Goal: Task Accomplishment & Management: Use online tool/utility

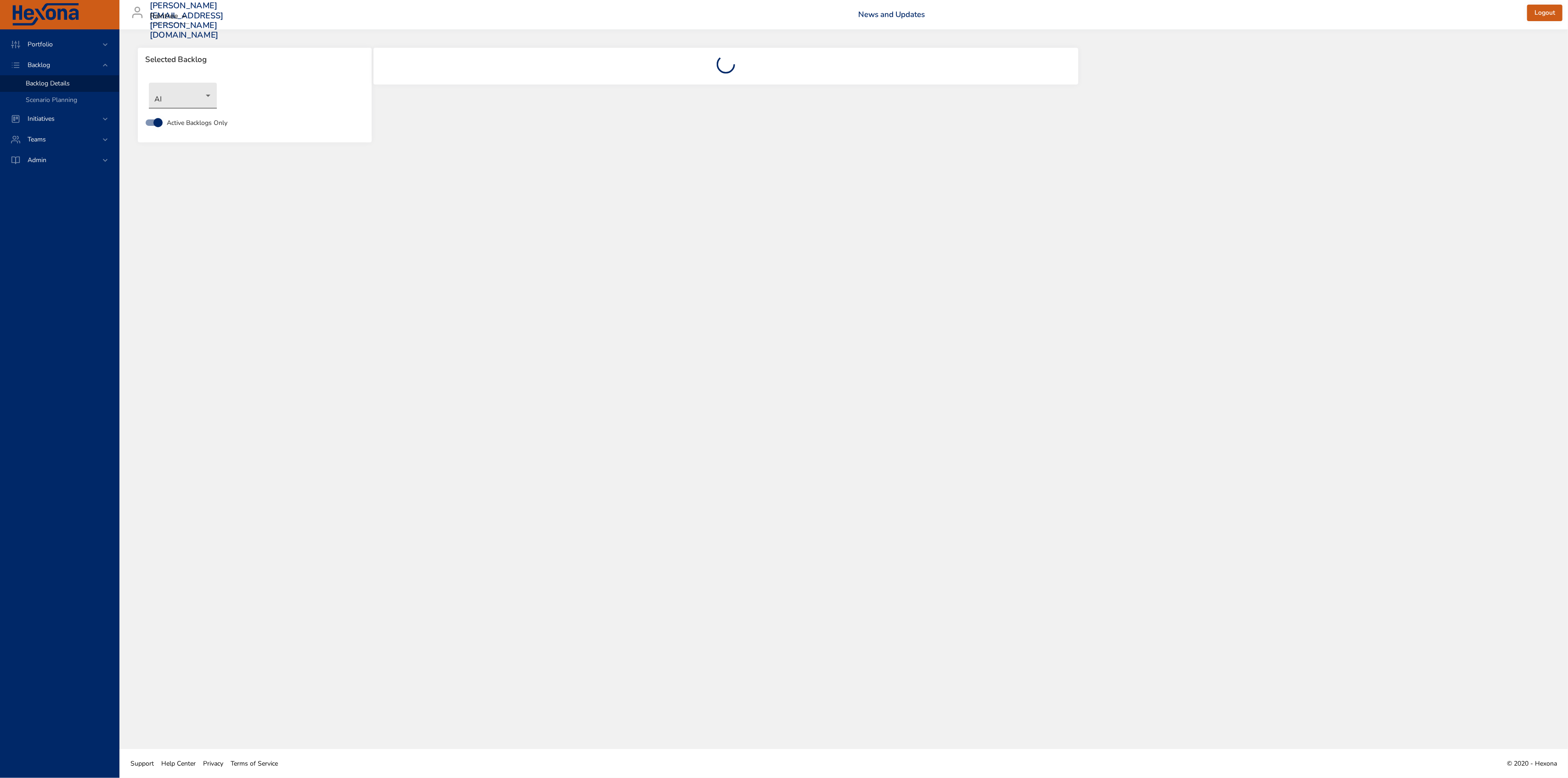
drag, startPoint x: 218, startPoint y: 97, endPoint x: 210, endPoint y: 98, distance: 8.1
click at [217, 97] on div "AI" at bounding box center [254, 96] width 221 height 35
click at [210, 94] on body "Portfolio Backlog Backlog Details Scenario Planning Initiatives Teams Admin [PE…" at bounding box center [784, 389] width 1568 height 778
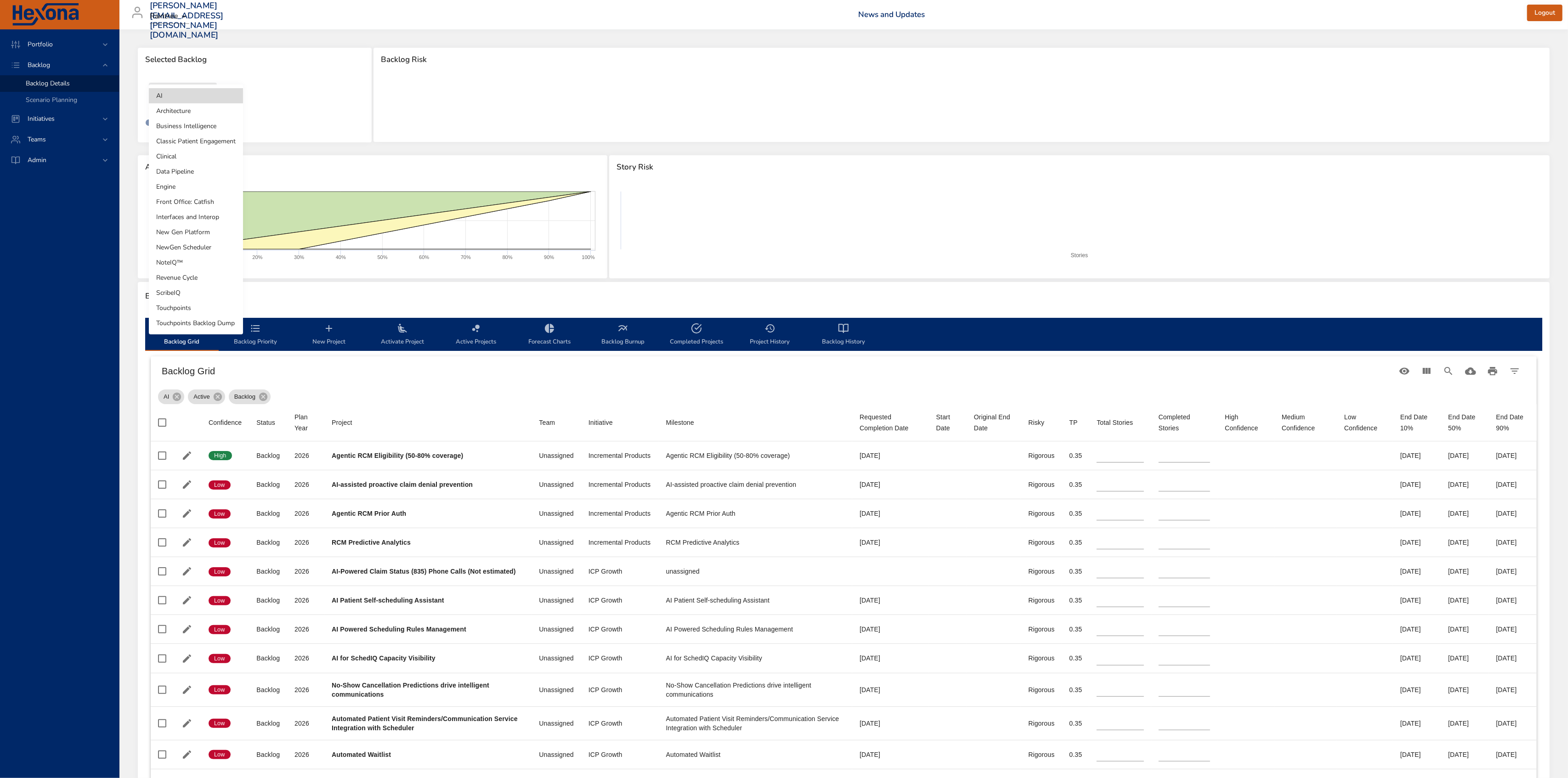
click at [218, 125] on li "Business Intelligence" at bounding box center [196, 126] width 94 height 15
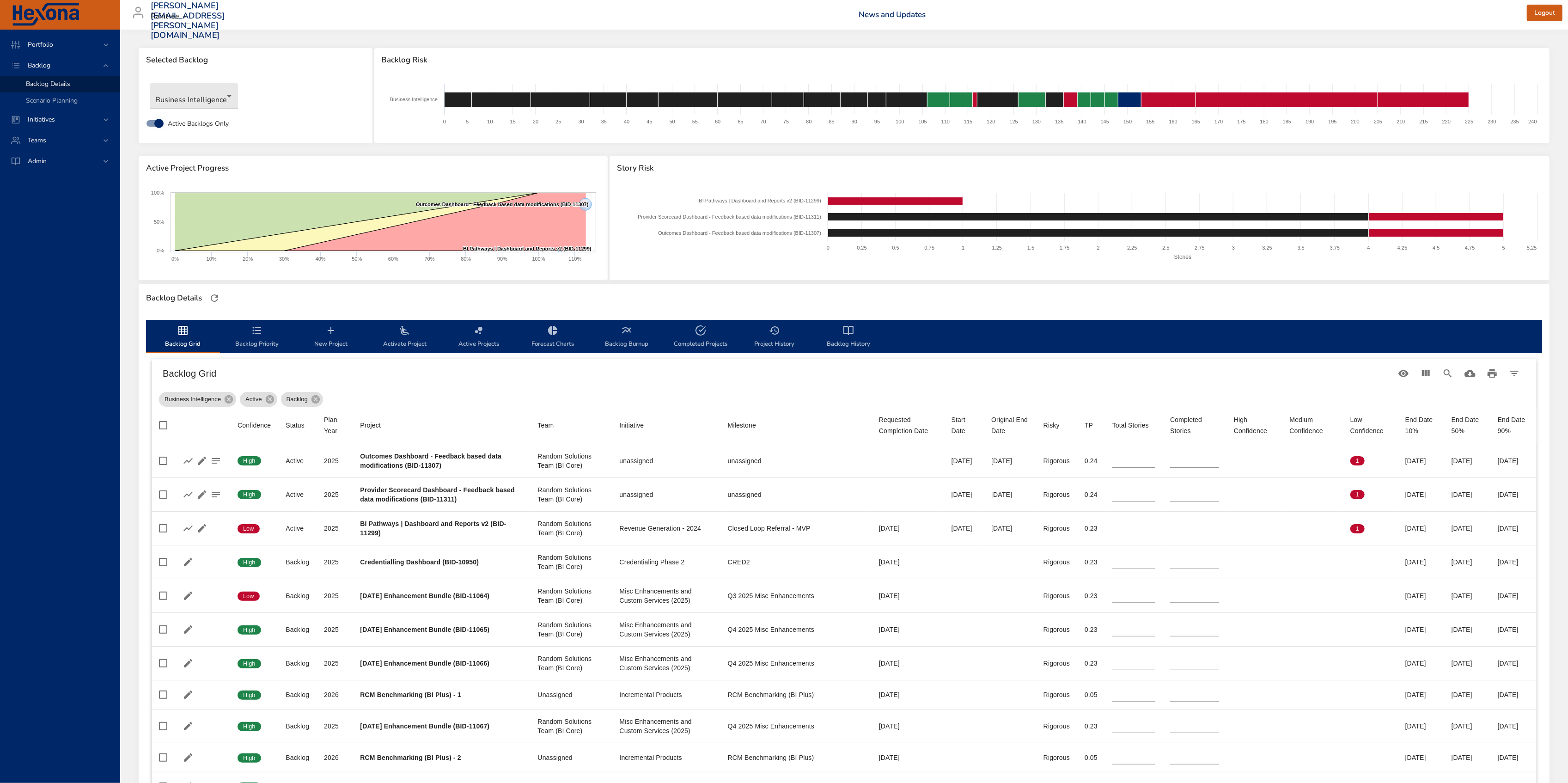
drag, startPoint x: 1386, startPoint y: 419, endPoint x: 1409, endPoint y: 433, distance: 26.9
click at [1409, 433] on th "End Date 10%" at bounding box center [1421, 426] width 46 height 38
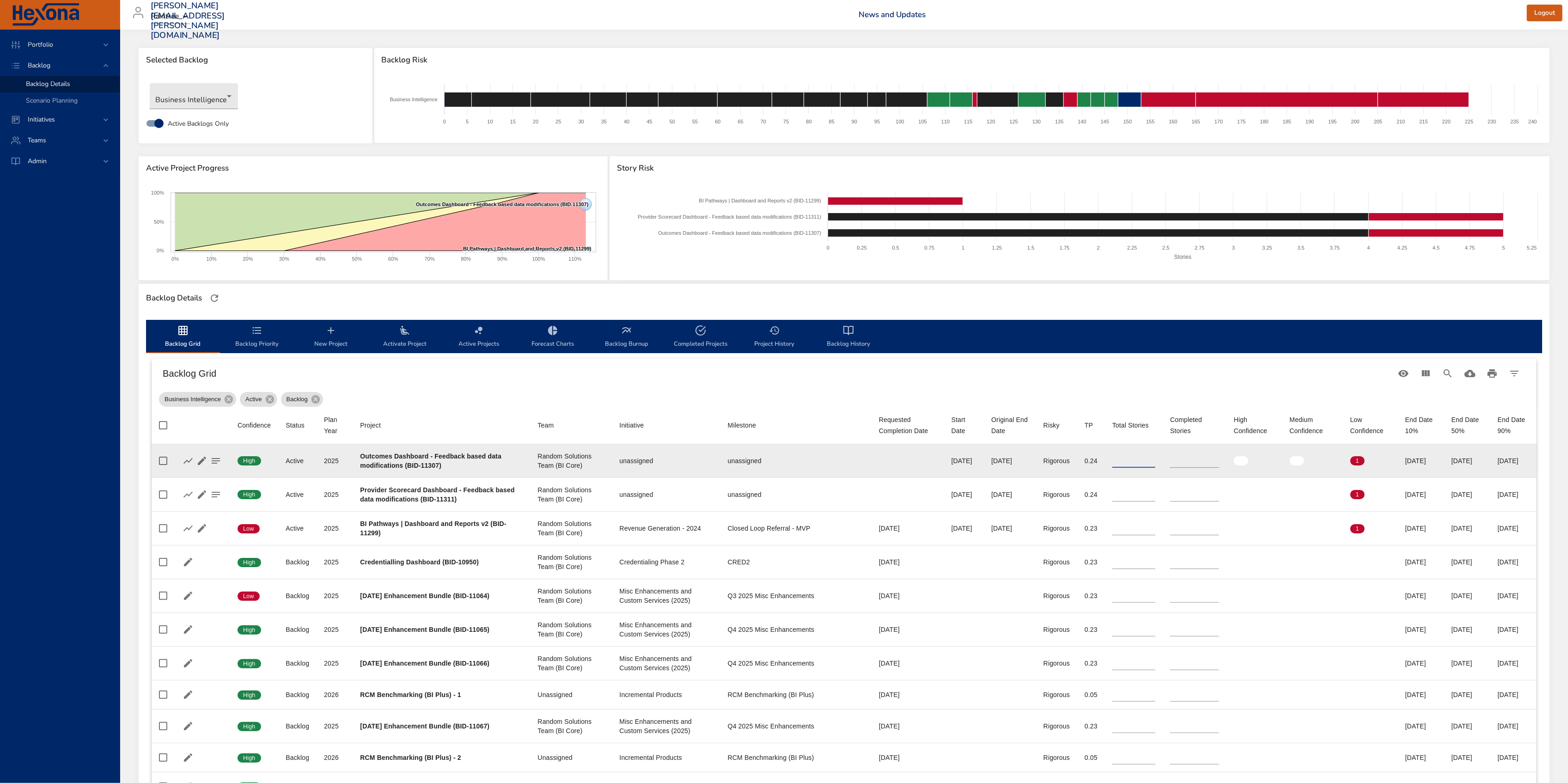
drag, startPoint x: 1096, startPoint y: 461, endPoint x: 1089, endPoint y: 459, distance: 7.3
click at [1105, 459] on td "Total Stories *" at bounding box center [1134, 461] width 58 height 34
drag, startPoint x: 1157, startPoint y: 458, endPoint x: 1148, endPoint y: 460, distance: 9.2
click at [1162, 460] on td "Completed Stories *" at bounding box center [1194, 461] width 64 height 34
click at [1171, 463] on input "*" at bounding box center [1195, 461] width 49 height 14
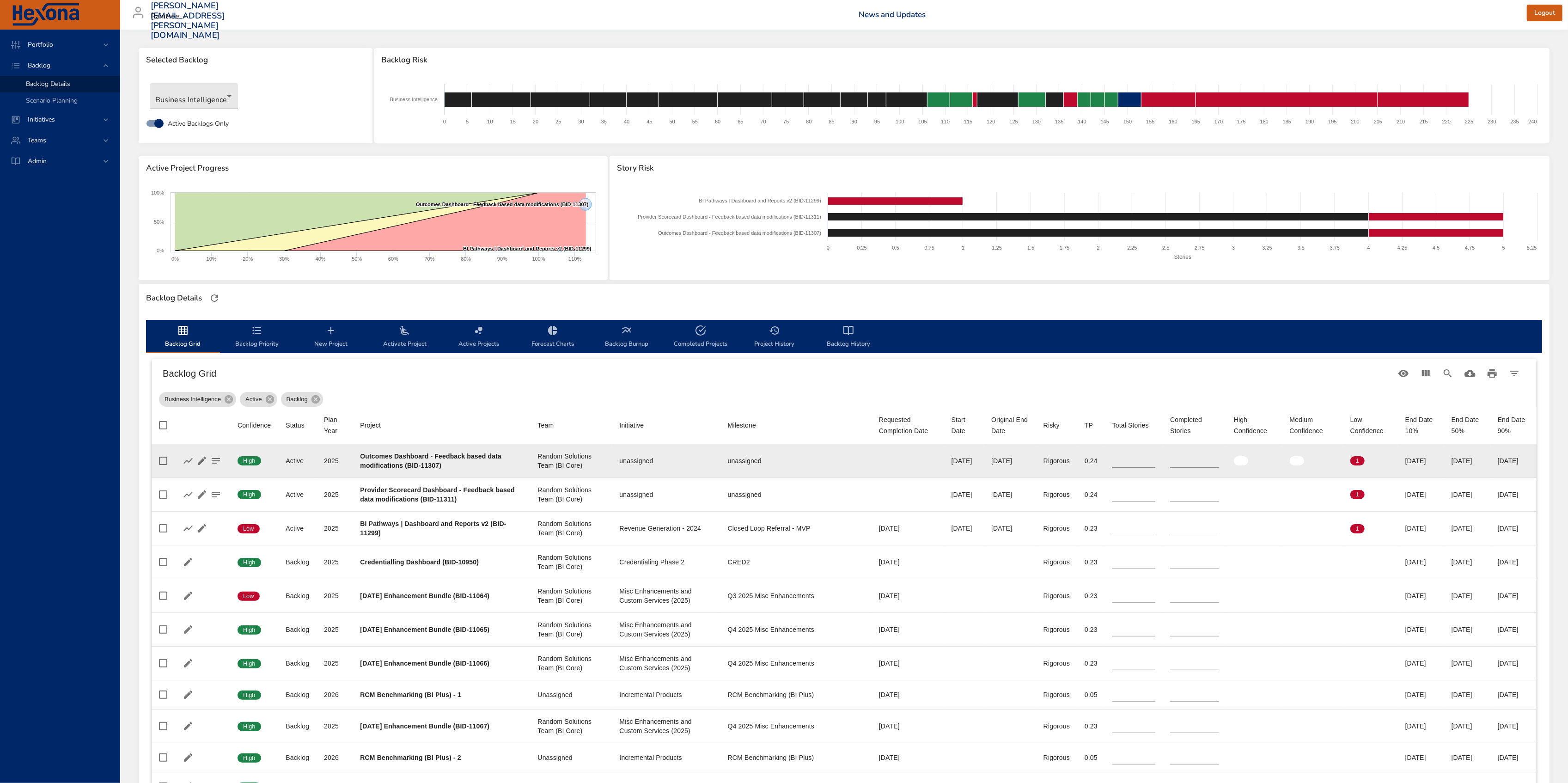
drag, startPoint x: 968, startPoint y: 461, endPoint x: 1005, endPoint y: 462, distance: 37.0
click at [1005, 462] on div "[DATE]" at bounding box center [1010, 460] width 37 height 9
drag, startPoint x: 1098, startPoint y: 464, endPoint x: 1086, endPoint y: 462, distance: 12.2
click at [1105, 462] on td "Total Stories *" at bounding box center [1134, 461] width 58 height 34
drag, startPoint x: 922, startPoint y: 463, endPoint x: 947, endPoint y: 462, distance: 25.0
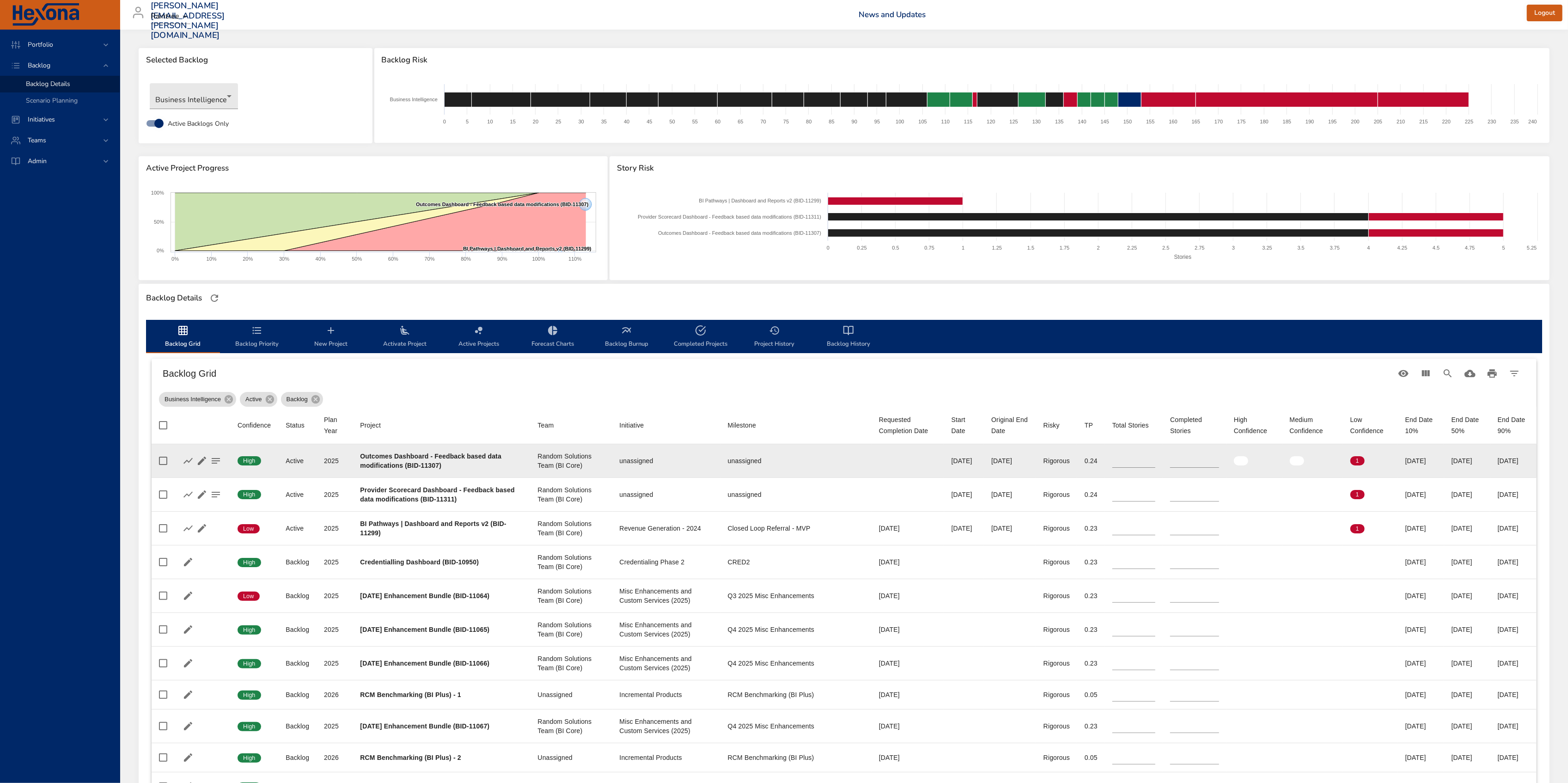
click at [951, 462] on div "[DATE]" at bounding box center [964, 460] width 26 height 9
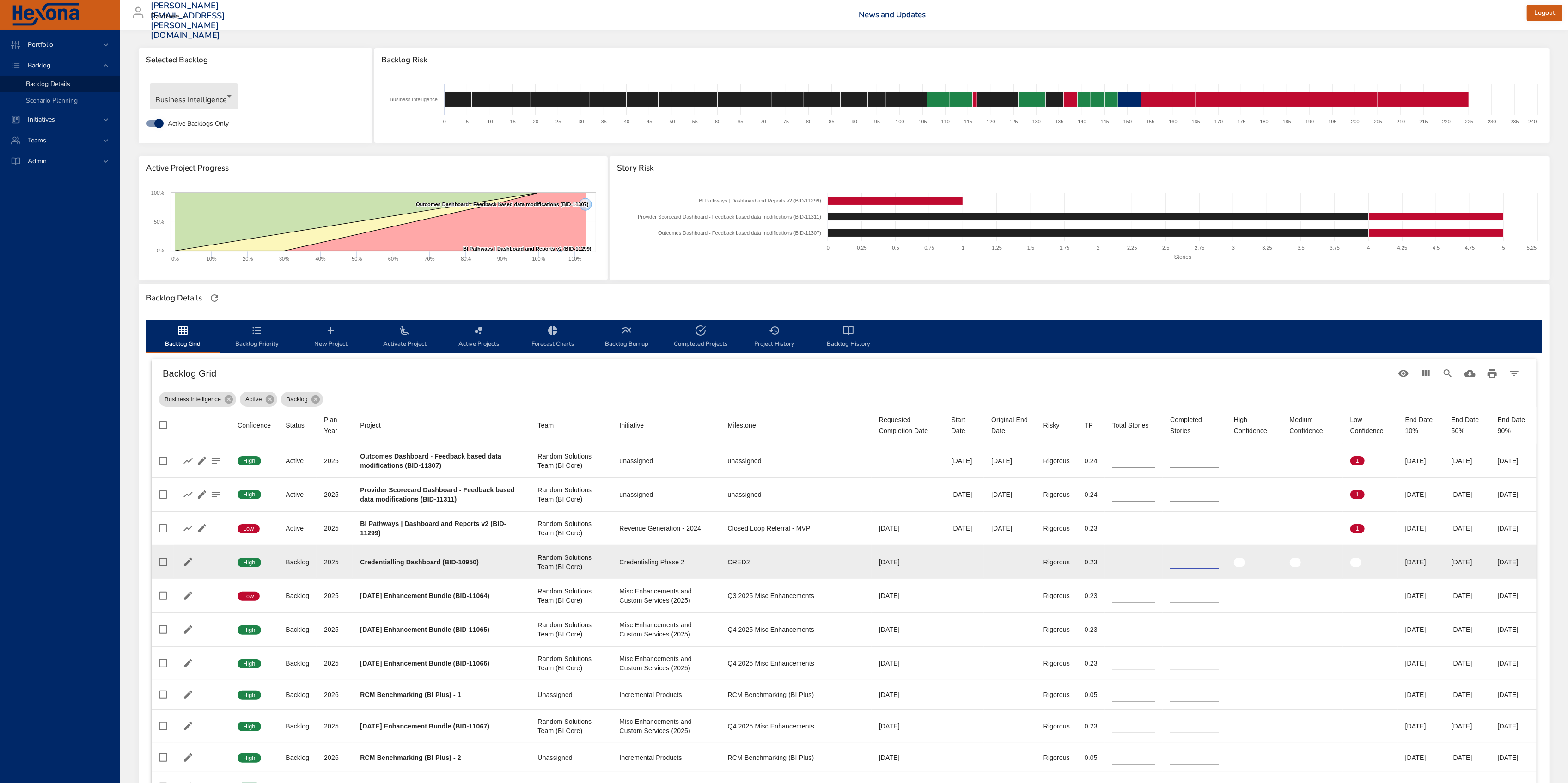
drag, startPoint x: 1161, startPoint y: 563, endPoint x: 1147, endPoint y: 561, distance: 14.1
click at [1162, 561] on td "Completed Stories *" at bounding box center [1194, 562] width 64 height 34
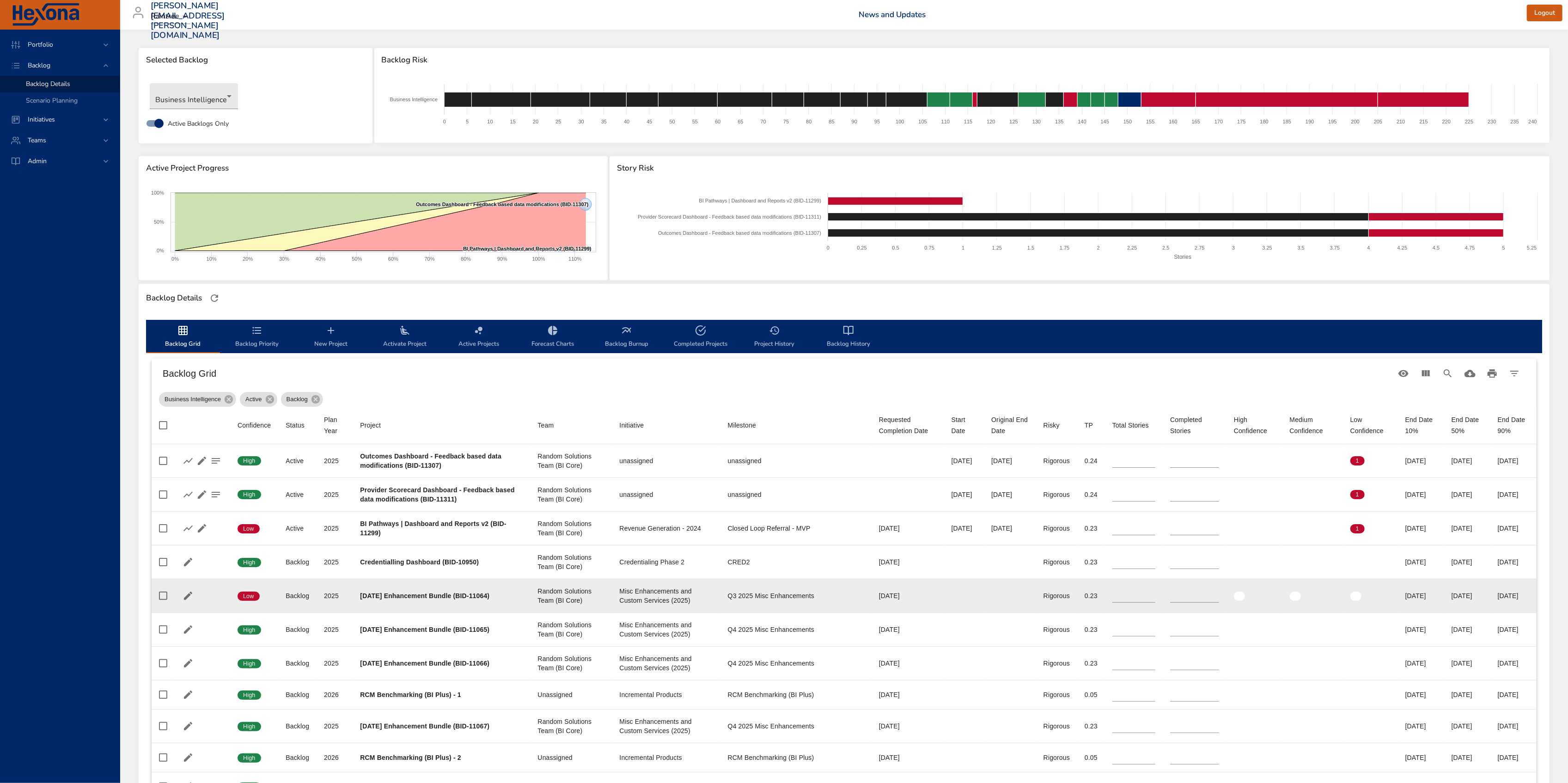
click at [997, 600] on td "Original End Date" at bounding box center [1009, 595] width 52 height 34
drag, startPoint x: 1100, startPoint y: 596, endPoint x: 1090, endPoint y: 595, distance: 10.0
click at [1112, 595] on input "*" at bounding box center [1134, 596] width 43 height 14
drag, startPoint x: 1069, startPoint y: 595, endPoint x: 1077, endPoint y: 594, distance: 8.1
click at [1078, 594] on td "TP 0.23" at bounding box center [1091, 595] width 28 height 34
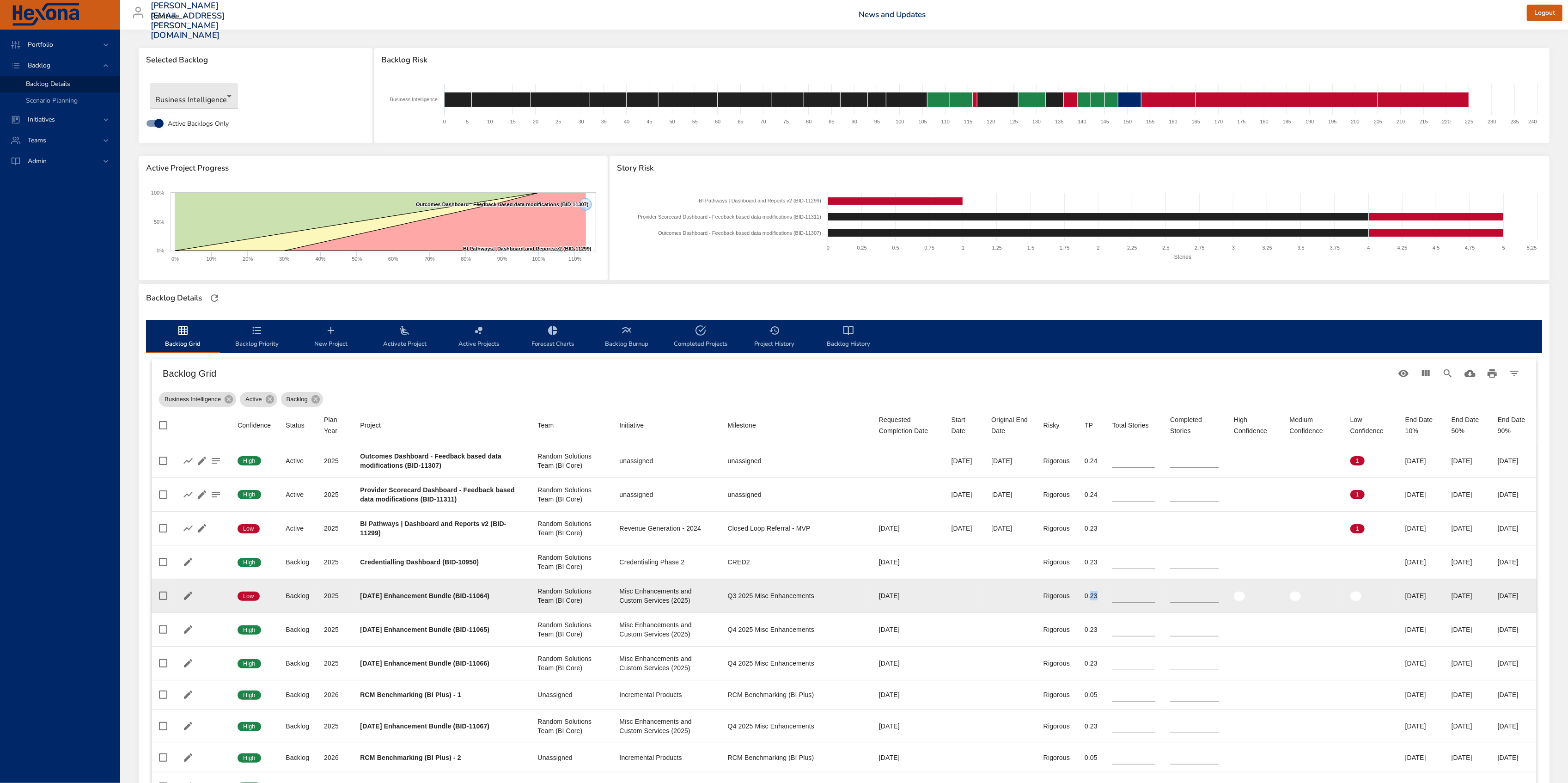
drag, startPoint x: 1438, startPoint y: 596, endPoint x: 1474, endPoint y: 594, distance: 36.1
click at [1474, 594] on td "End Date 50% [DATE]" at bounding box center [1467, 595] width 46 height 34
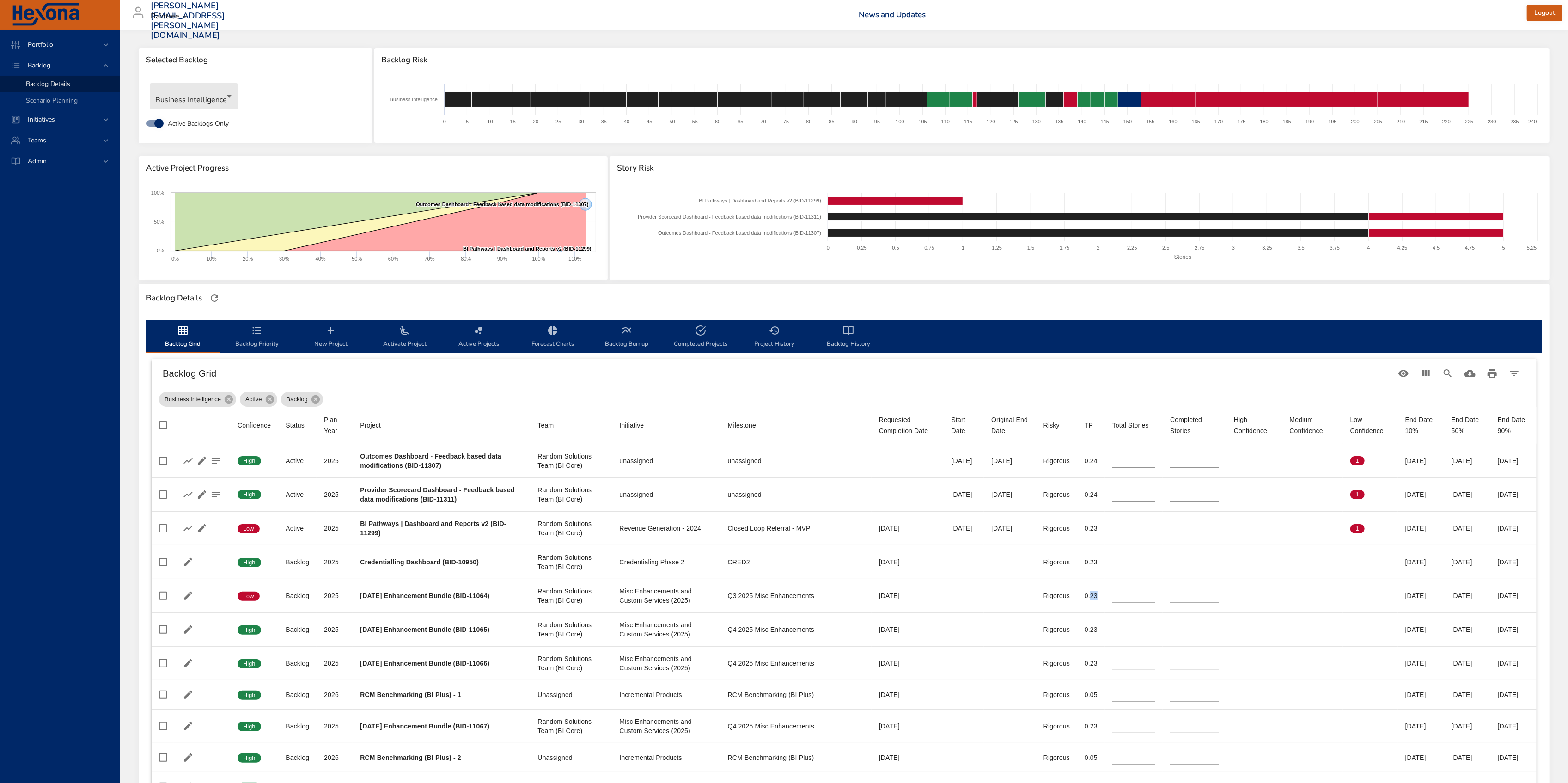
click at [406, 329] on icon "backlog-tab" at bounding box center [405, 330] width 11 height 11
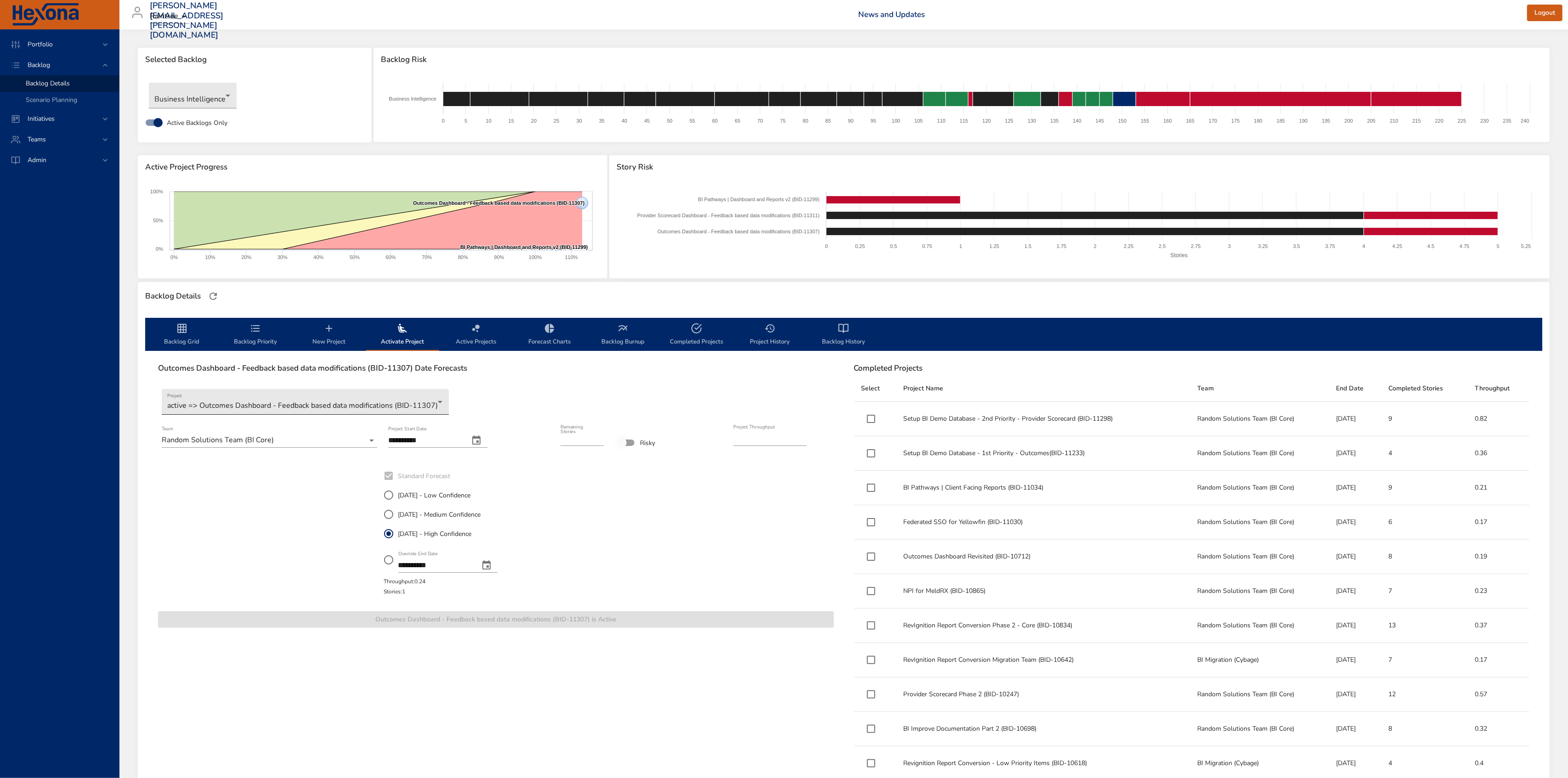
click at [412, 402] on body "Portfolio Backlog Backlog Details Scenario Planning Initiatives Teams Admin [PE…" at bounding box center [784, 389] width 1568 height 778
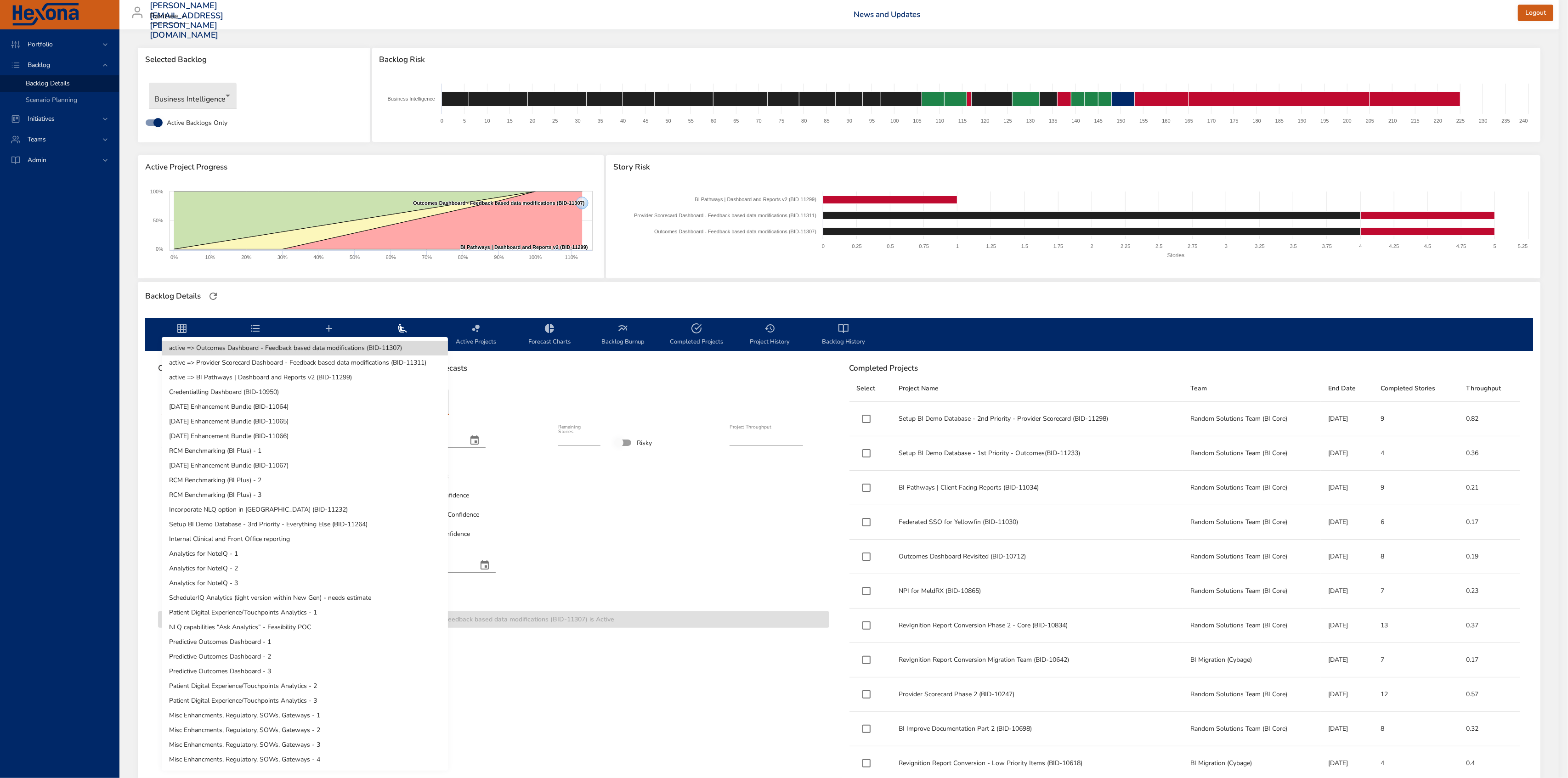
click at [307, 410] on li "[DATE] Enhancement Bundle (BID-11064)" at bounding box center [305, 406] width 287 height 15
type input "*"
type input "****"
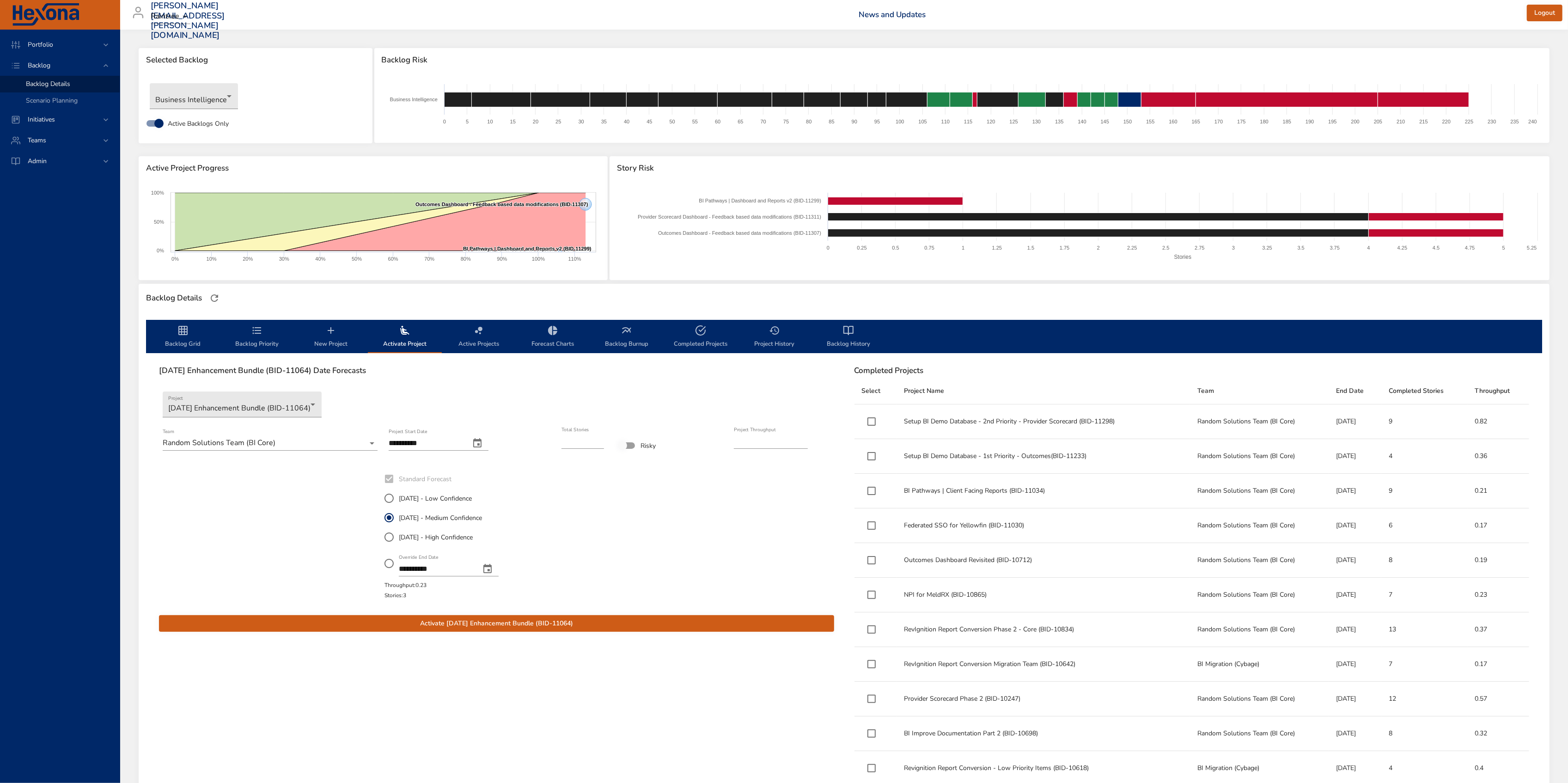
click at [186, 337] on span "Backlog Grid" at bounding box center [184, 337] width 63 height 25
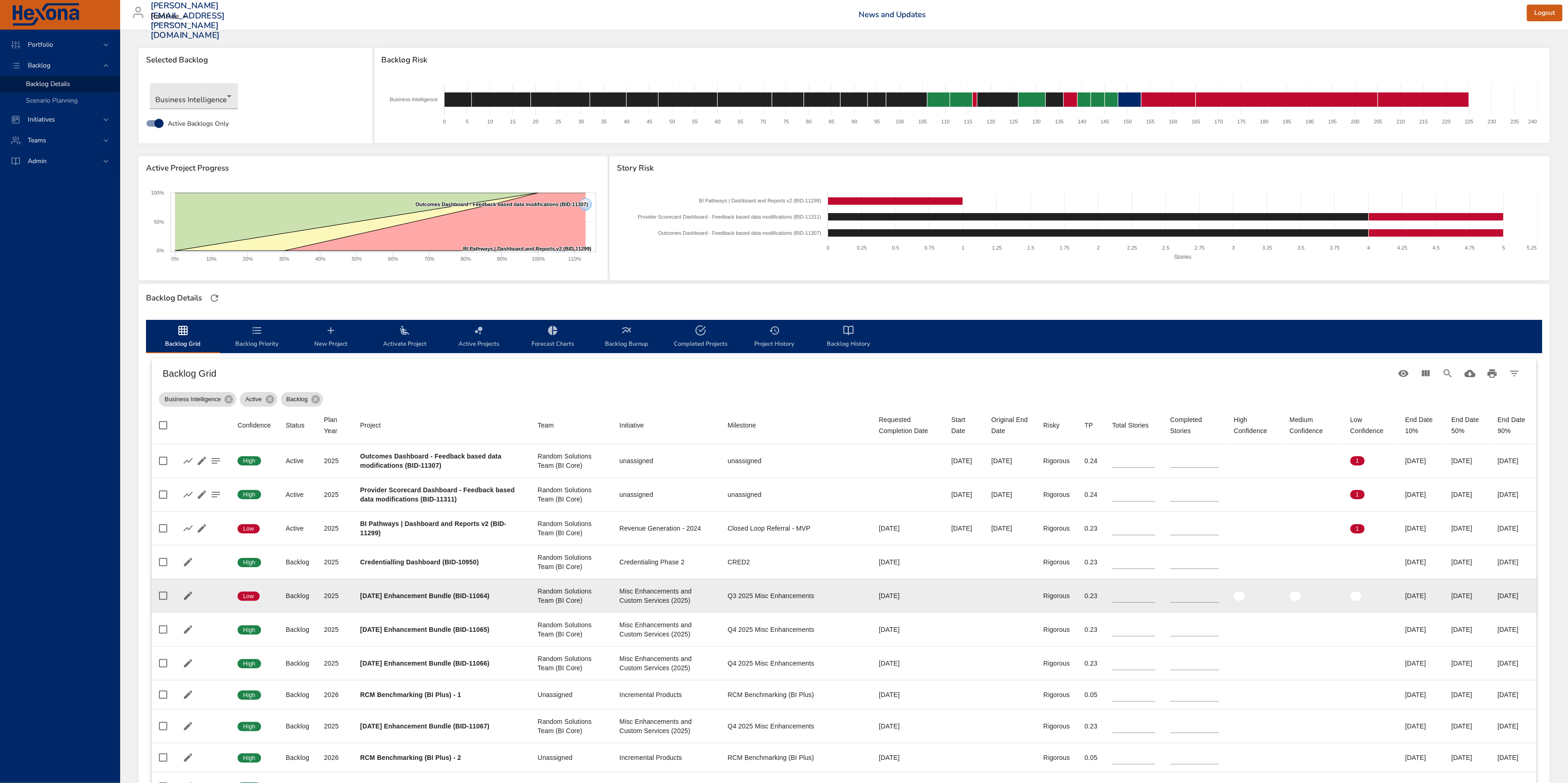
drag, startPoint x: 1441, startPoint y: 596, endPoint x: 1477, endPoint y: 594, distance: 36.1
click at [1477, 594] on td "End Date 50% [DATE]" at bounding box center [1467, 595] width 46 height 34
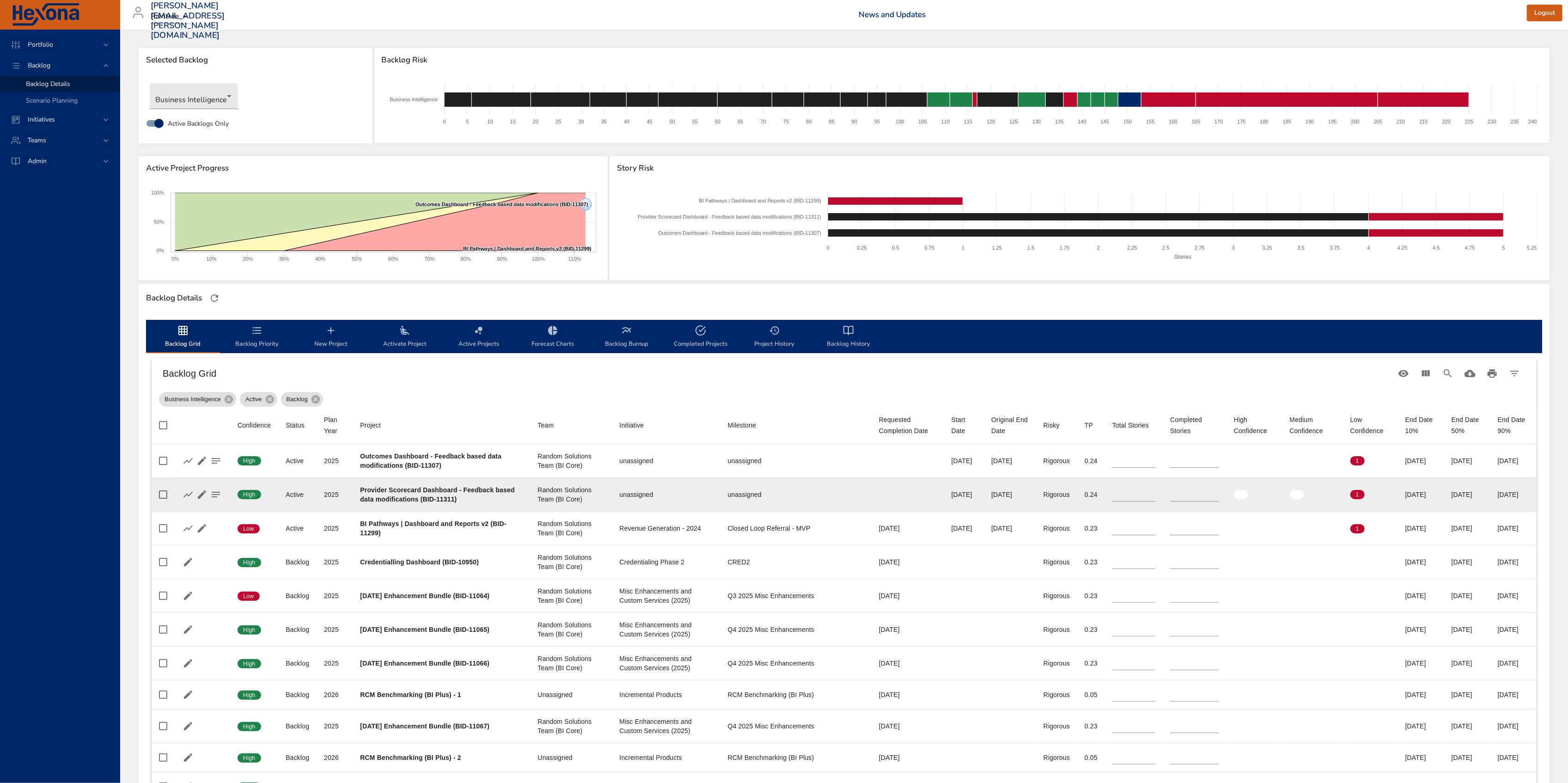
click at [1445, 496] on td "End Date 50% [DATE]" at bounding box center [1467, 495] width 46 height 34
drag, startPoint x: 1441, startPoint y: 494, endPoint x: 1480, endPoint y: 493, distance: 39.0
click at [1480, 493] on td "End Date 50% [DATE]" at bounding box center [1467, 495] width 46 height 34
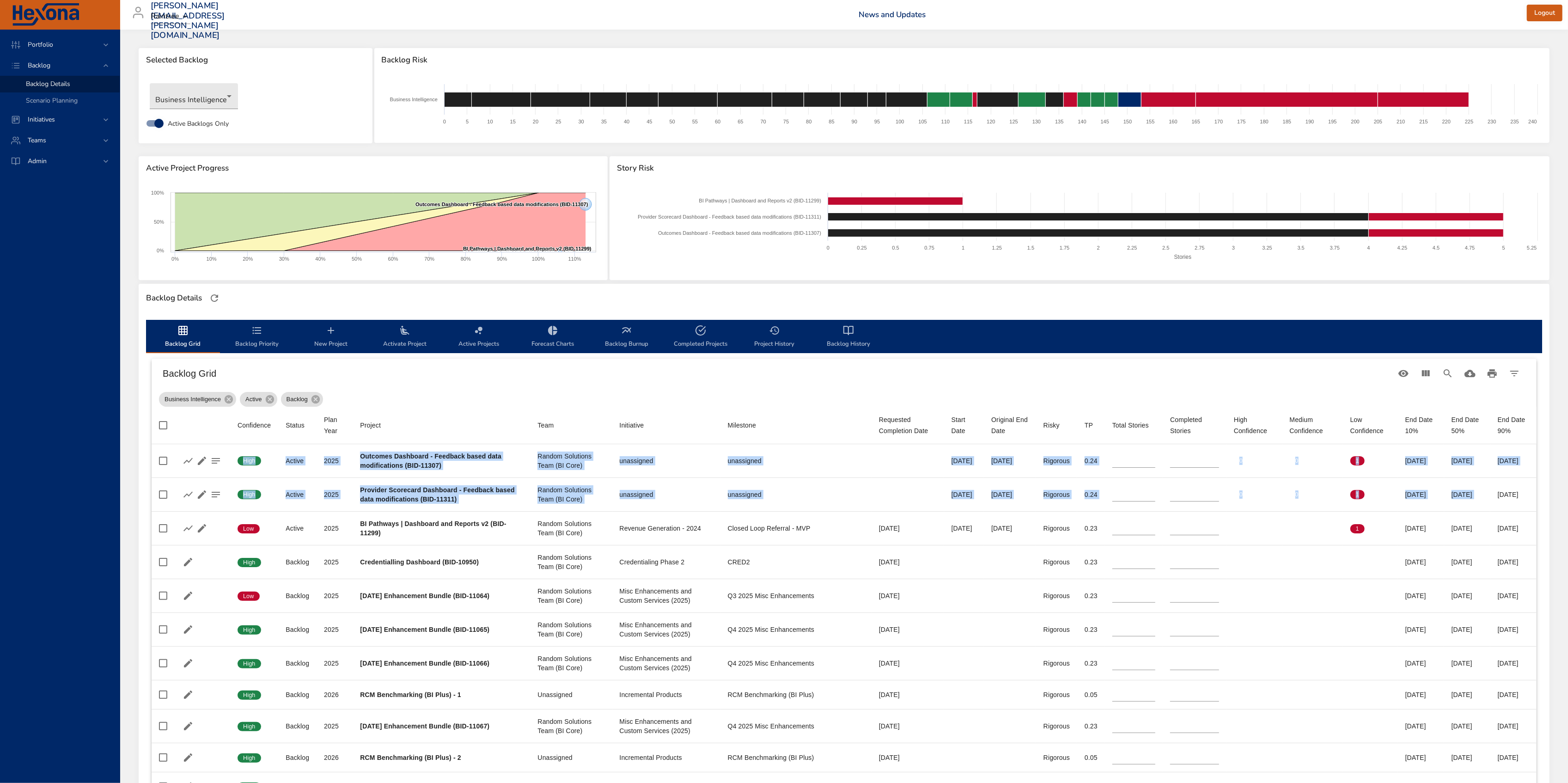
drag, startPoint x: 1492, startPoint y: 494, endPoint x: 1540, endPoint y: 495, distance: 48.0
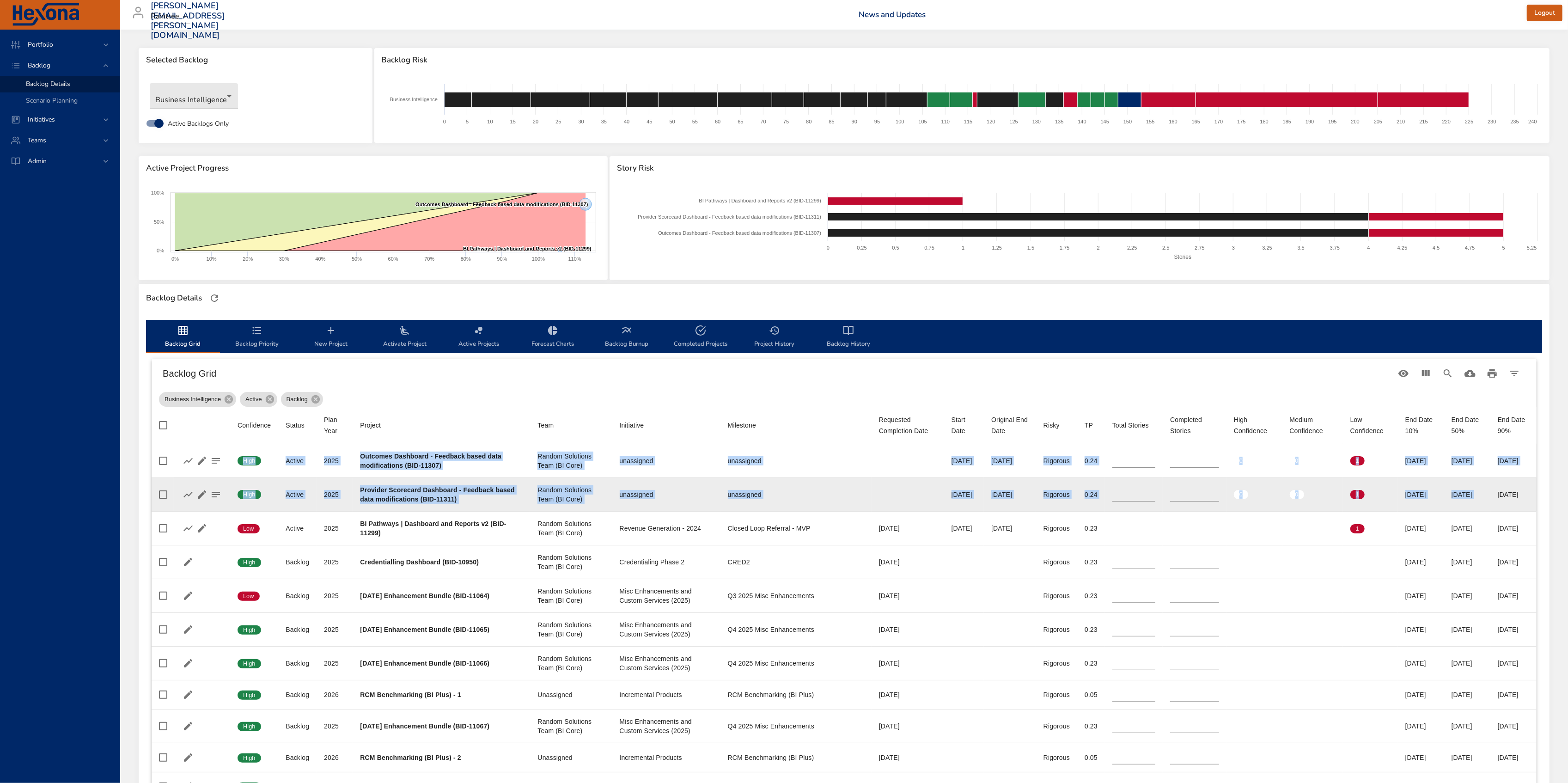
click at [1534, 490] on td "End Date 90% [DATE]" at bounding box center [1513, 495] width 46 height 34
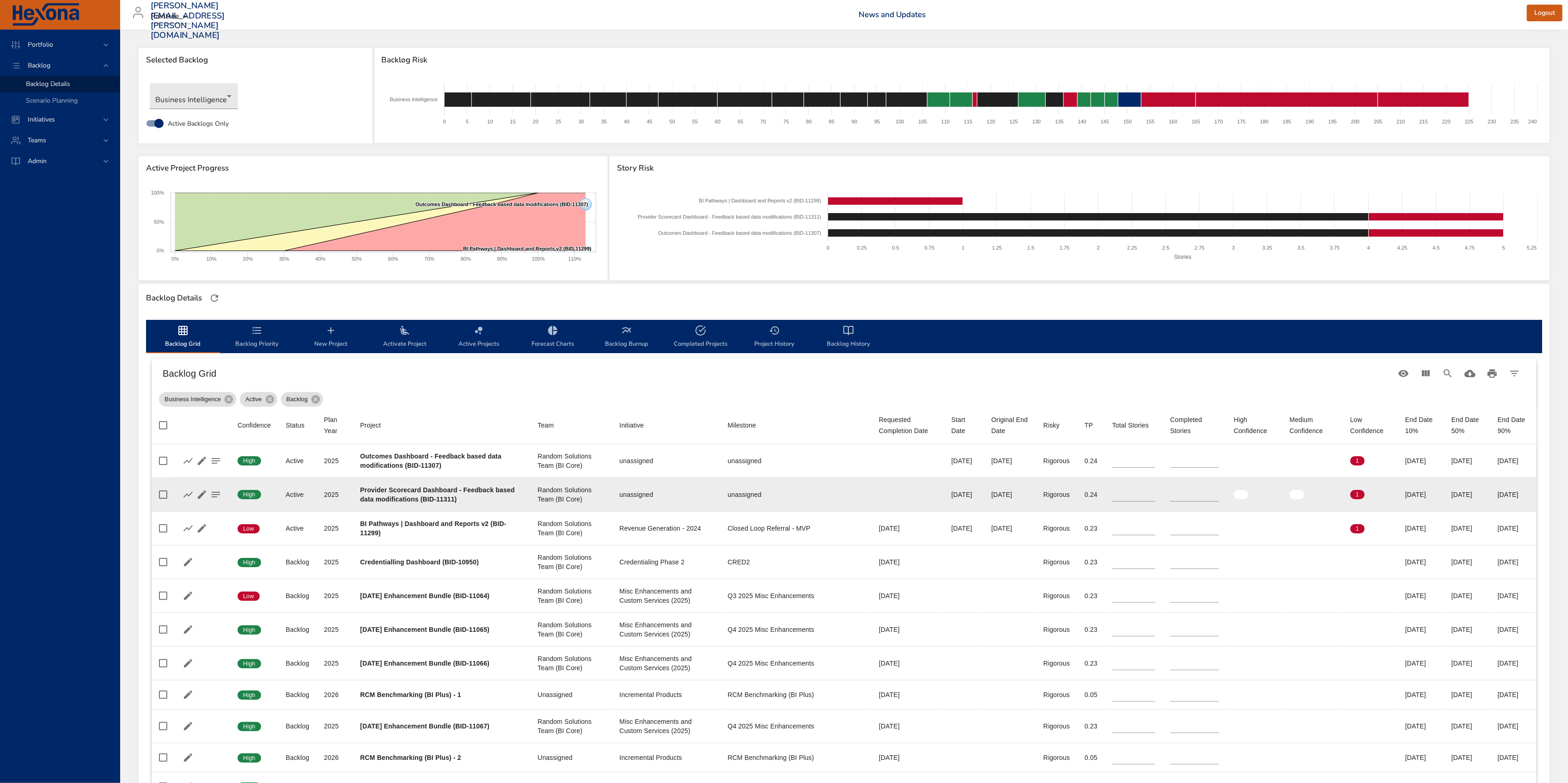
drag, startPoint x: 1496, startPoint y: 493, endPoint x: 1519, endPoint y: 493, distance: 23.0
click at [1519, 493] on div "[DATE]" at bounding box center [1514, 494] width 32 height 9
click at [1451, 489] on td "End Date 50% [DATE]" at bounding box center [1467, 495] width 46 height 34
drag, startPoint x: 1448, startPoint y: 493, endPoint x: 1457, endPoint y: 492, distance: 9.1
click at [1457, 492] on div "[DATE]" at bounding box center [1467, 494] width 32 height 9
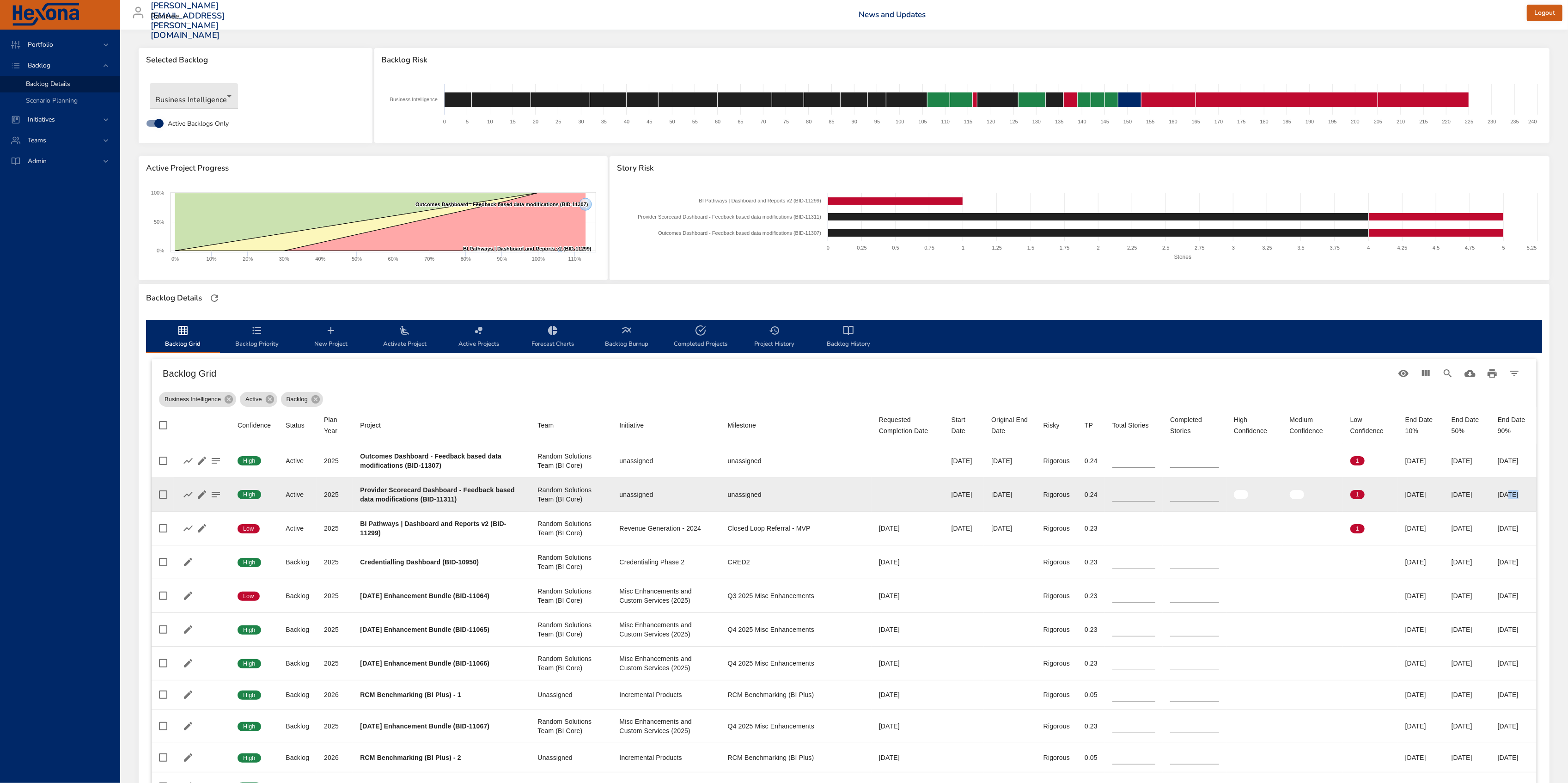
drag, startPoint x: 1502, startPoint y: 495, endPoint x: 1512, endPoint y: 494, distance: 10.0
click at [1512, 494] on div "[DATE]" at bounding box center [1514, 494] width 32 height 9
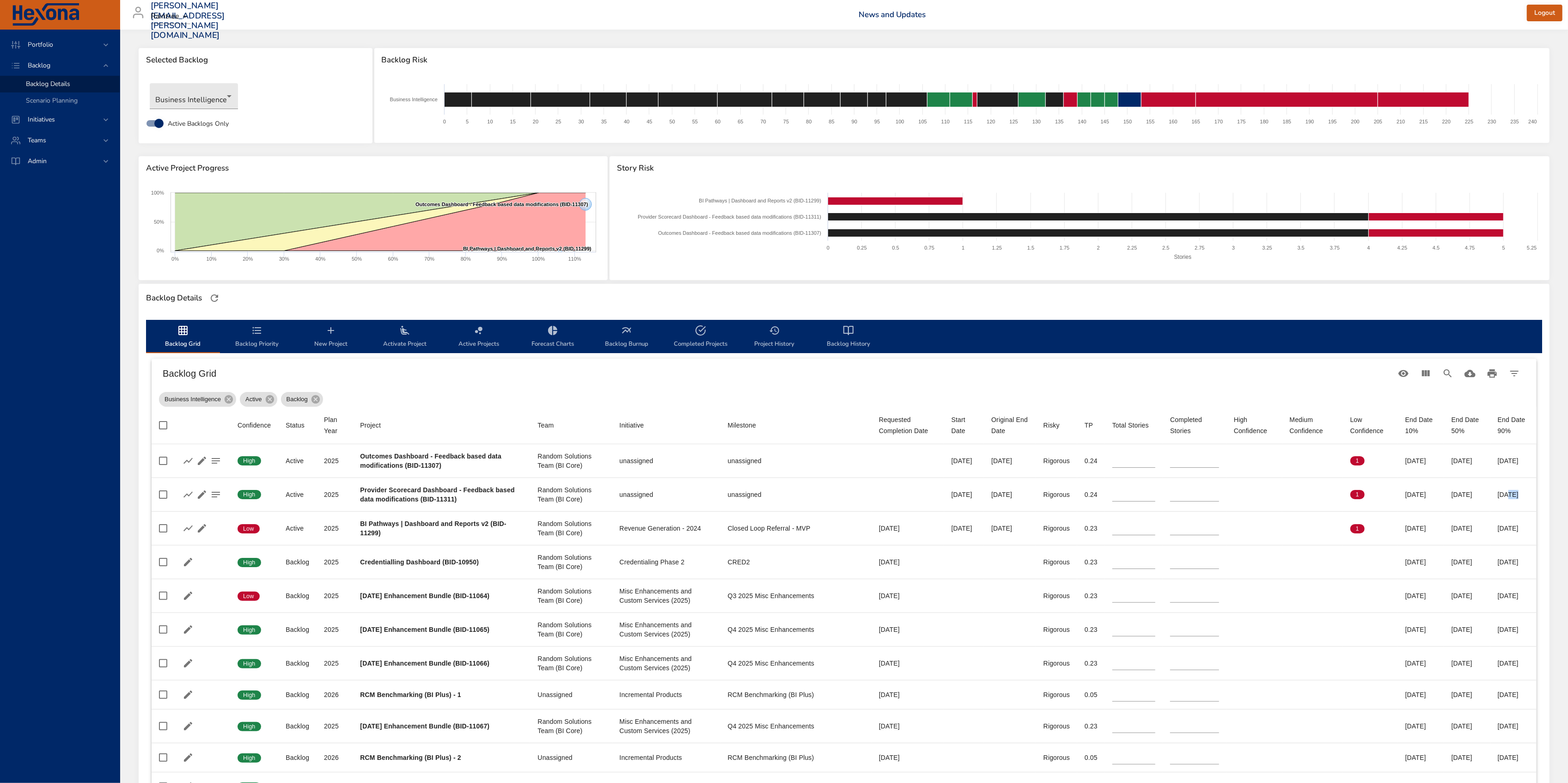
click at [403, 326] on icon "backlog-tab" at bounding box center [405, 330] width 11 height 11
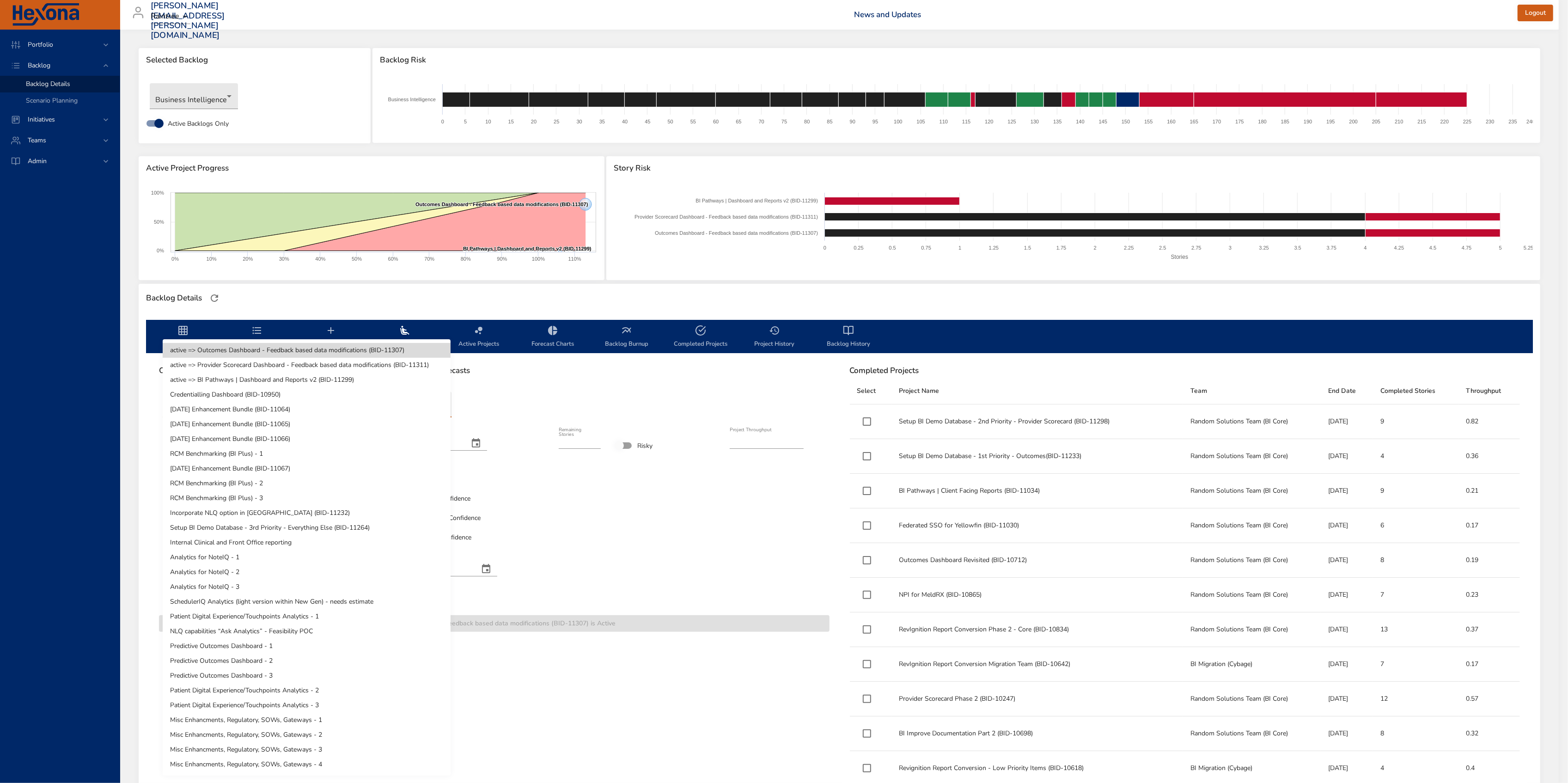
click at [388, 409] on body "Portfolio Backlog Backlog Details Scenario Planning Initiatives Teams Admin [PE…" at bounding box center [784, 391] width 1568 height 783
click at [280, 413] on li "[DATE] Enhancement Bundle (BID-11064)" at bounding box center [307, 409] width 288 height 15
type input "*"
type input "****"
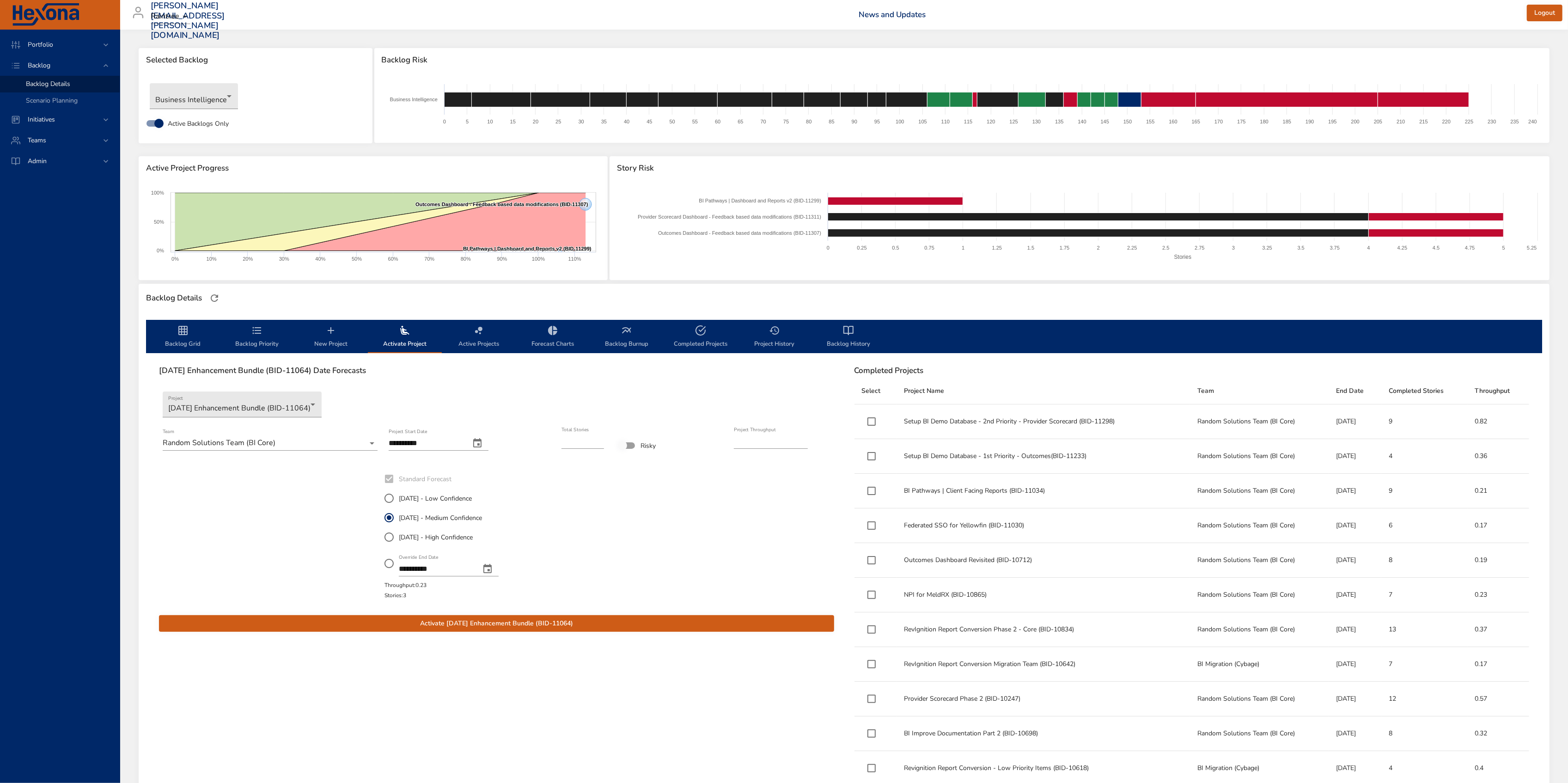
click at [187, 326] on icon "backlog-tab" at bounding box center [183, 330] width 11 height 11
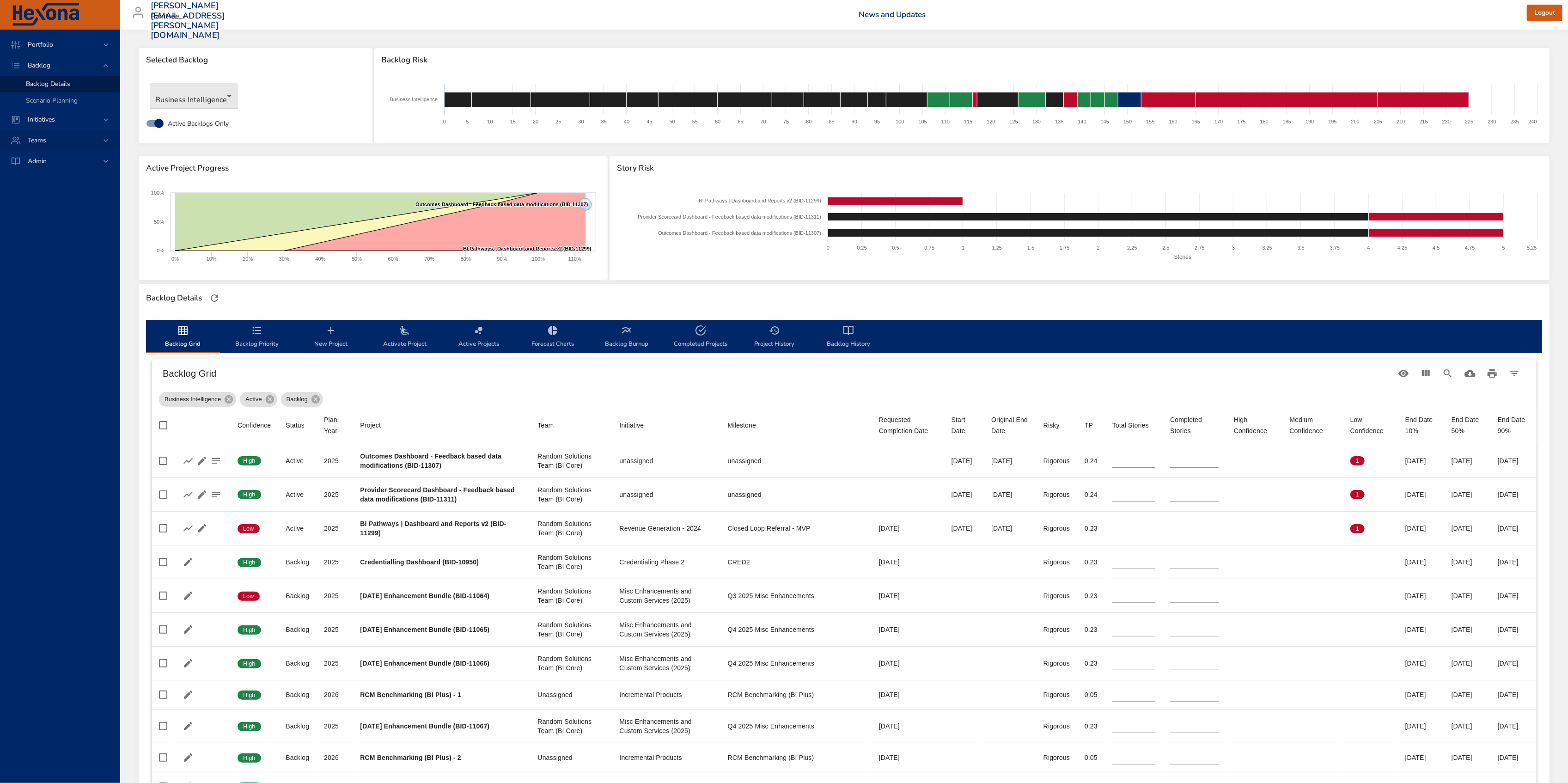
click at [99, 136] on div "Teams" at bounding box center [61, 140] width 81 height 10
click at [49, 124] on span "Dashboard" at bounding box center [41, 125] width 32 height 9
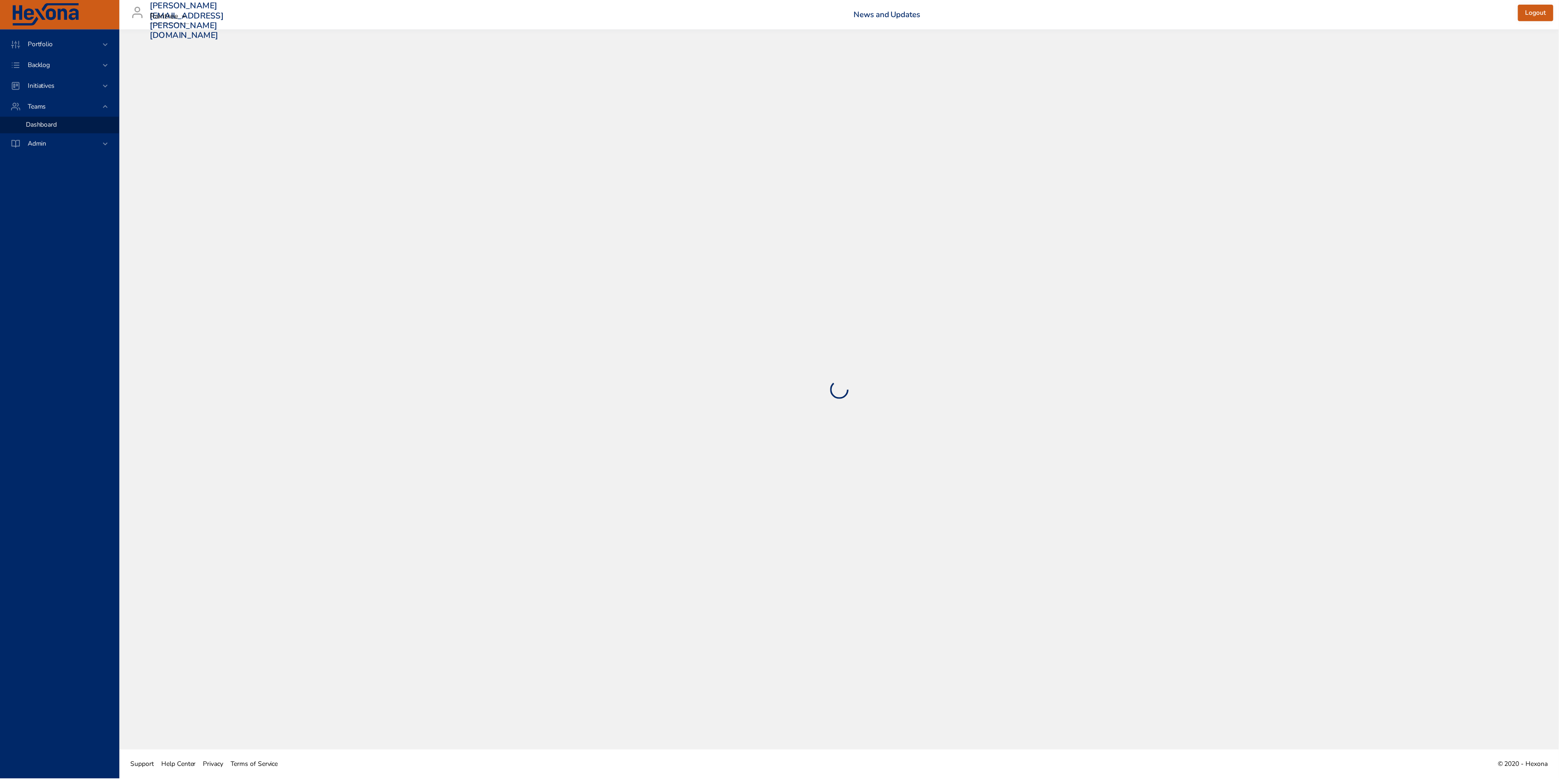
select select "***"
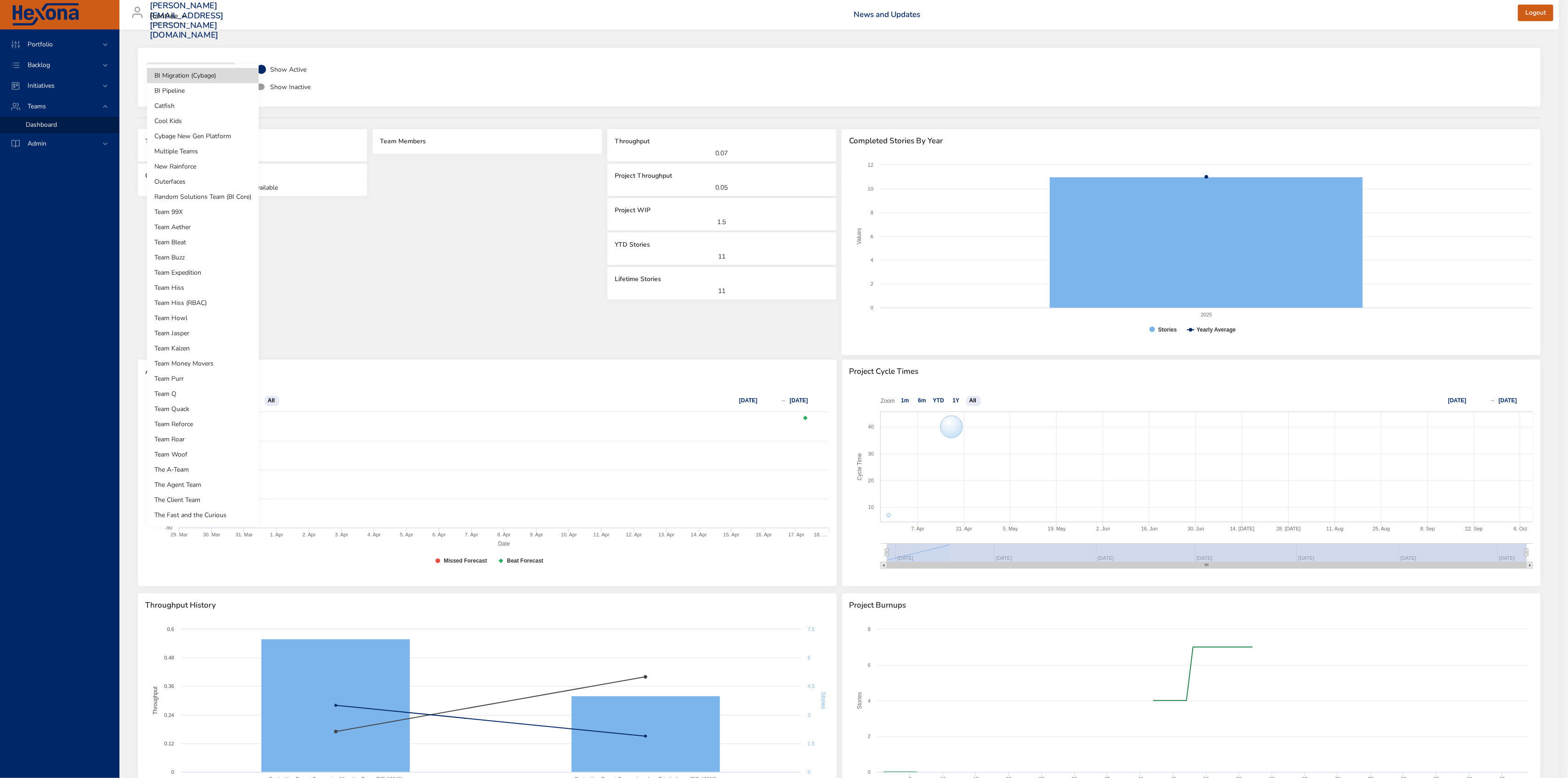
click at [217, 78] on body "**********" at bounding box center [784, 389] width 1568 height 778
click at [217, 78] on li "BI Migration (Cybage)" at bounding box center [203, 75] width 112 height 15
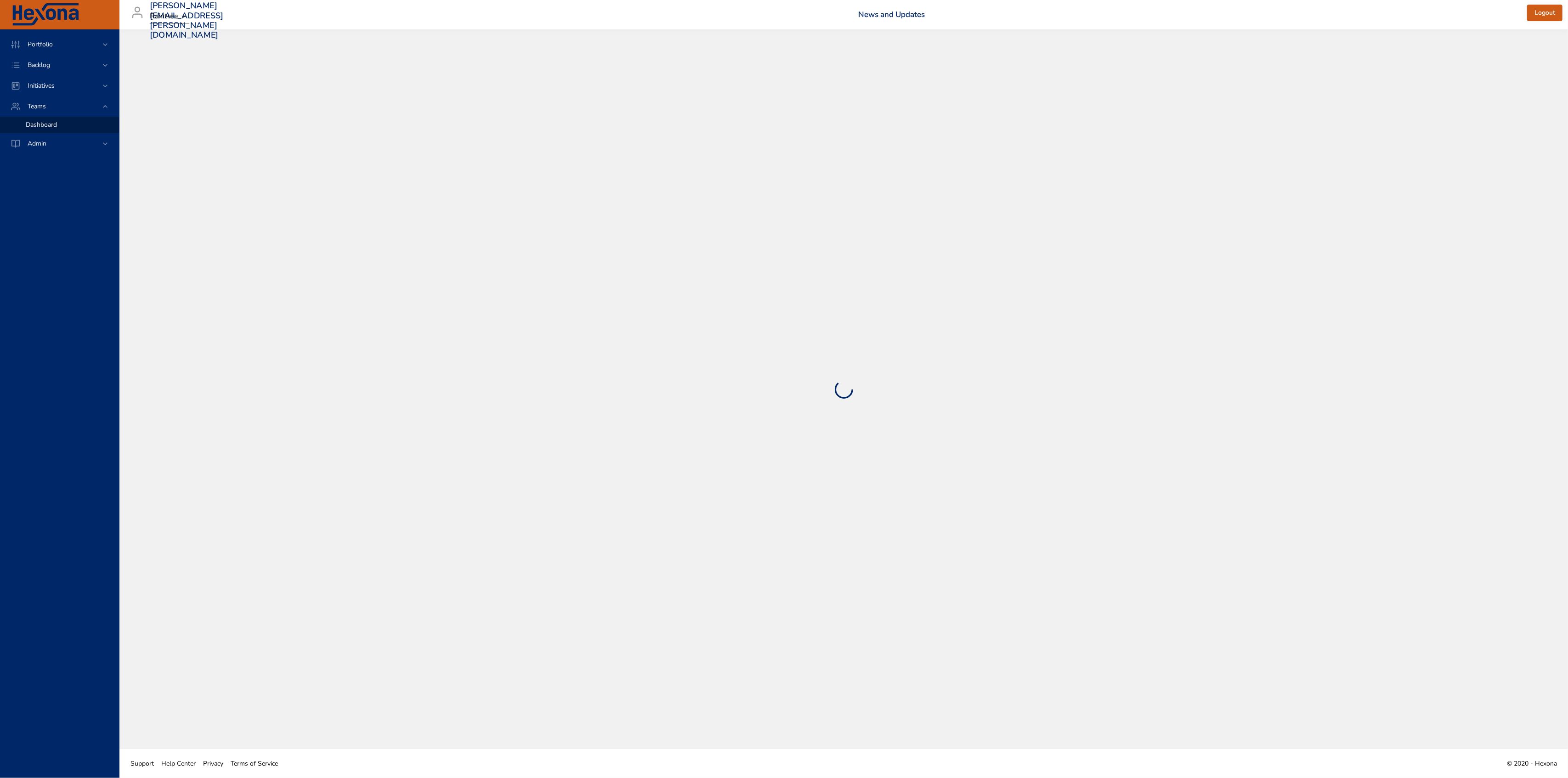
select select "***"
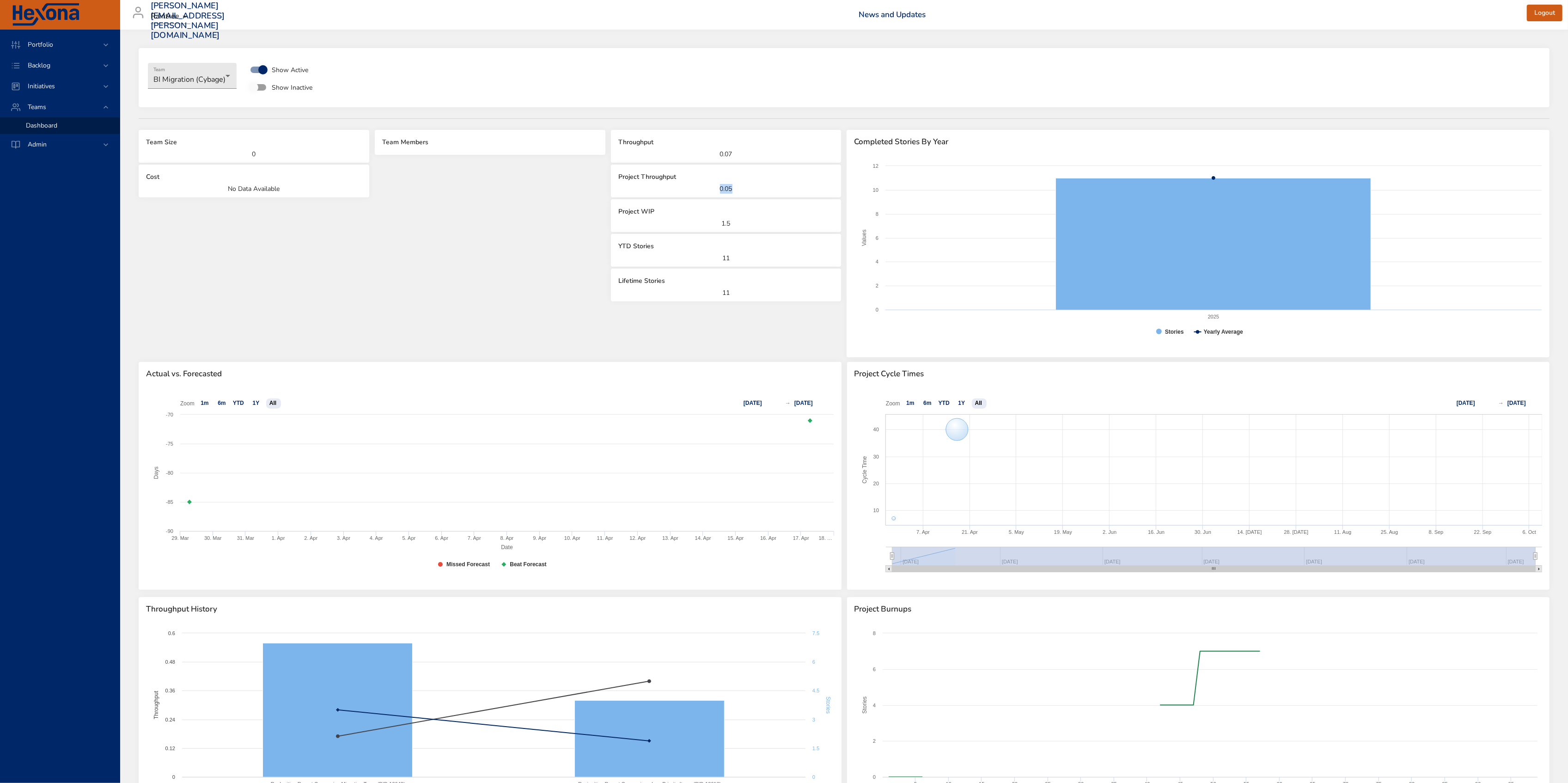
drag, startPoint x: 717, startPoint y: 187, endPoint x: 739, endPoint y: 190, distance: 22.2
click at [739, 190] on p "0.05" at bounding box center [726, 189] width 216 height 10
click at [192, 72] on body "**********" at bounding box center [784, 391] width 1568 height 783
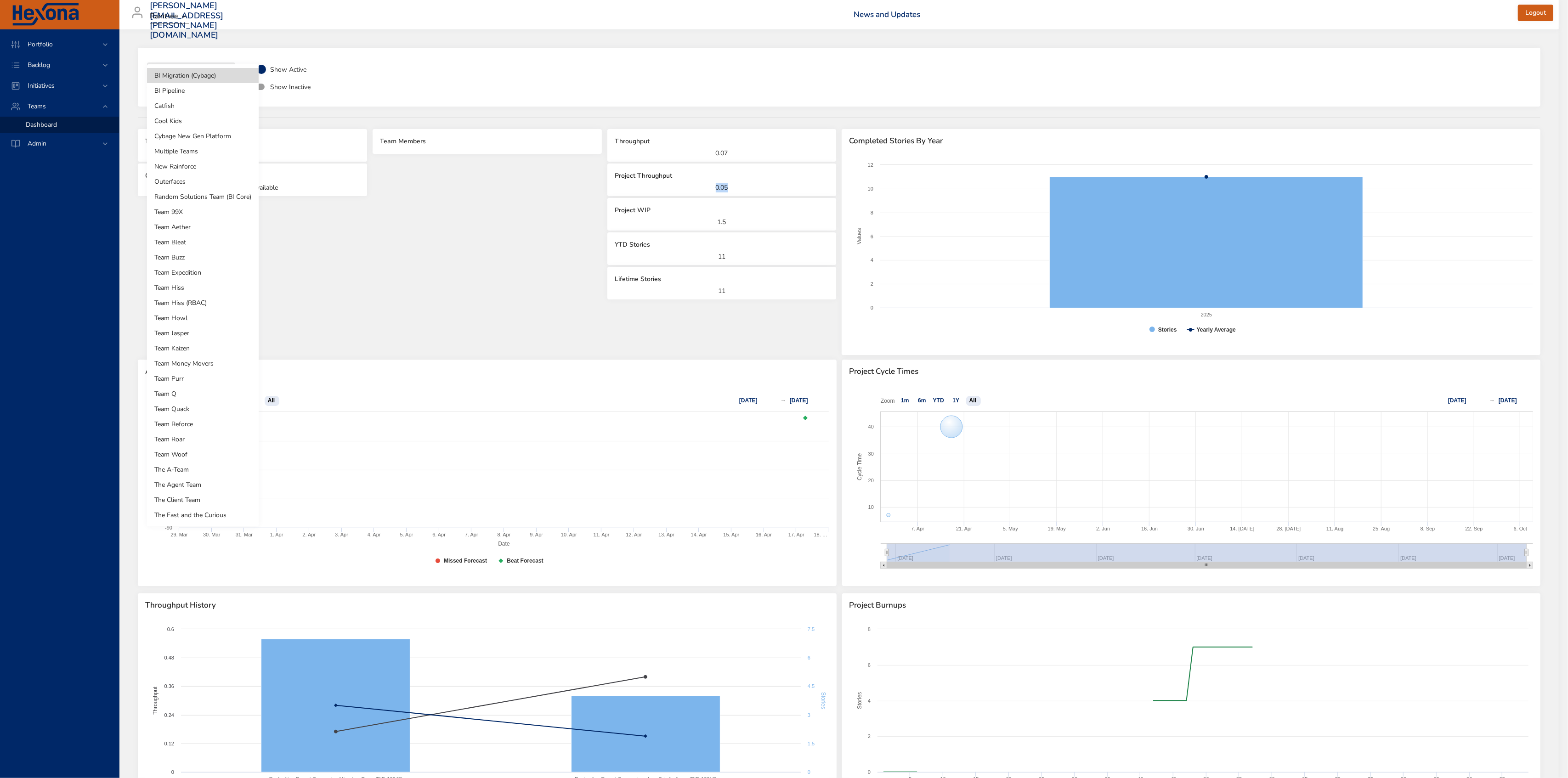
click at [196, 286] on li "Team Hiss" at bounding box center [203, 287] width 112 height 15
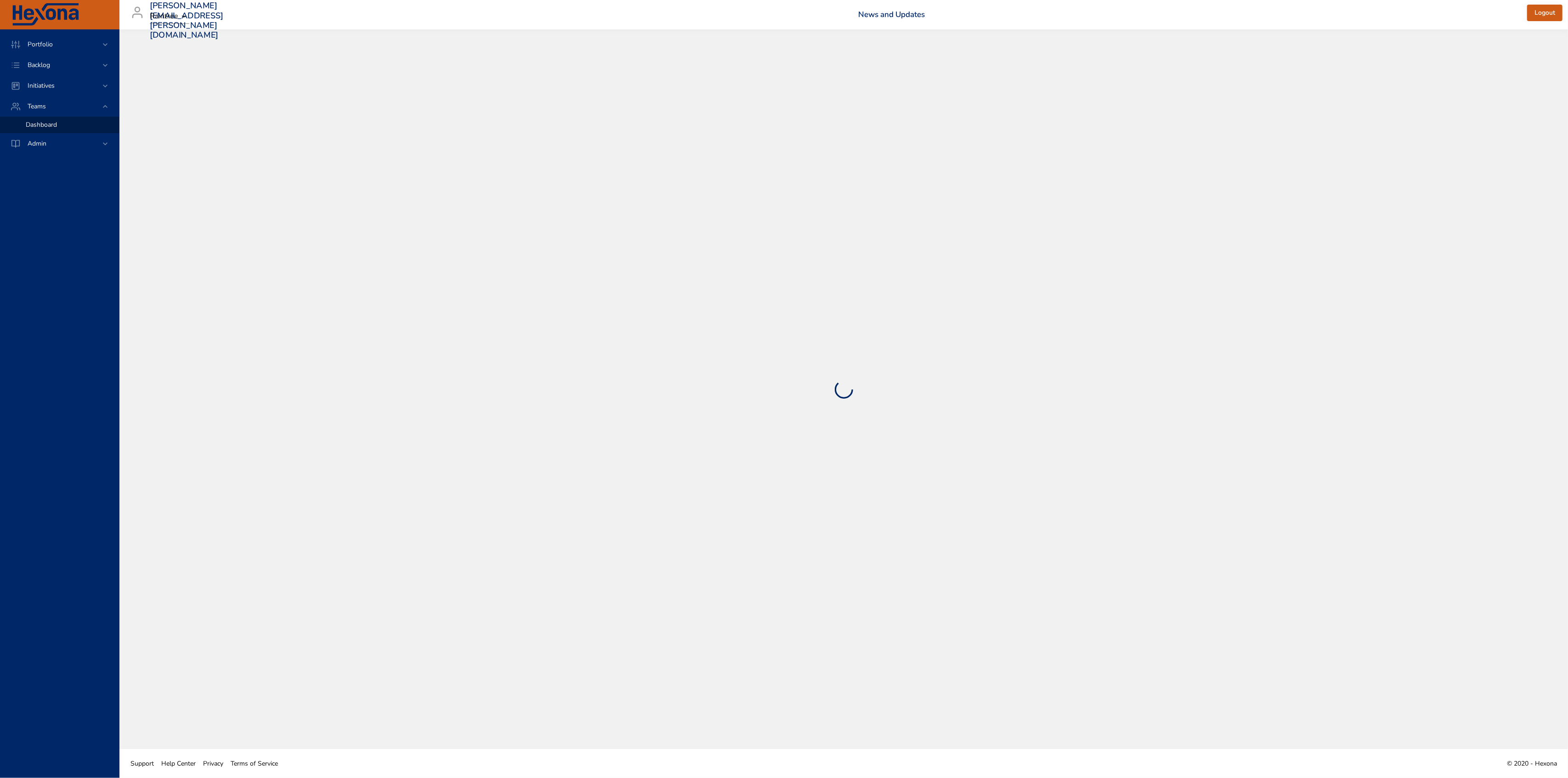
select select "***"
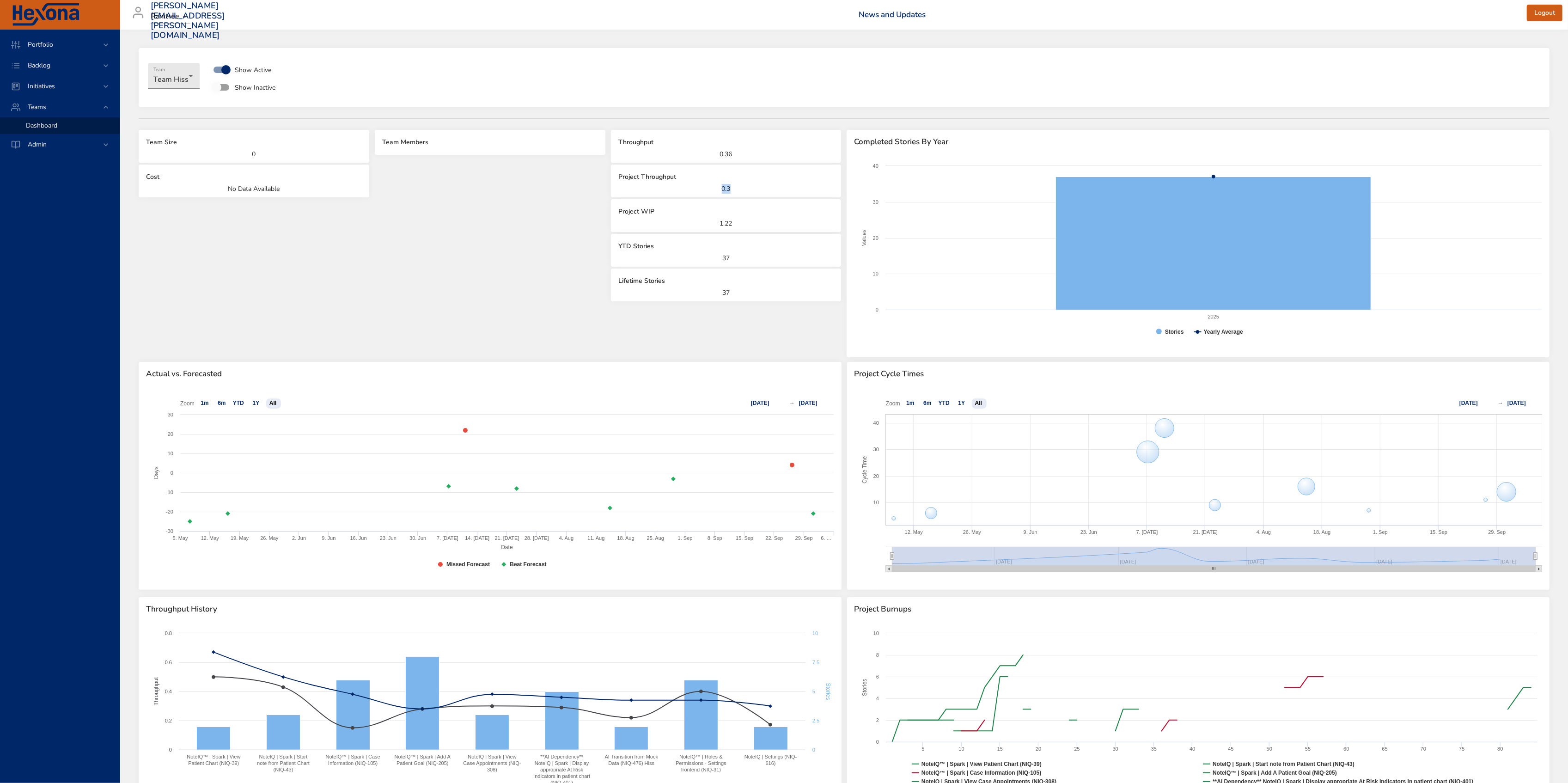
drag, startPoint x: 719, startPoint y: 189, endPoint x: 732, endPoint y: 188, distance: 13.0
click at [732, 188] on p "0.3" at bounding box center [726, 189] width 216 height 10
drag, startPoint x: 721, startPoint y: 223, endPoint x: 733, endPoint y: 221, distance: 12.2
click at [733, 221] on p "1.22" at bounding box center [726, 224] width 216 height 10
click at [737, 223] on p "1.22" at bounding box center [726, 224] width 216 height 10
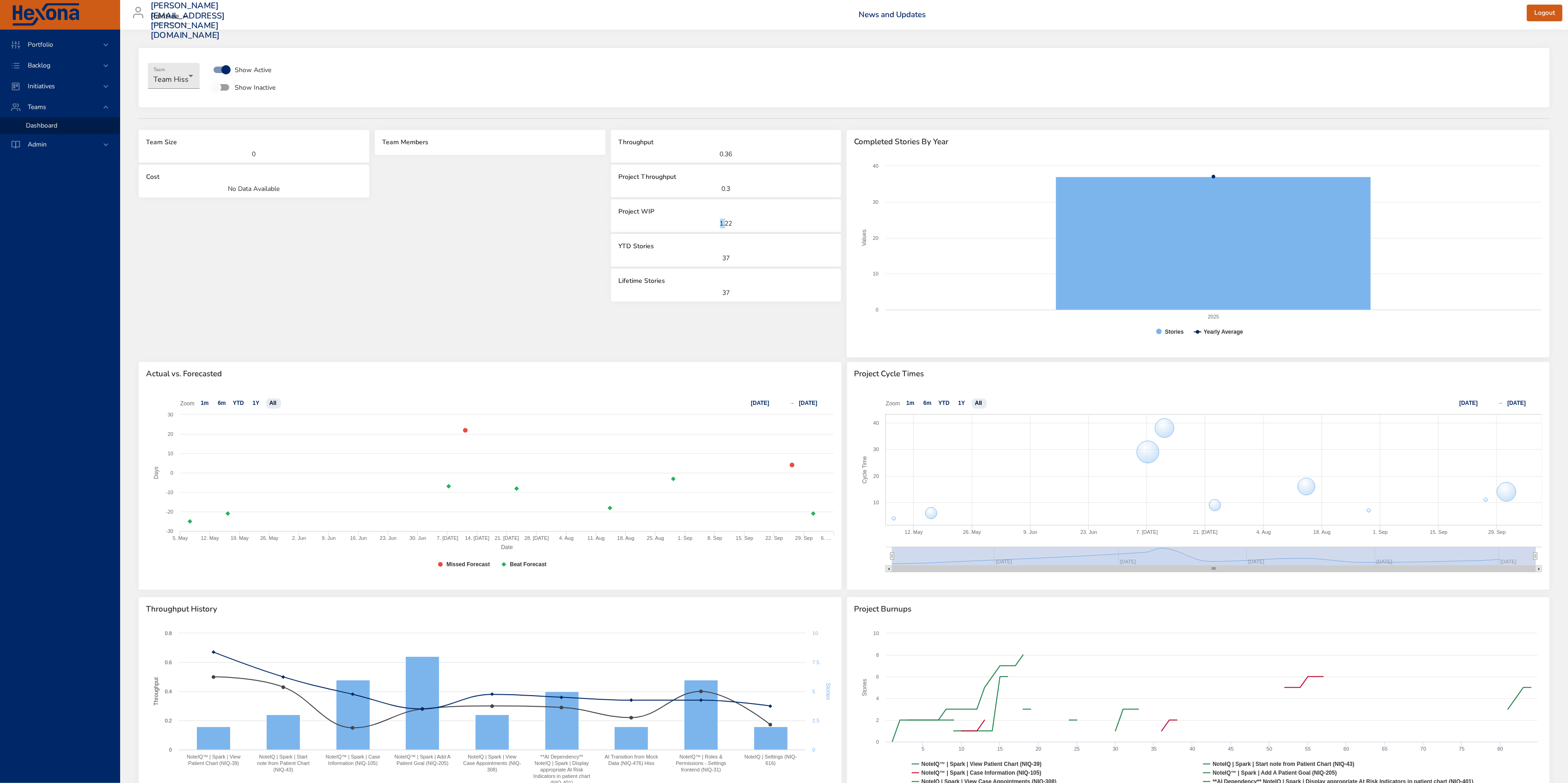
drag, startPoint x: 718, startPoint y: 224, endPoint x: 732, endPoint y: 222, distance: 14.1
click at [727, 222] on p "1.22" at bounding box center [726, 224] width 216 height 10
drag, startPoint x: 732, startPoint y: 222, endPoint x: 741, endPoint y: 222, distance: 9.0
click at [741, 222] on p "1.22" at bounding box center [726, 224] width 216 height 10
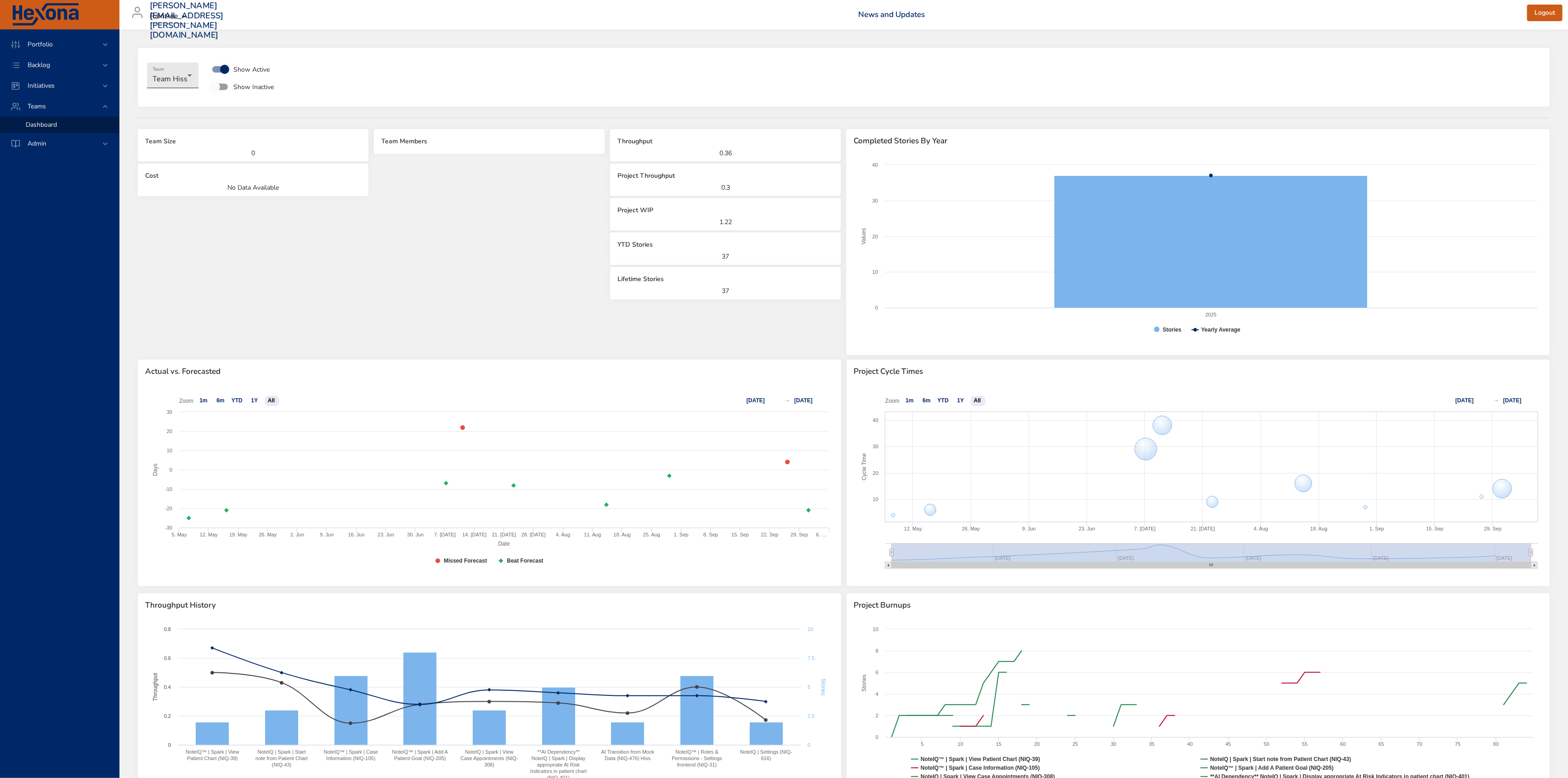
click at [157, 75] on body "**********" at bounding box center [784, 389] width 1568 height 778
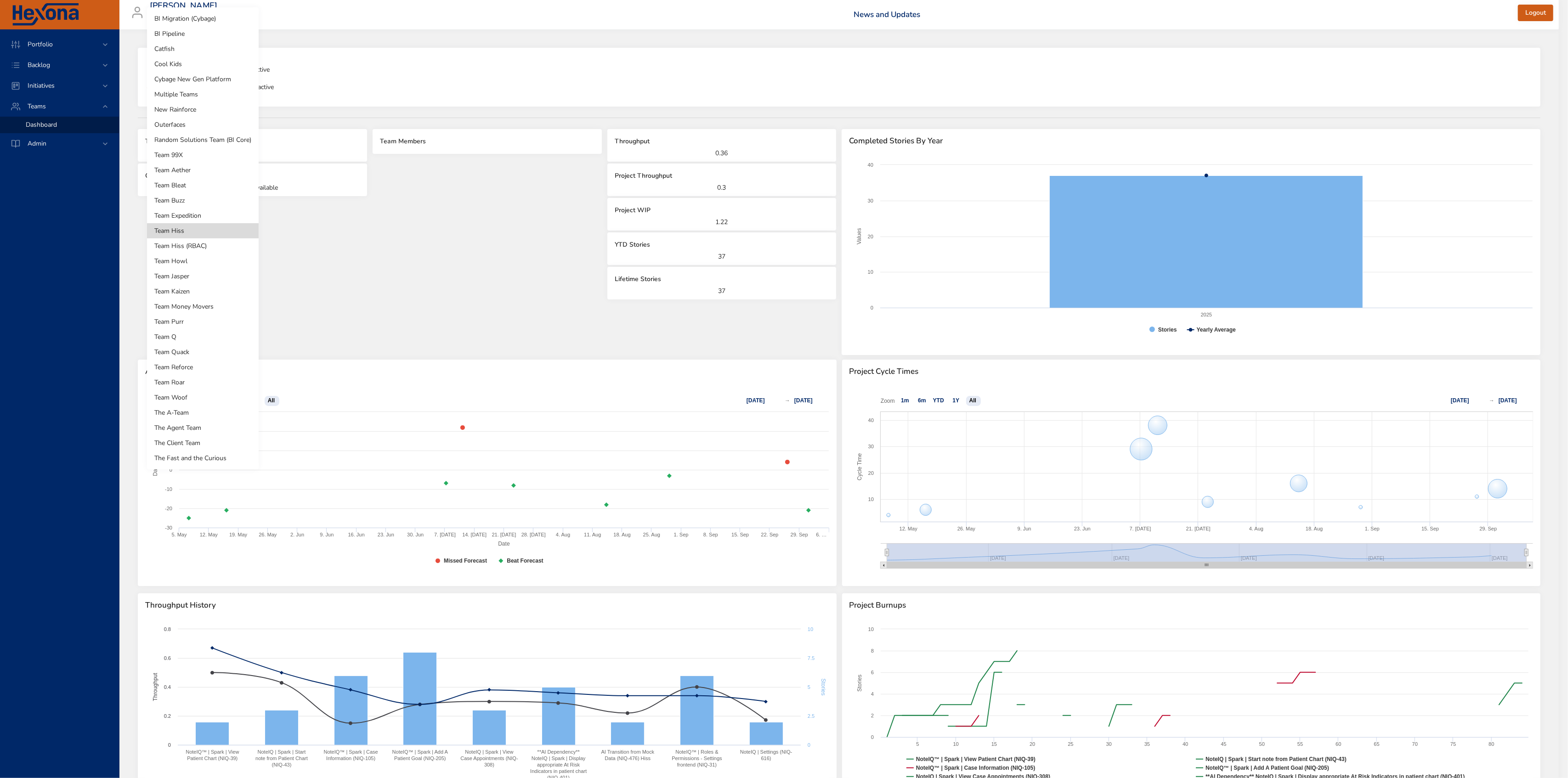
click at [192, 303] on li "Team Money Movers" at bounding box center [203, 306] width 112 height 15
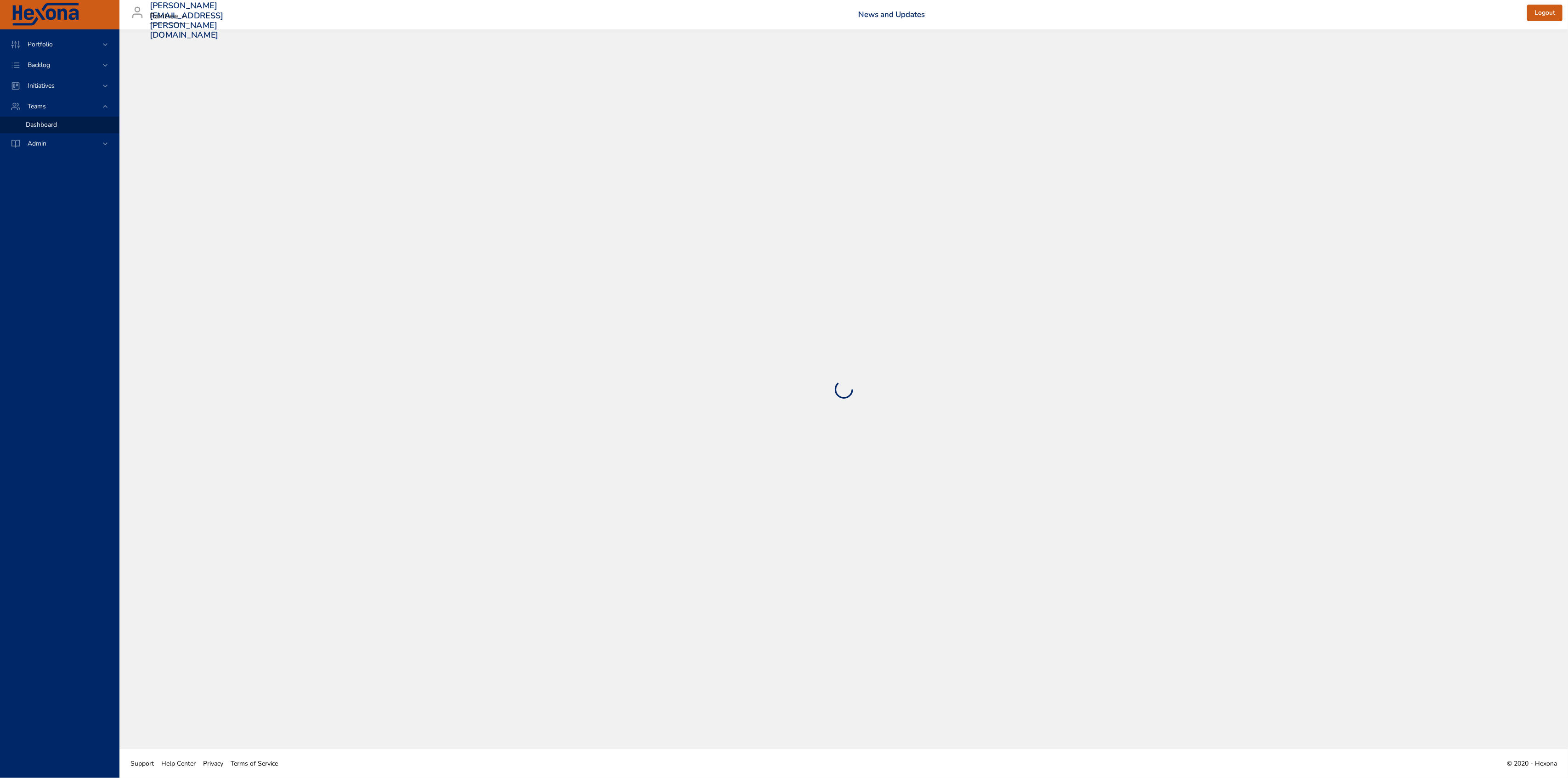
select select "***"
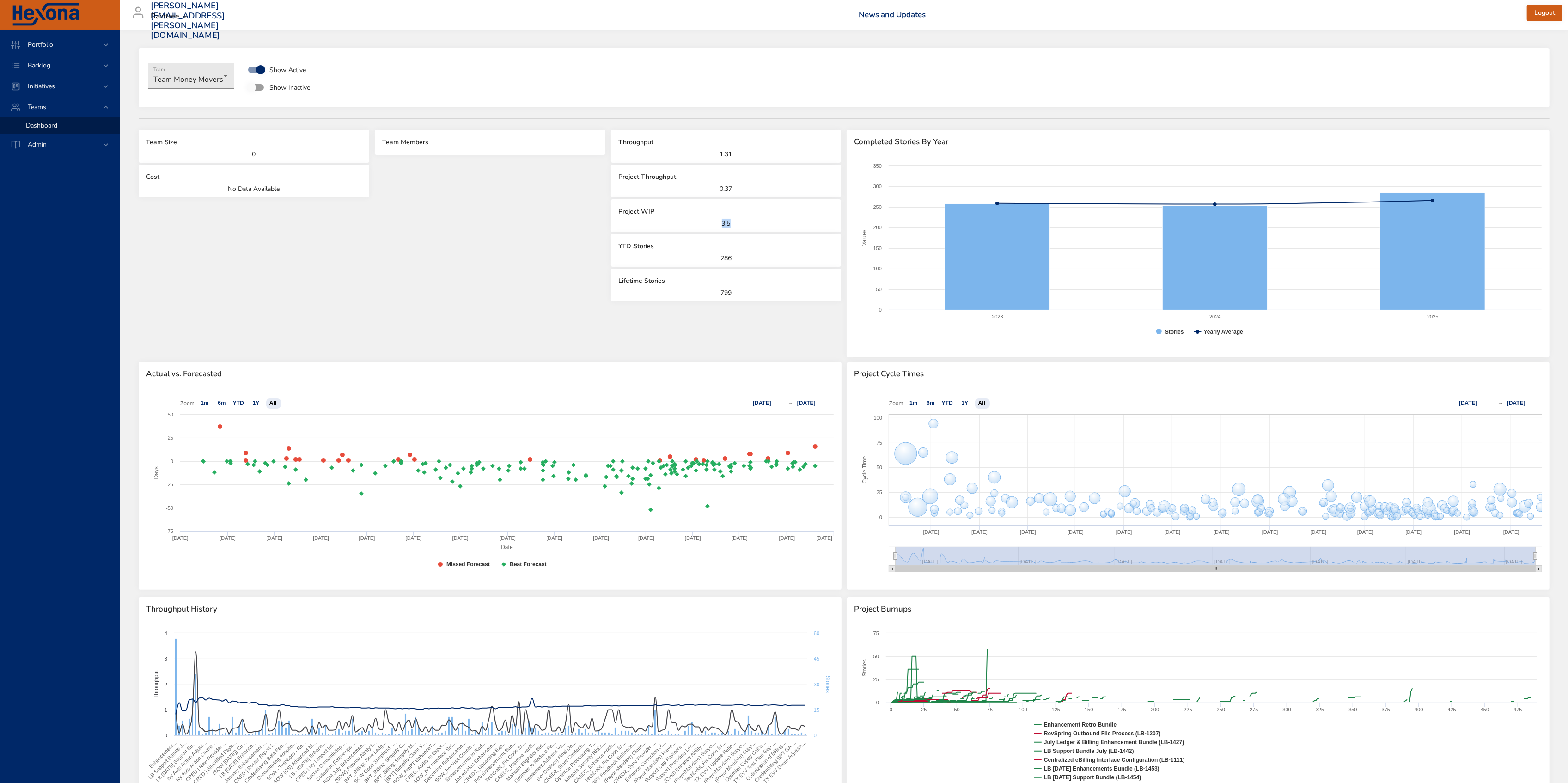
drag, startPoint x: 719, startPoint y: 219, endPoint x: 738, endPoint y: 222, distance: 19.2
click at [738, 222] on p "3.5" at bounding box center [726, 224] width 216 height 10
drag, startPoint x: 717, startPoint y: 183, endPoint x: 738, endPoint y: 184, distance: 21.0
click at [738, 184] on div "Project Throughput 0.37" at bounding box center [726, 181] width 231 height 33
drag, startPoint x: 727, startPoint y: 224, endPoint x: 737, endPoint y: 226, distance: 10.2
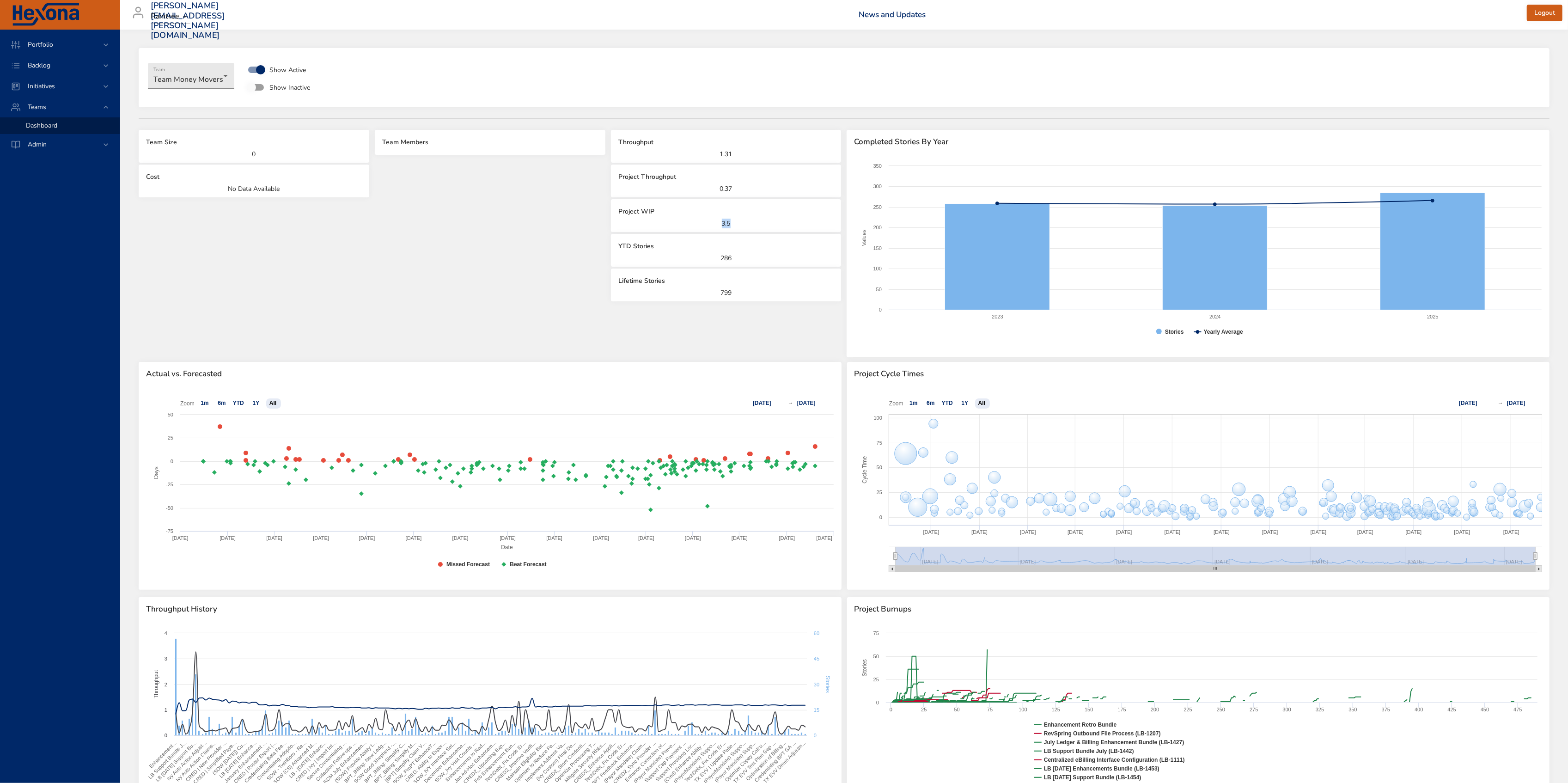
click at [737, 226] on p "3.5" at bounding box center [726, 224] width 216 height 10
drag, startPoint x: 720, startPoint y: 186, endPoint x: 740, endPoint y: 186, distance: 20.0
click at [740, 186] on p "0.37" at bounding box center [726, 189] width 216 height 10
click at [54, 64] on span "Backlog" at bounding box center [39, 65] width 37 height 9
click at [51, 82] on span "Backlog Details" at bounding box center [47, 84] width 44 height 9
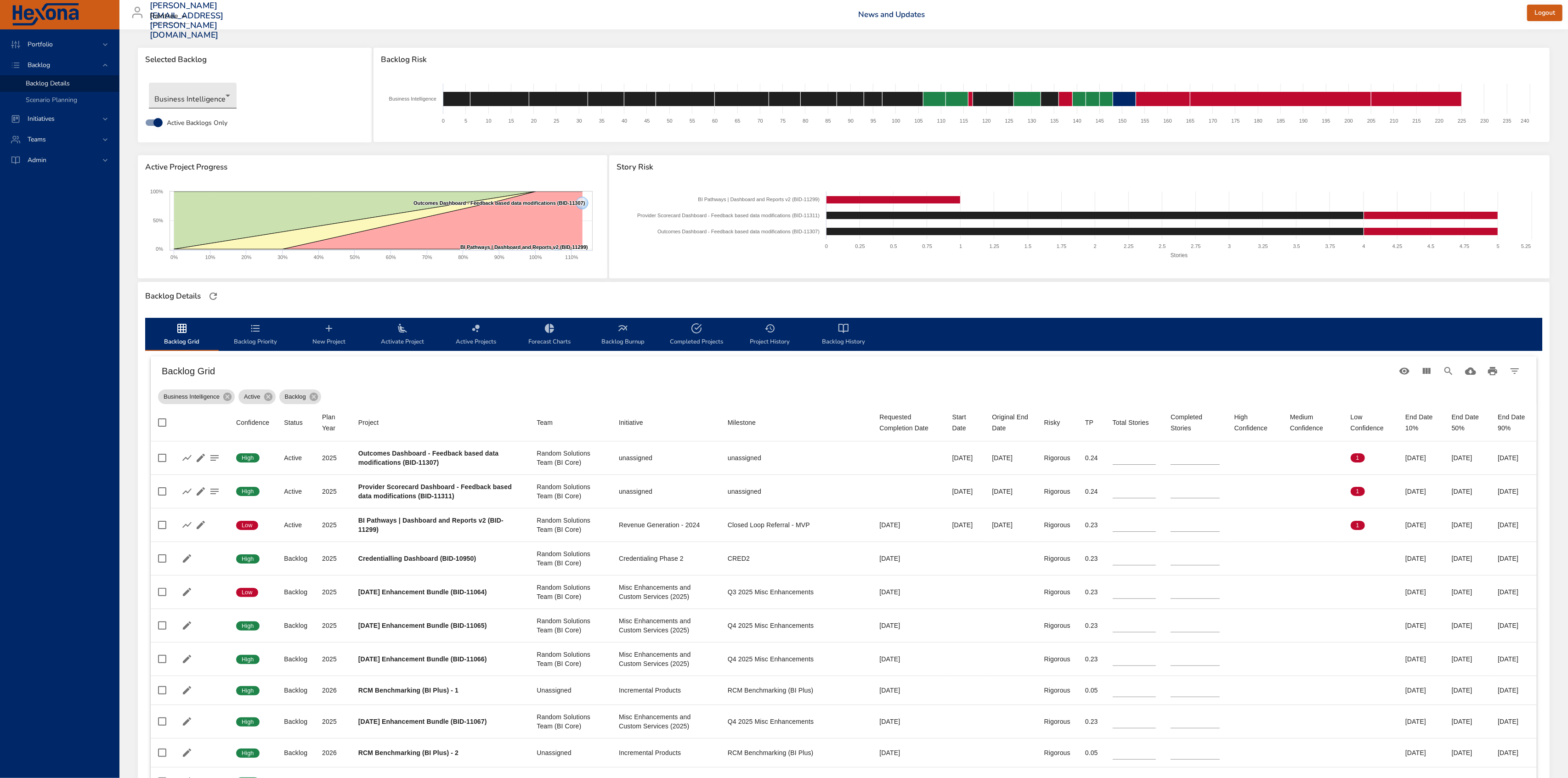
click at [210, 98] on body "Portfolio Backlog Backlog Details Scenario Planning Initiatives Teams Admin [PE…" at bounding box center [784, 389] width 1568 height 778
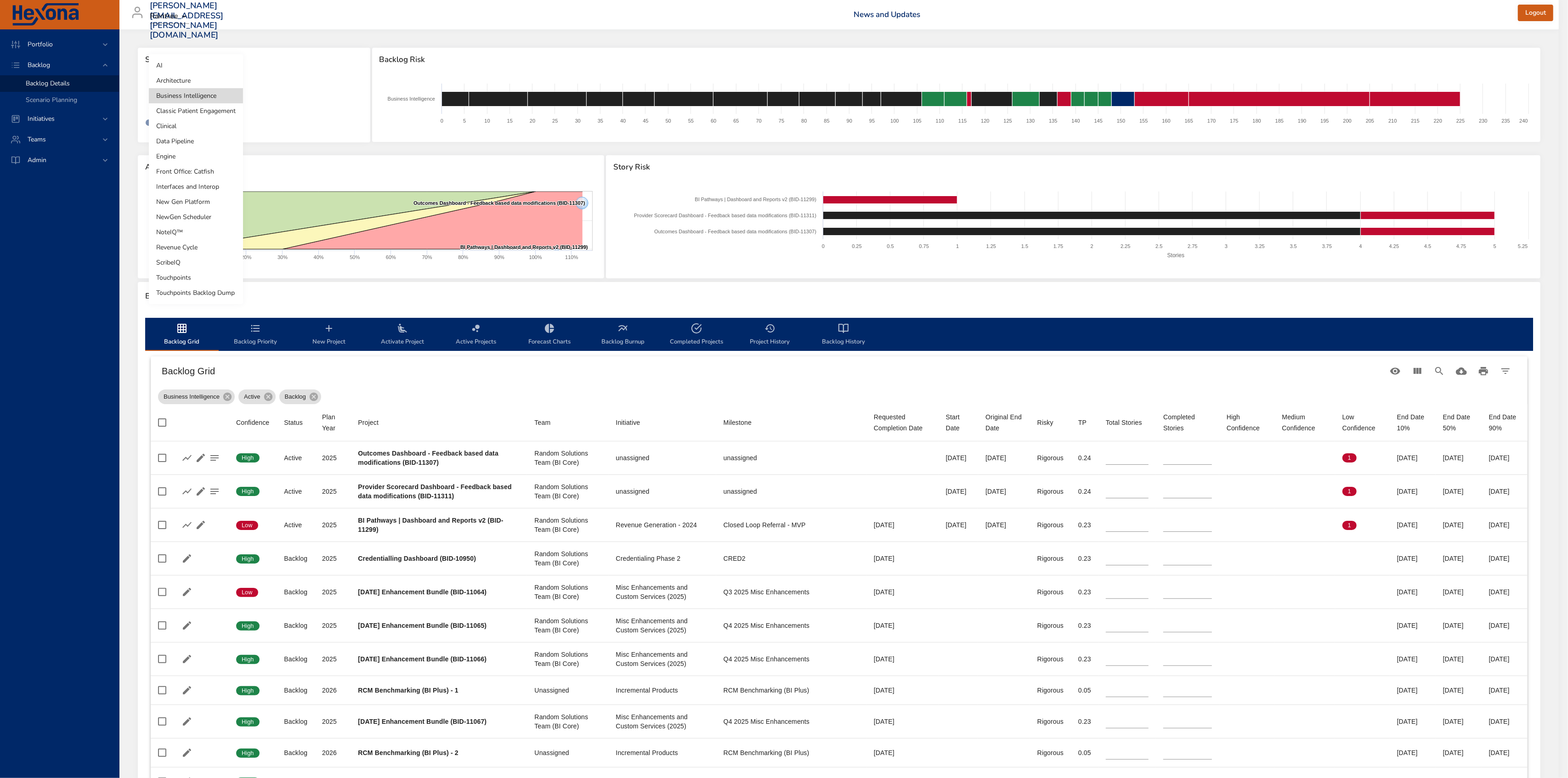
click at [204, 249] on li "Revenue Cycle" at bounding box center [196, 246] width 94 height 15
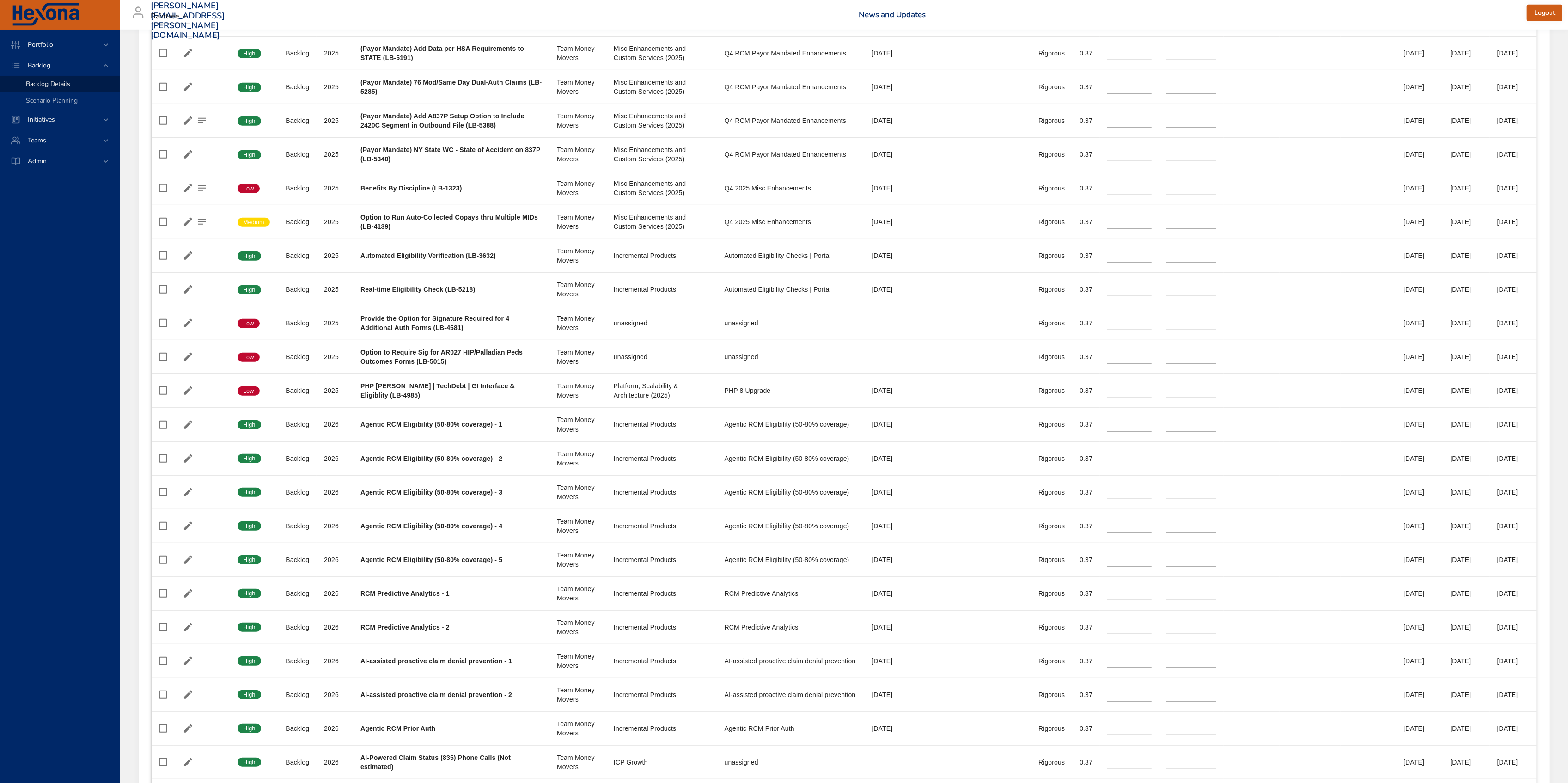
scroll to position [802, 0]
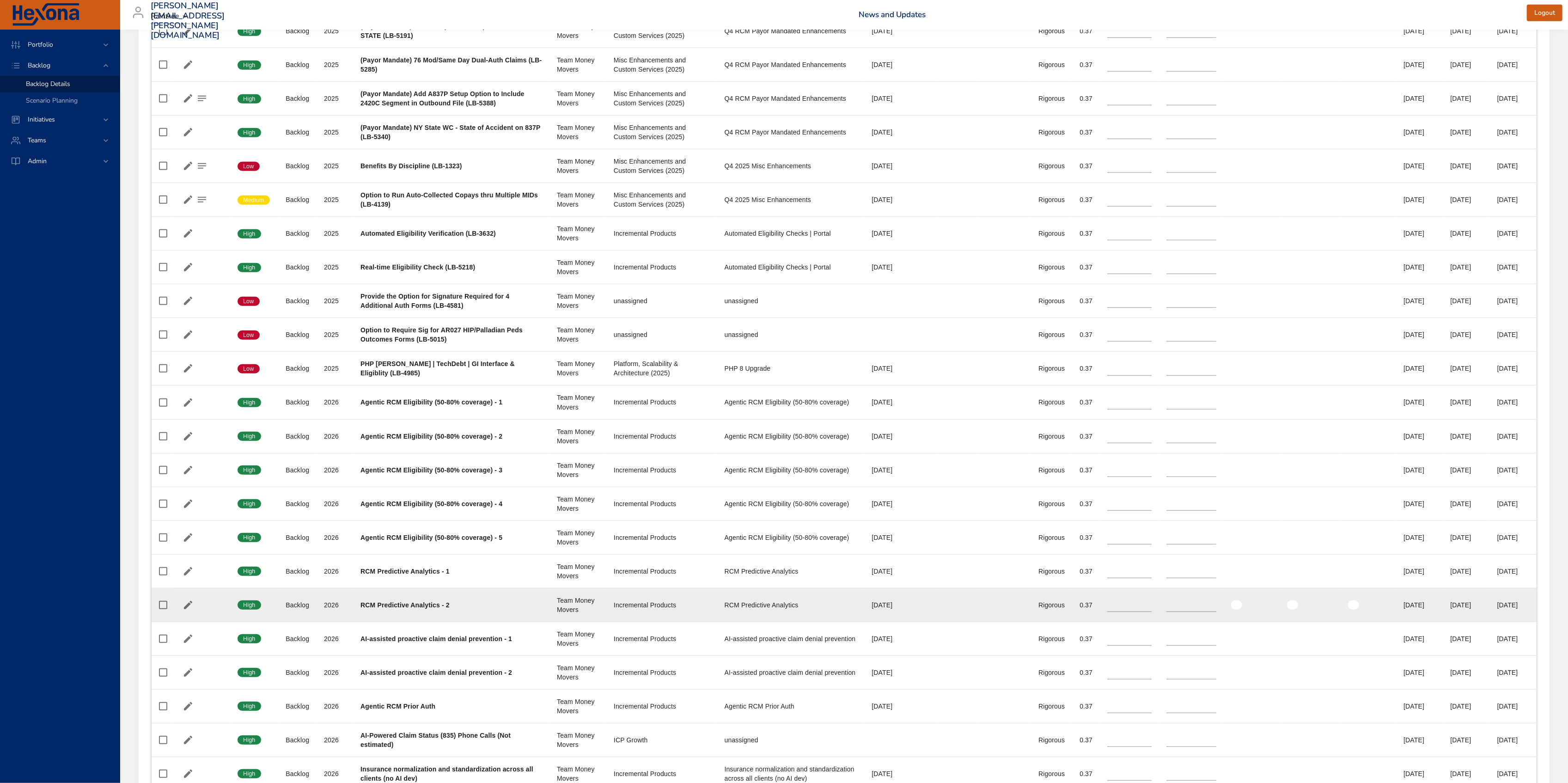
drag, startPoint x: 1424, startPoint y: 615, endPoint x: 1480, endPoint y: 618, distance: 56.1
click at [1480, 618] on tr "Confidence High Status Backlog Plan Year [DATE] Project RCM Predictive Analytic…" at bounding box center [845, 605] width 1385 height 34
drag, startPoint x: 1098, startPoint y: 607, endPoint x: 1077, endPoint y: 600, distance: 22.1
click at [1100, 600] on td "Total Stories *" at bounding box center [1130, 605] width 59 height 34
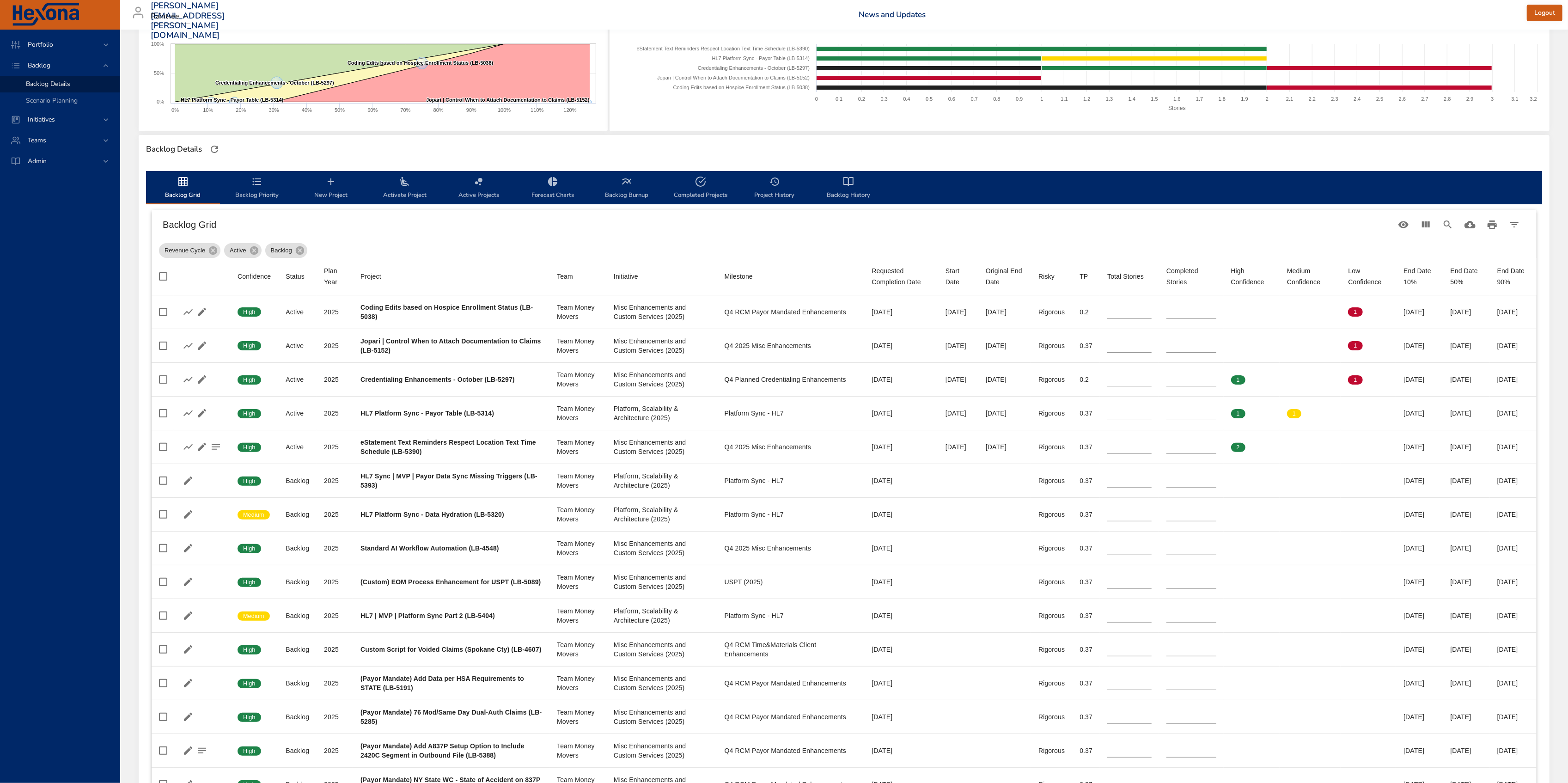
scroll to position [0, 0]
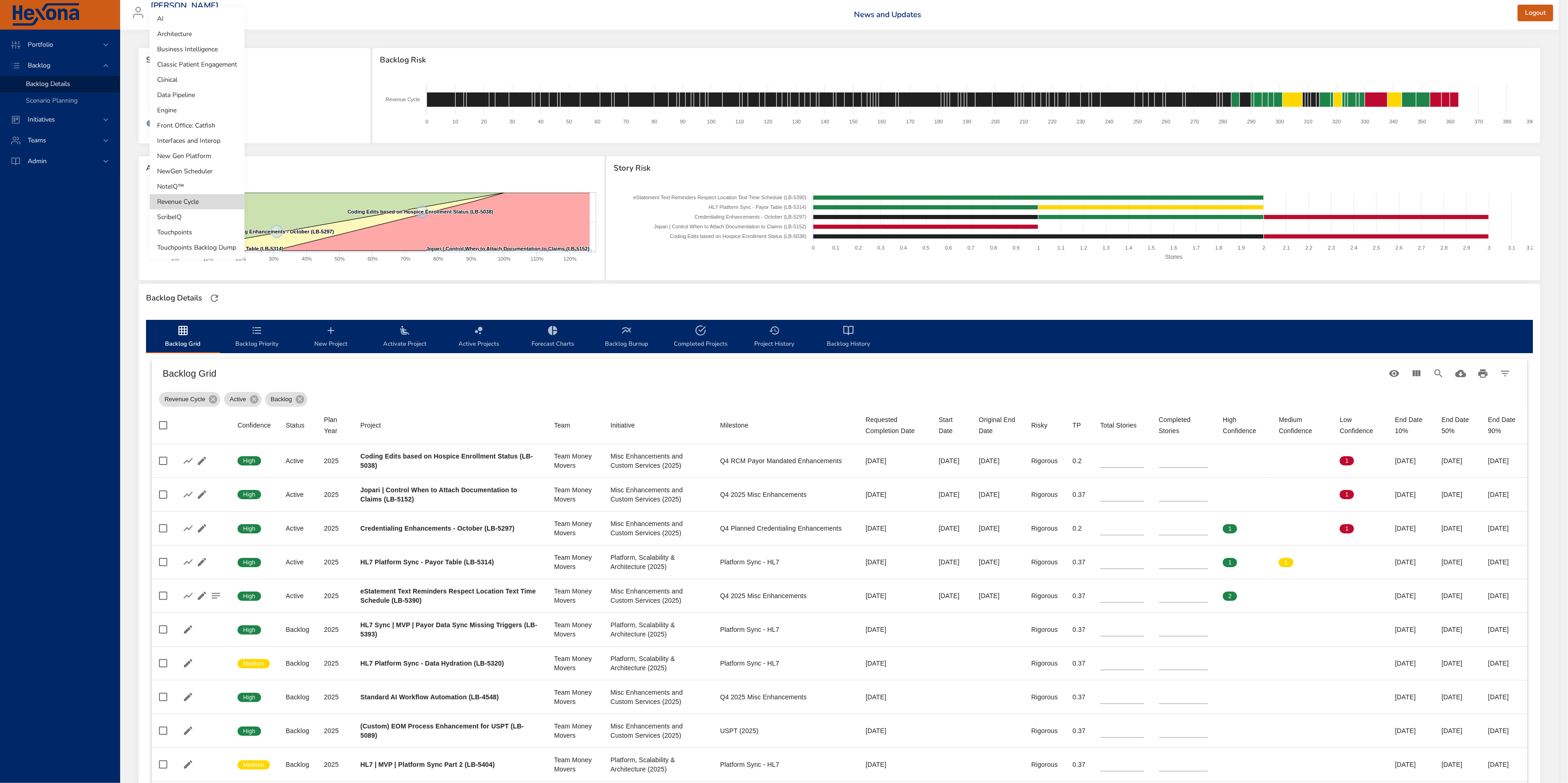
click at [200, 94] on body "Portfolio Backlog Backlog Details Scenario Planning Initiatives Teams Admin [PE…" at bounding box center [784, 391] width 1568 height 783
click at [198, 169] on li "NewGen Scheduler" at bounding box center [197, 171] width 95 height 15
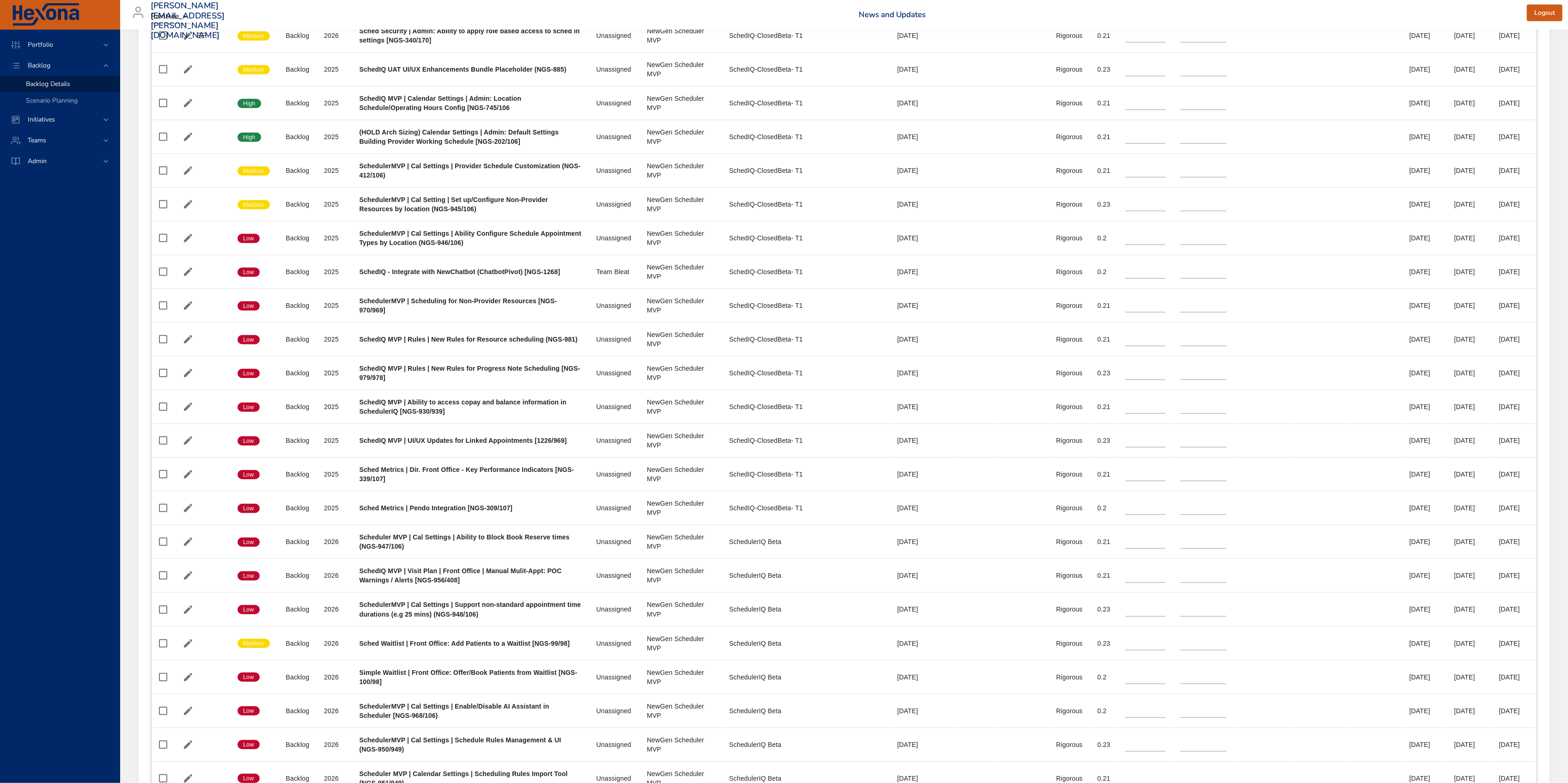
scroll to position [616, 0]
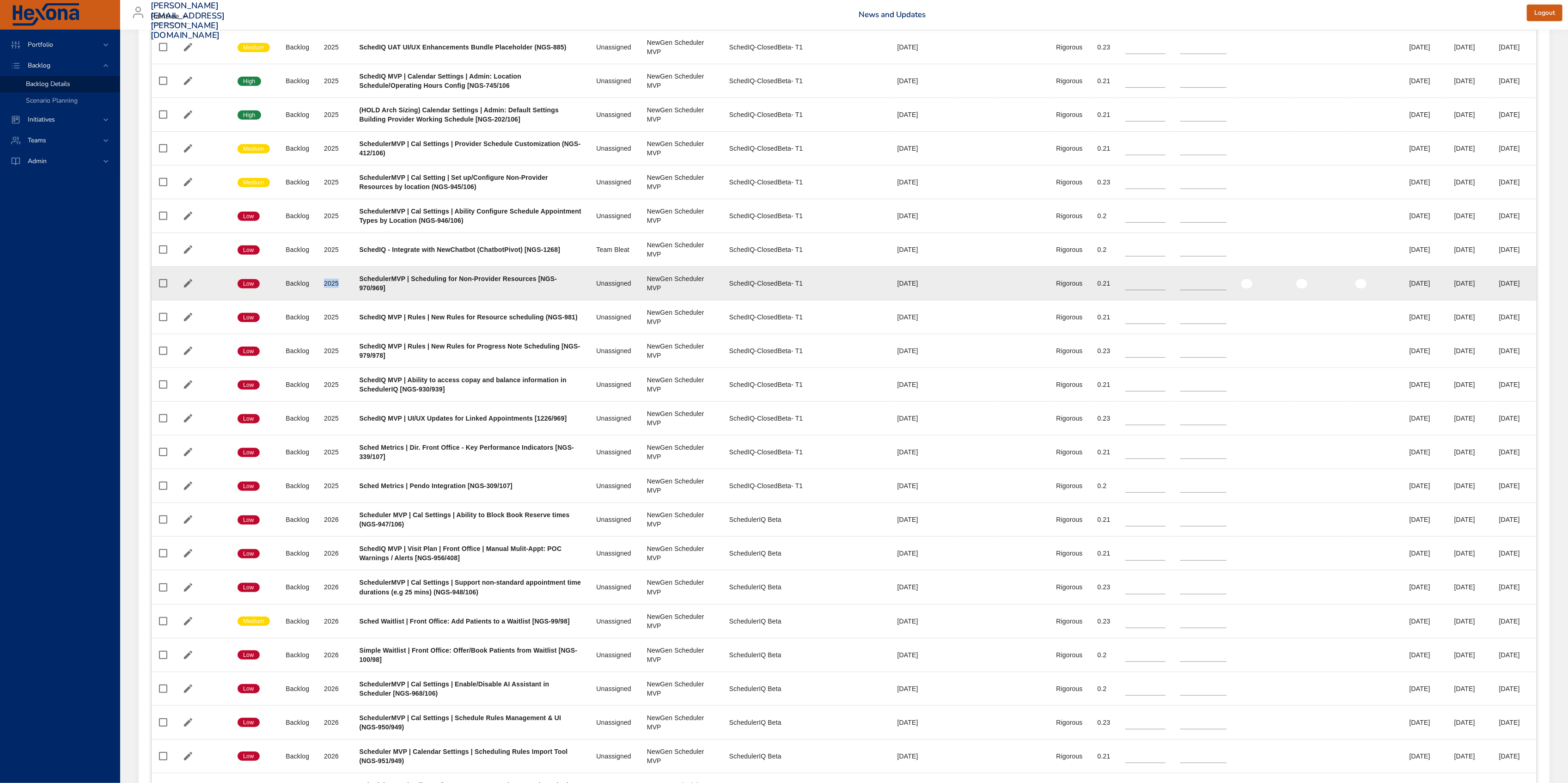
drag, startPoint x: 325, startPoint y: 291, endPoint x: 346, endPoint y: 297, distance: 21.8
click at [346, 297] on td "Plan Year [DATE]" at bounding box center [335, 283] width 36 height 34
drag, startPoint x: 860, startPoint y: 291, endPoint x: 914, endPoint y: 294, distance: 54.1
click at [914, 294] on td "Requested Completion Date [DATE]" at bounding box center [925, 283] width 69 height 34
click at [762, 300] on td "Milestone SchedIQ-ClosedBeta- T1" at bounding box center [806, 283] width 168 height 34
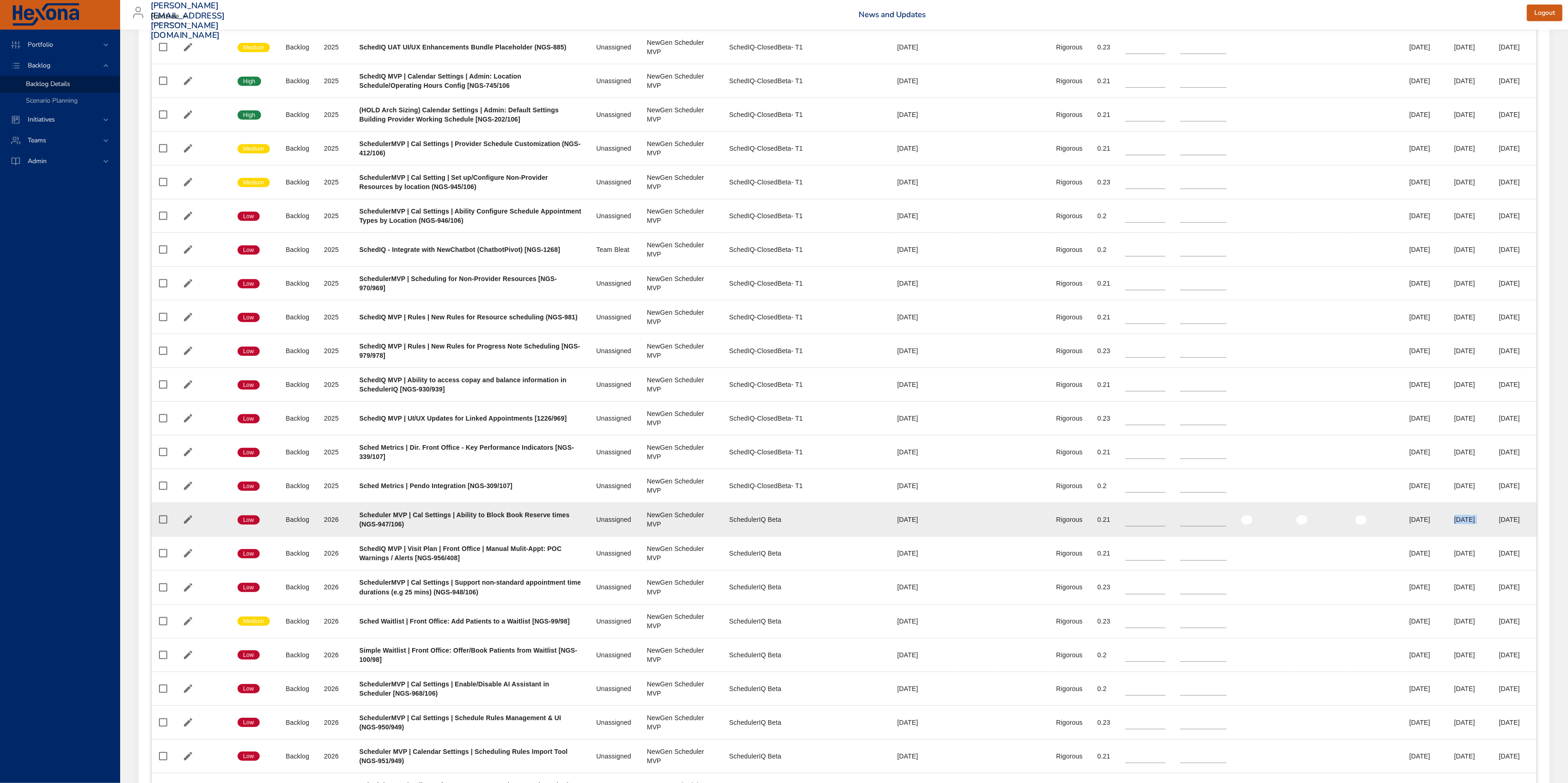
drag, startPoint x: 1443, startPoint y: 533, endPoint x: 1491, endPoint y: 526, distance: 48.5
click at [1491, 526] on tr "Confidence Low Status Backlog Plan Year [DATE] Project Scheduler MVP | Cal Sett…" at bounding box center [845, 520] width 1385 height 34
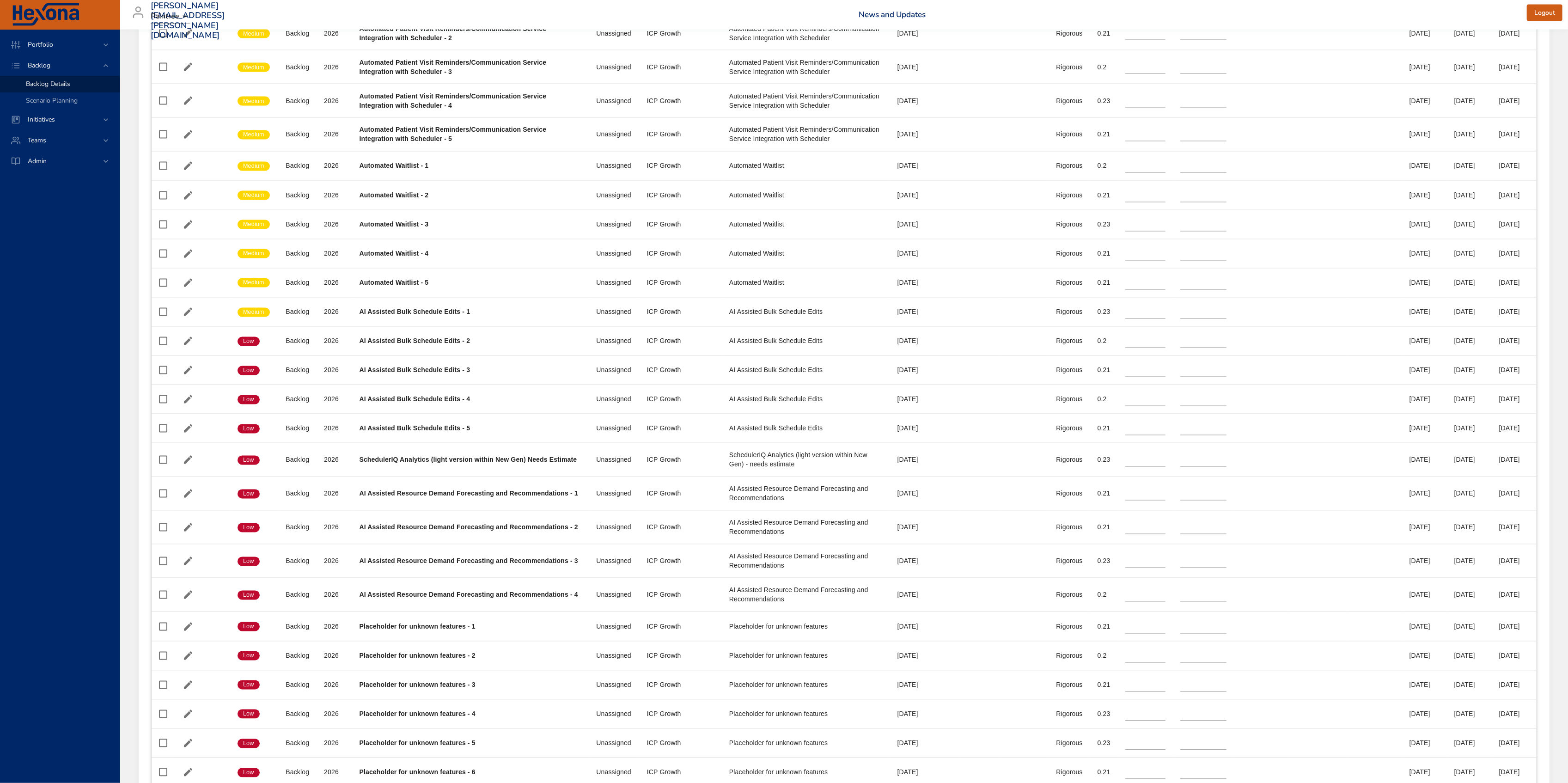
scroll to position [2281, 0]
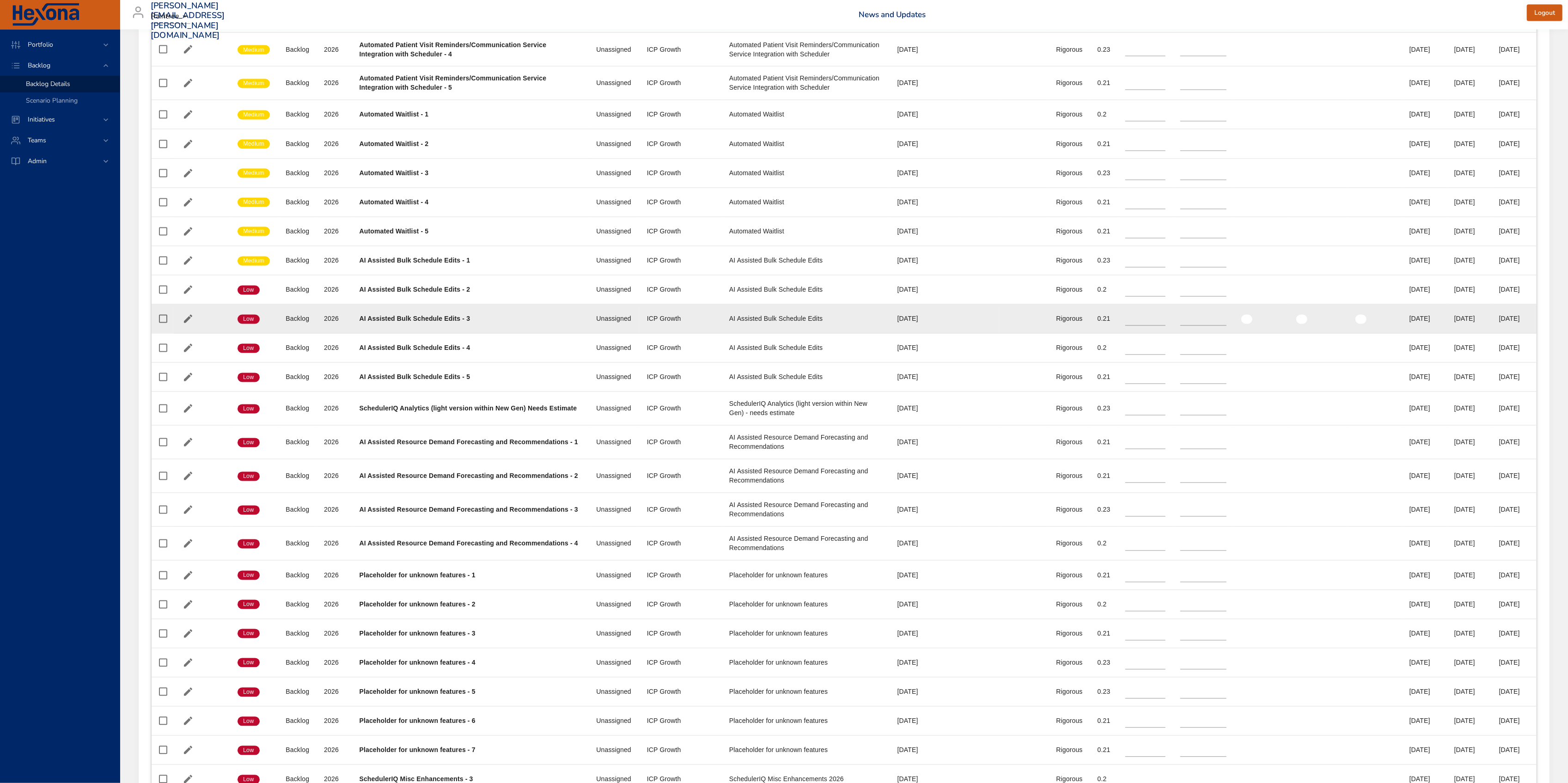
drag, startPoint x: 1445, startPoint y: 382, endPoint x: 1474, endPoint y: 381, distance: 29.0
click at [1474, 324] on div "[DATE]" at bounding box center [1469, 318] width 30 height 9
click at [1481, 334] on td "End Date 50% [DATE]" at bounding box center [1468, 320] width 44 height 30
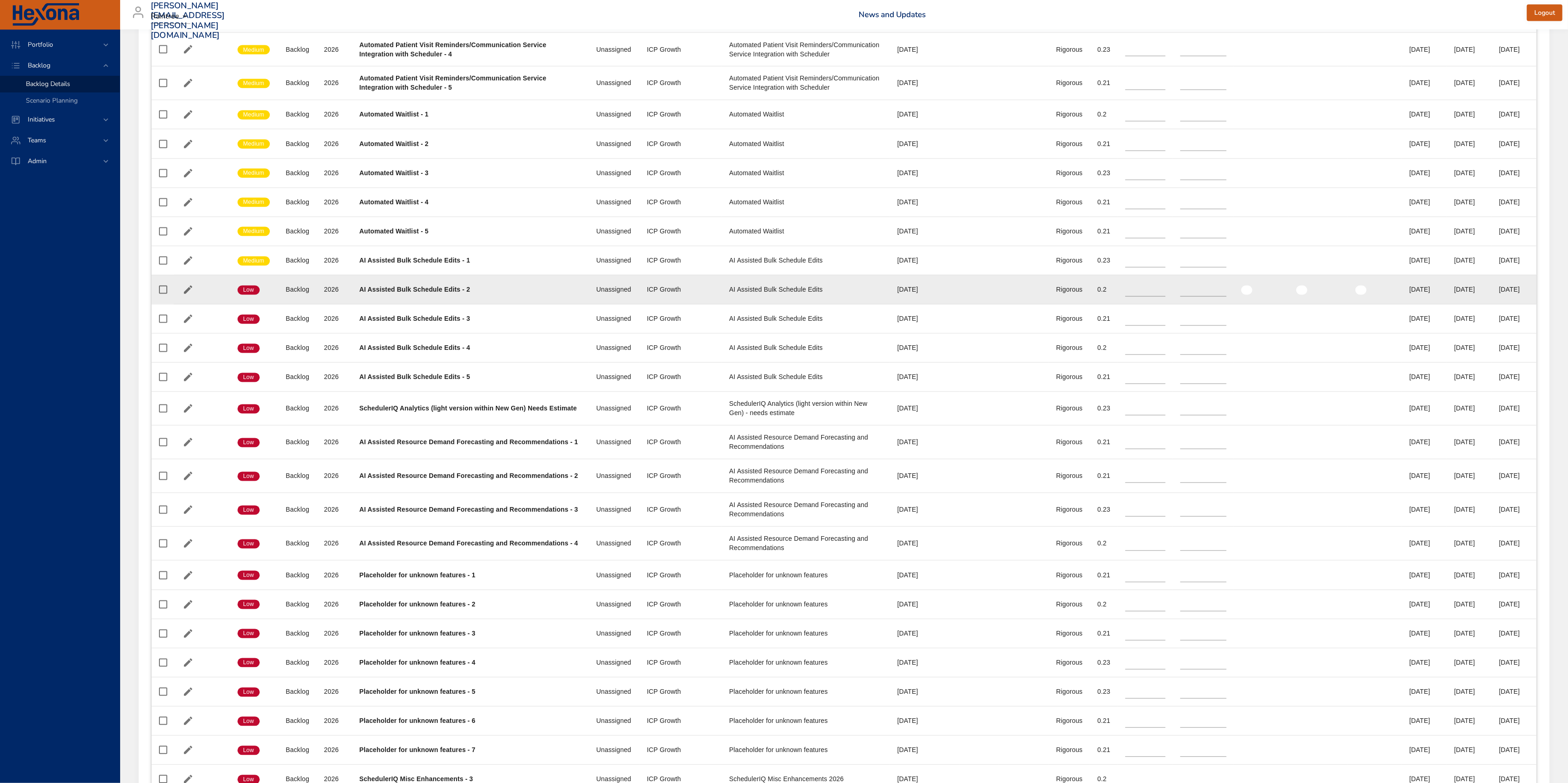
click at [1482, 304] on td "End Date 50% [DATE]" at bounding box center [1468, 290] width 44 height 30
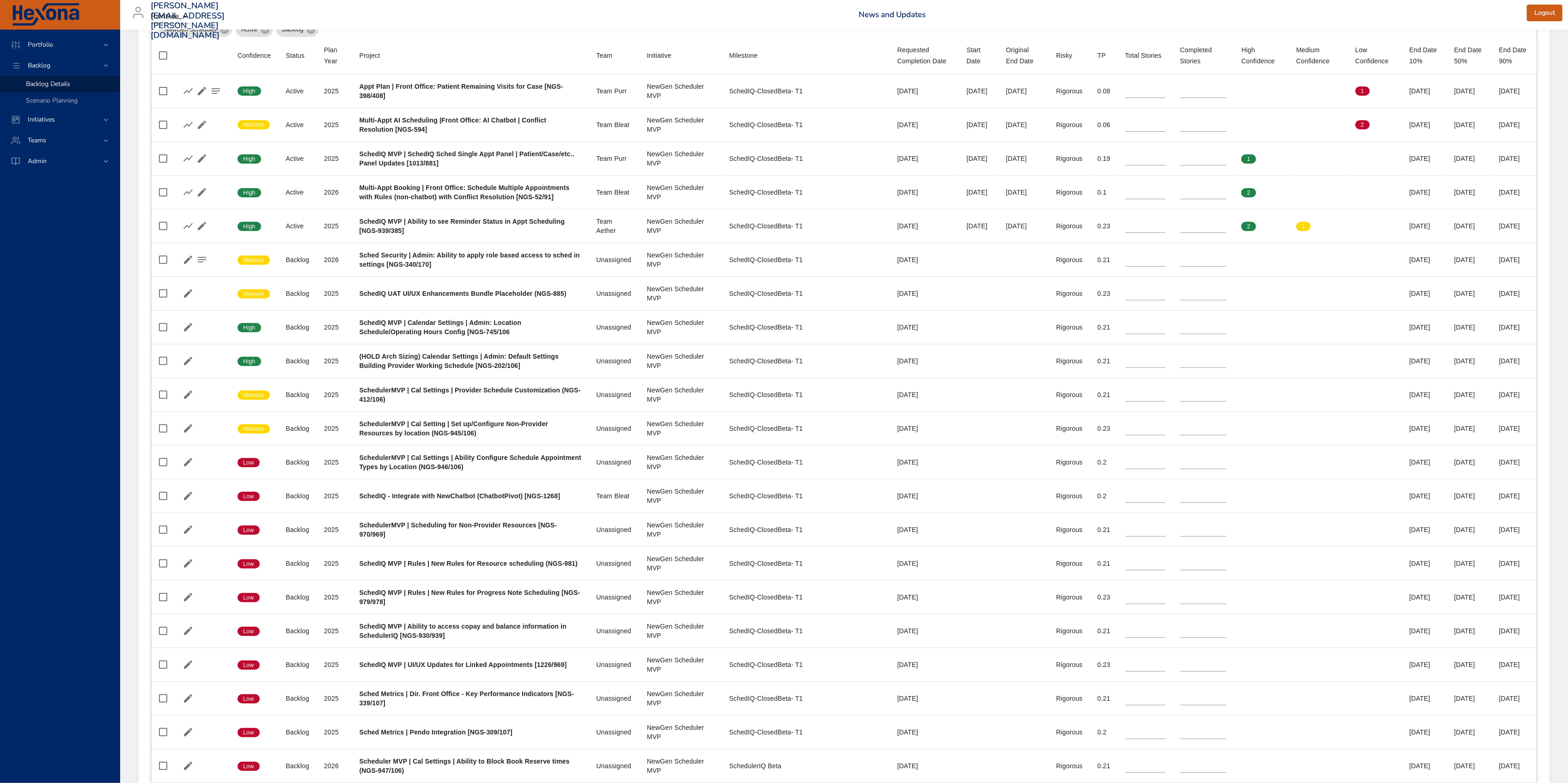
scroll to position [61, 0]
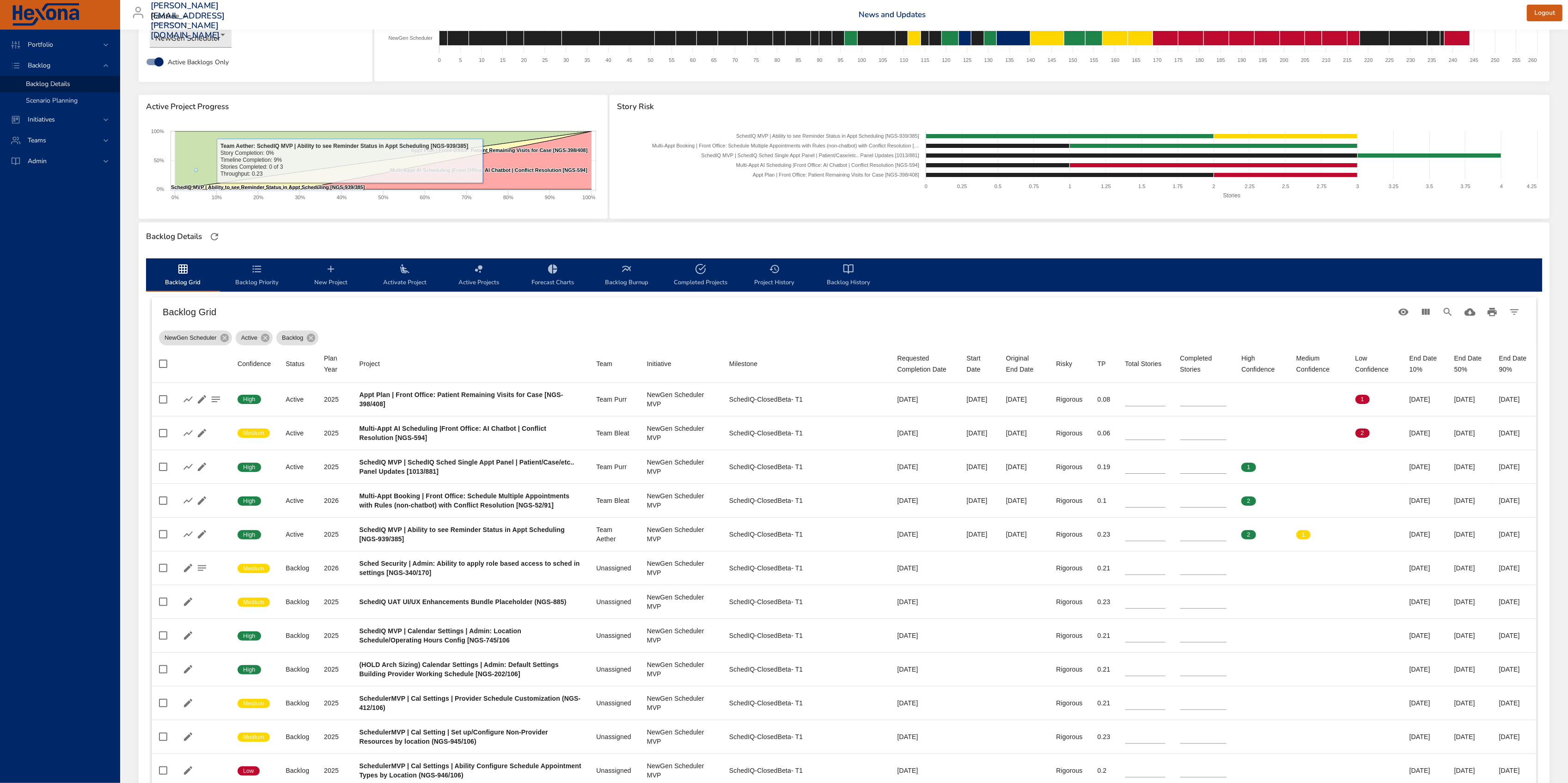
click at [57, 101] on span "Scenario Planning" at bounding box center [51, 100] width 51 height 9
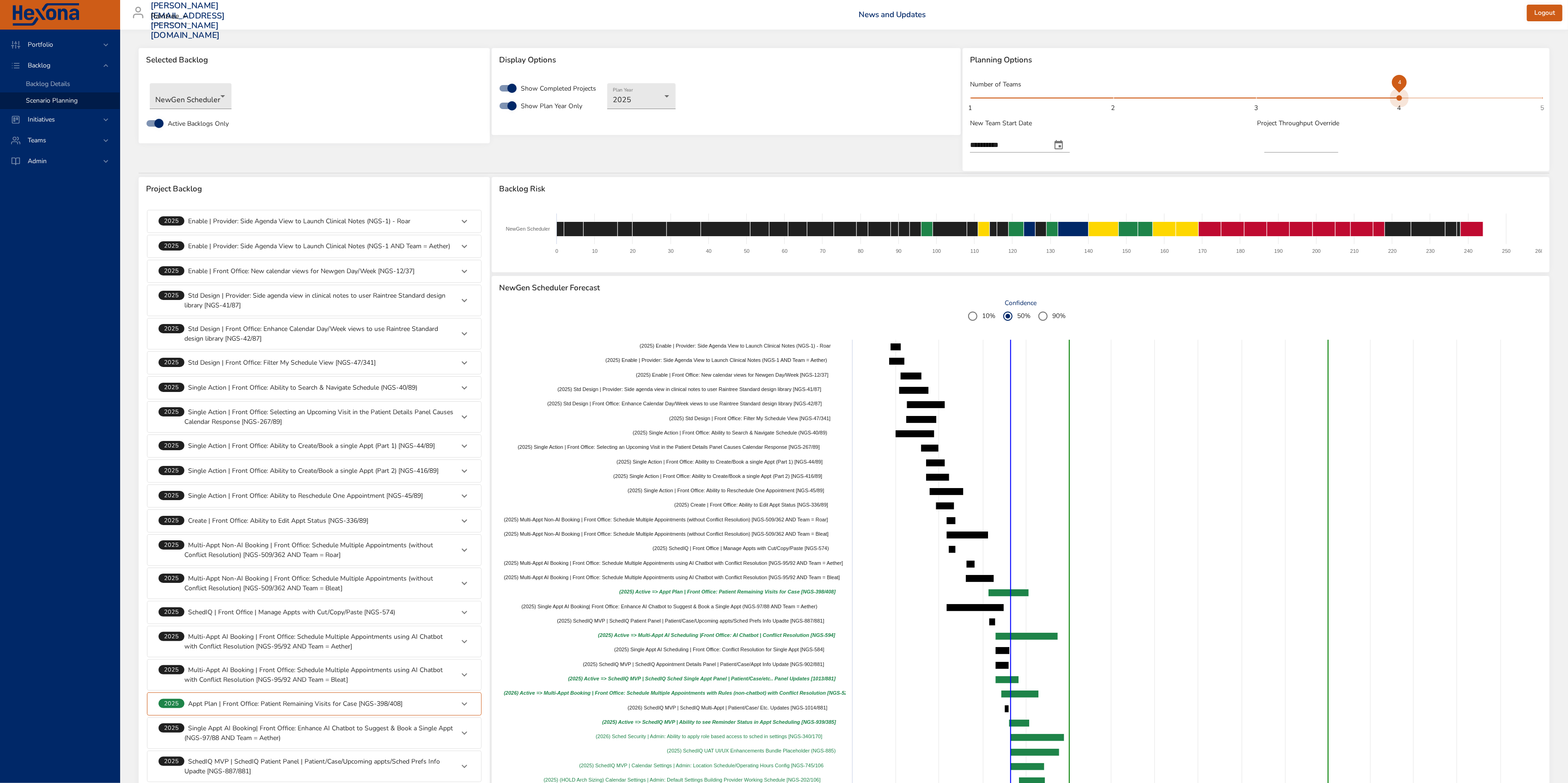
drag, startPoint x: 1398, startPoint y: 103, endPoint x: 1549, endPoint y: 106, distance: 151.0
click at [1549, 106] on div "**********" at bounding box center [1256, 111] width 589 height 126
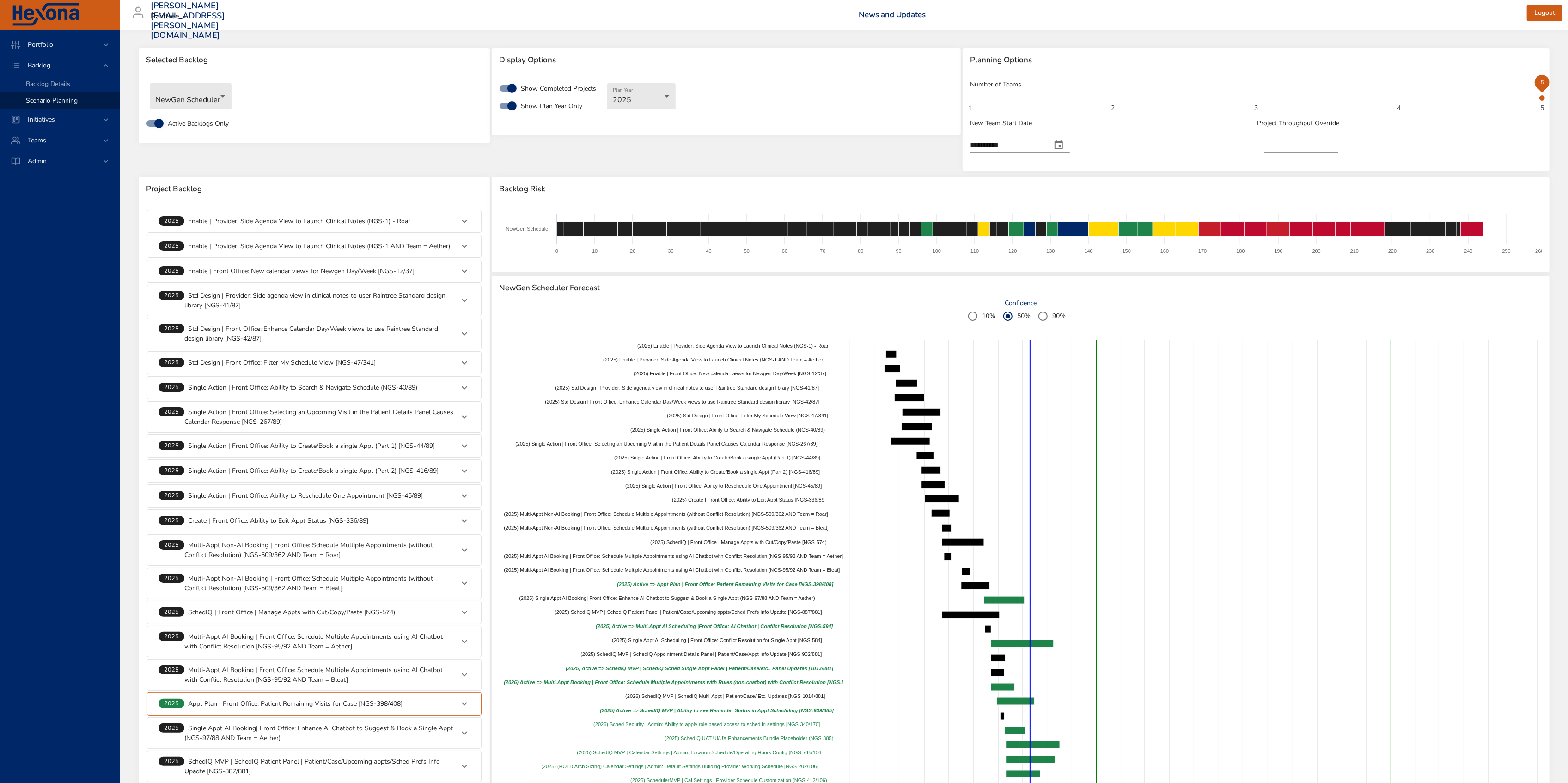
click at [1541, 95] on span "5" at bounding box center [1542, 98] width 6 height 6
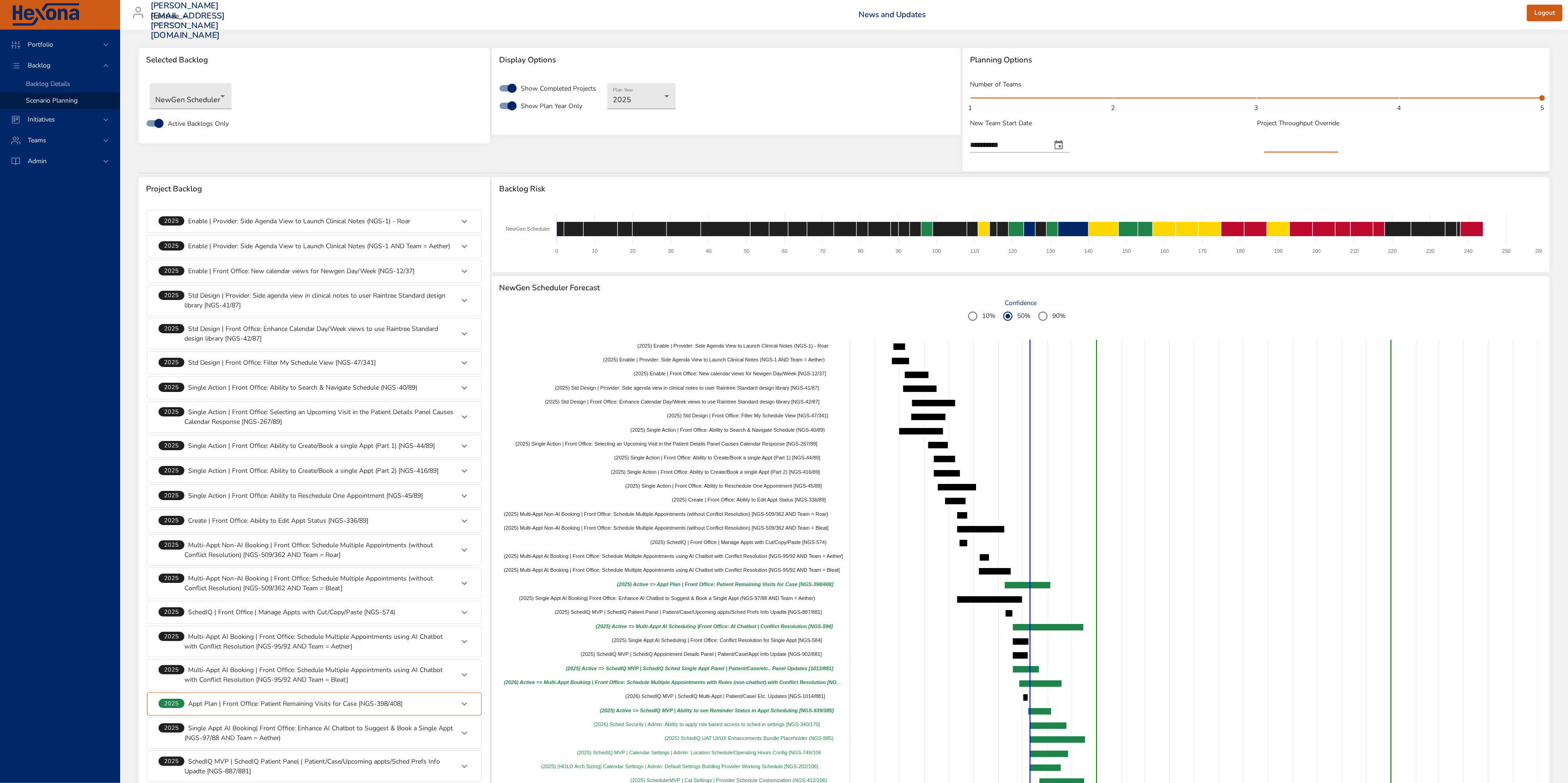
drag, startPoint x: 1274, startPoint y: 144, endPoint x: 1283, endPoint y: 143, distance: 9.1
click at [1283, 143] on input "****" at bounding box center [1301, 145] width 74 height 15
click at [1290, 144] on input "****" at bounding box center [1301, 145] width 74 height 15
click at [58, 134] on div "Teams" at bounding box center [59, 140] width 119 height 21
click at [64, 84] on div "Initiatives" at bounding box center [61, 86] width 81 height 10
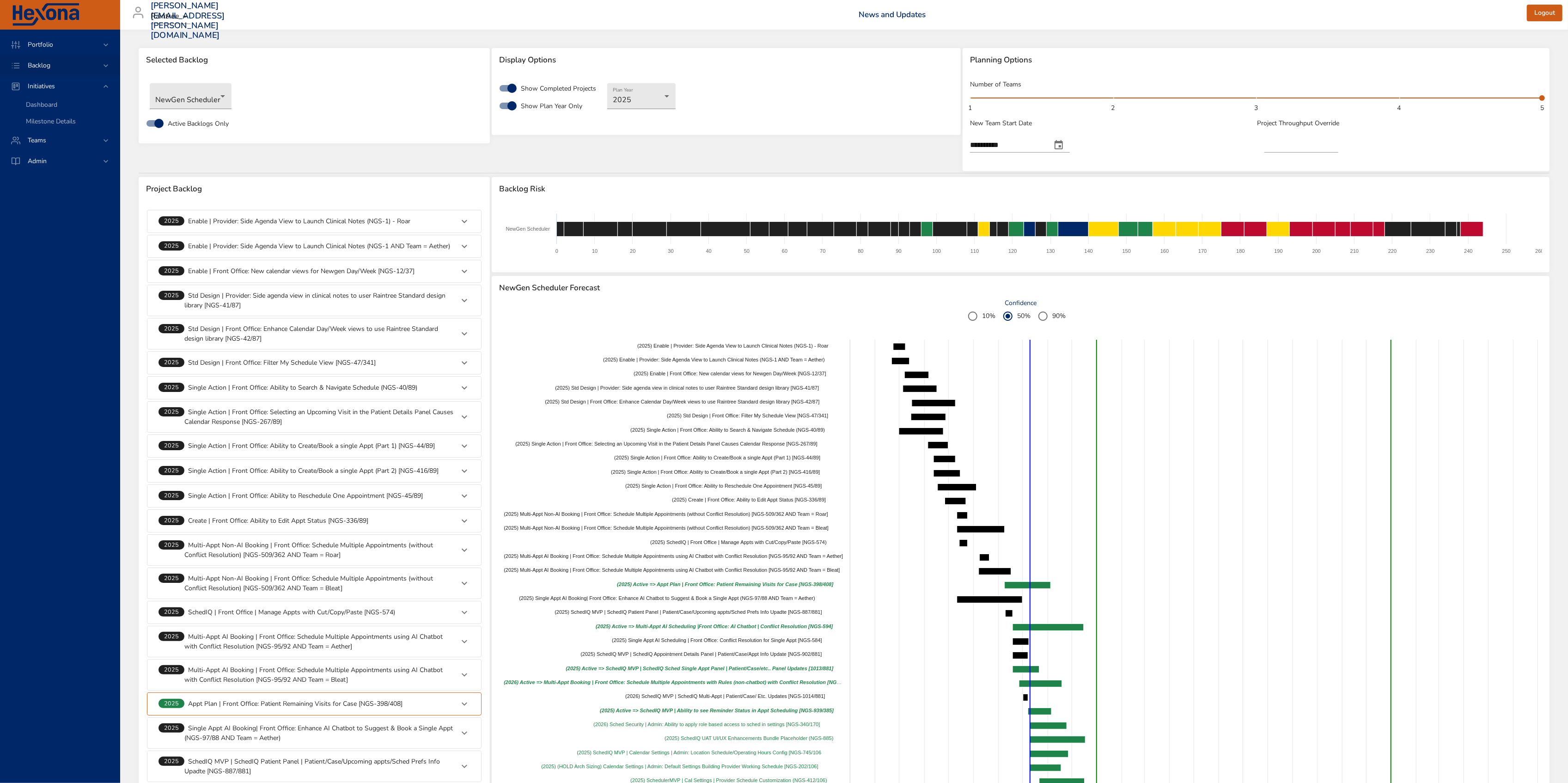
click at [57, 68] on span "Backlog" at bounding box center [39, 65] width 37 height 9
click at [66, 88] on span "Backlog Details" at bounding box center [47, 84] width 44 height 9
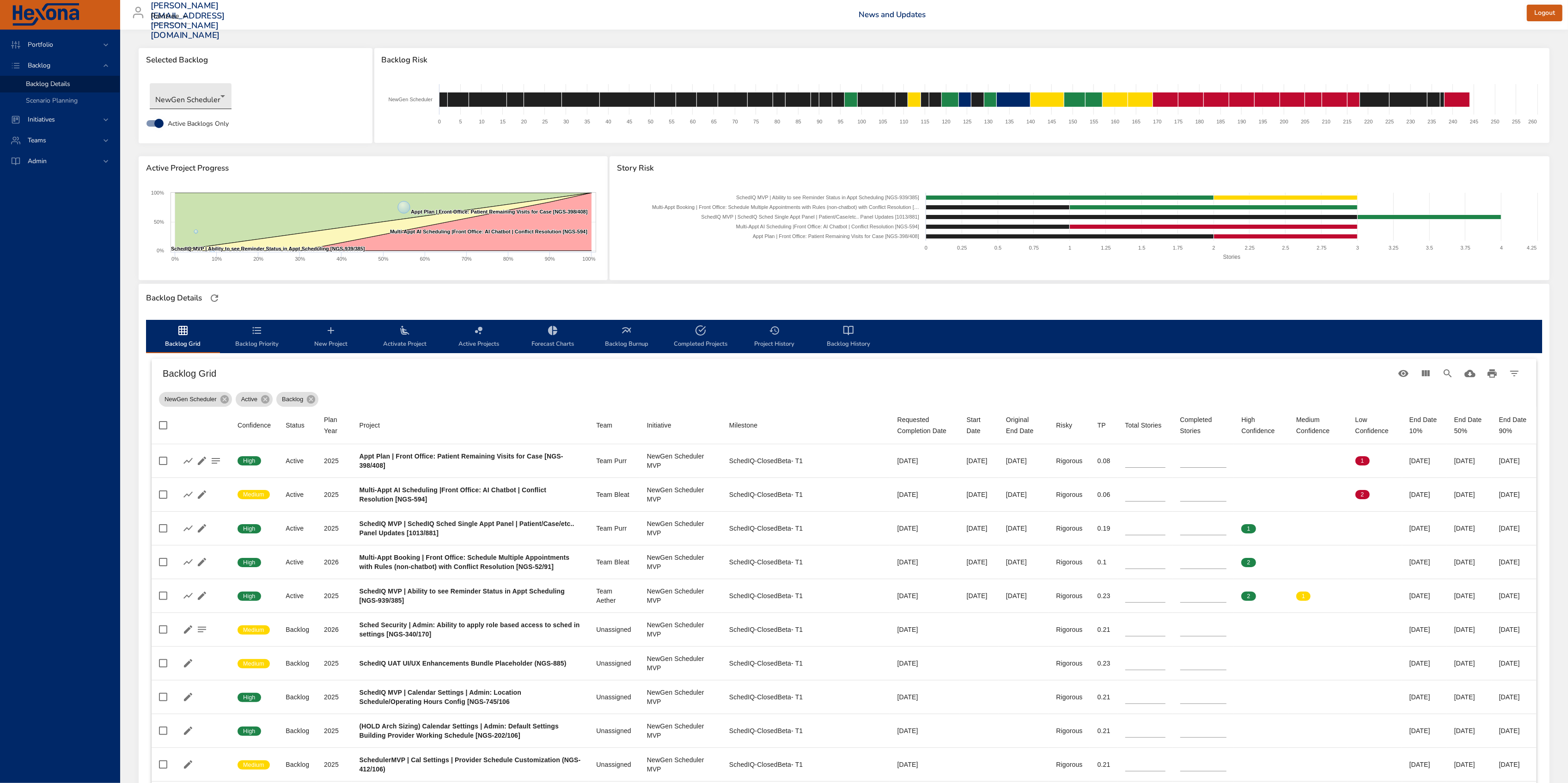
click at [187, 103] on body "Portfolio Backlog Backlog Details Scenario Planning Initiatives Teams Admin [PE…" at bounding box center [784, 391] width 1568 height 783
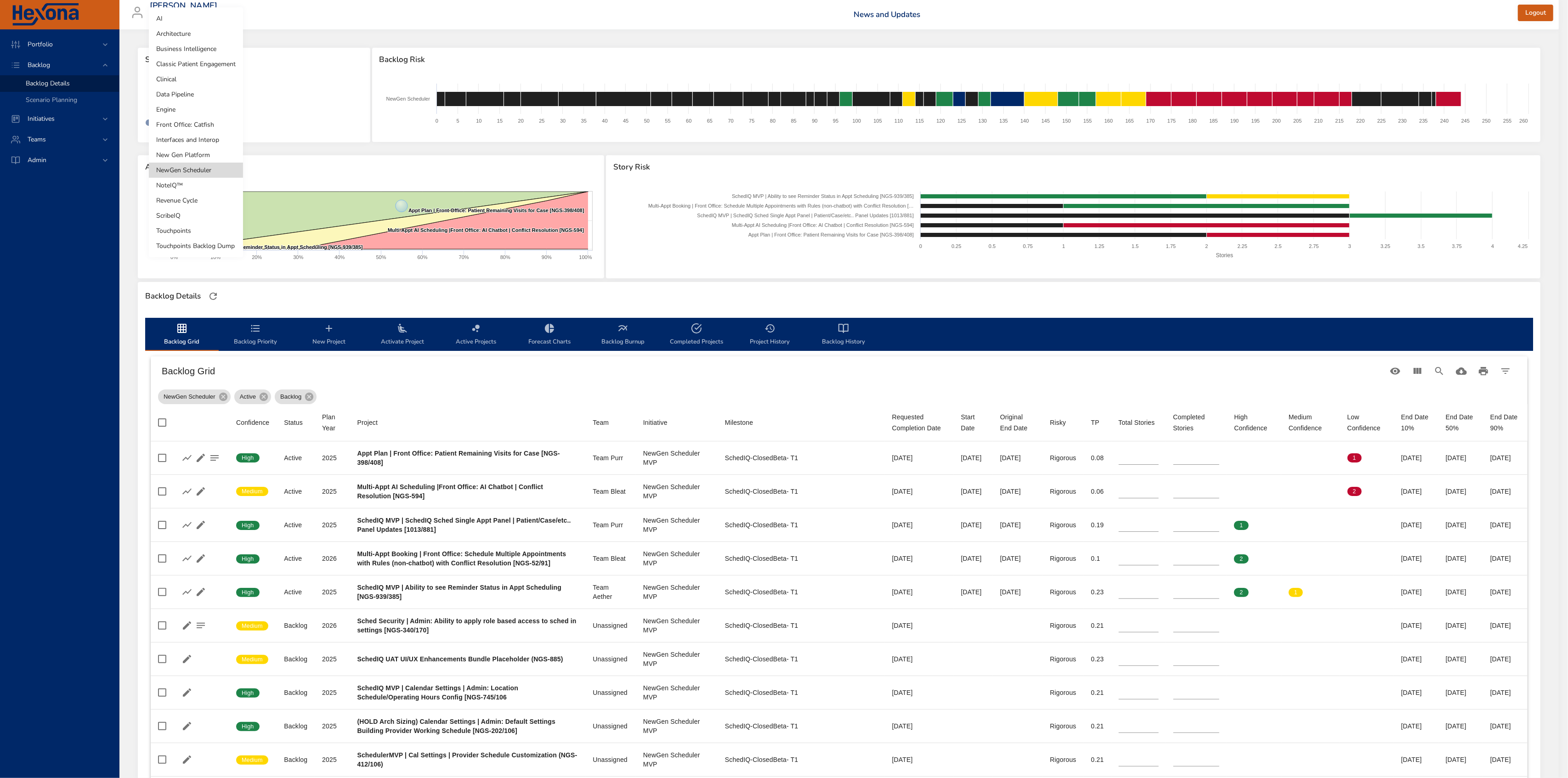
click at [192, 52] on li "Business Intelligence" at bounding box center [196, 48] width 94 height 15
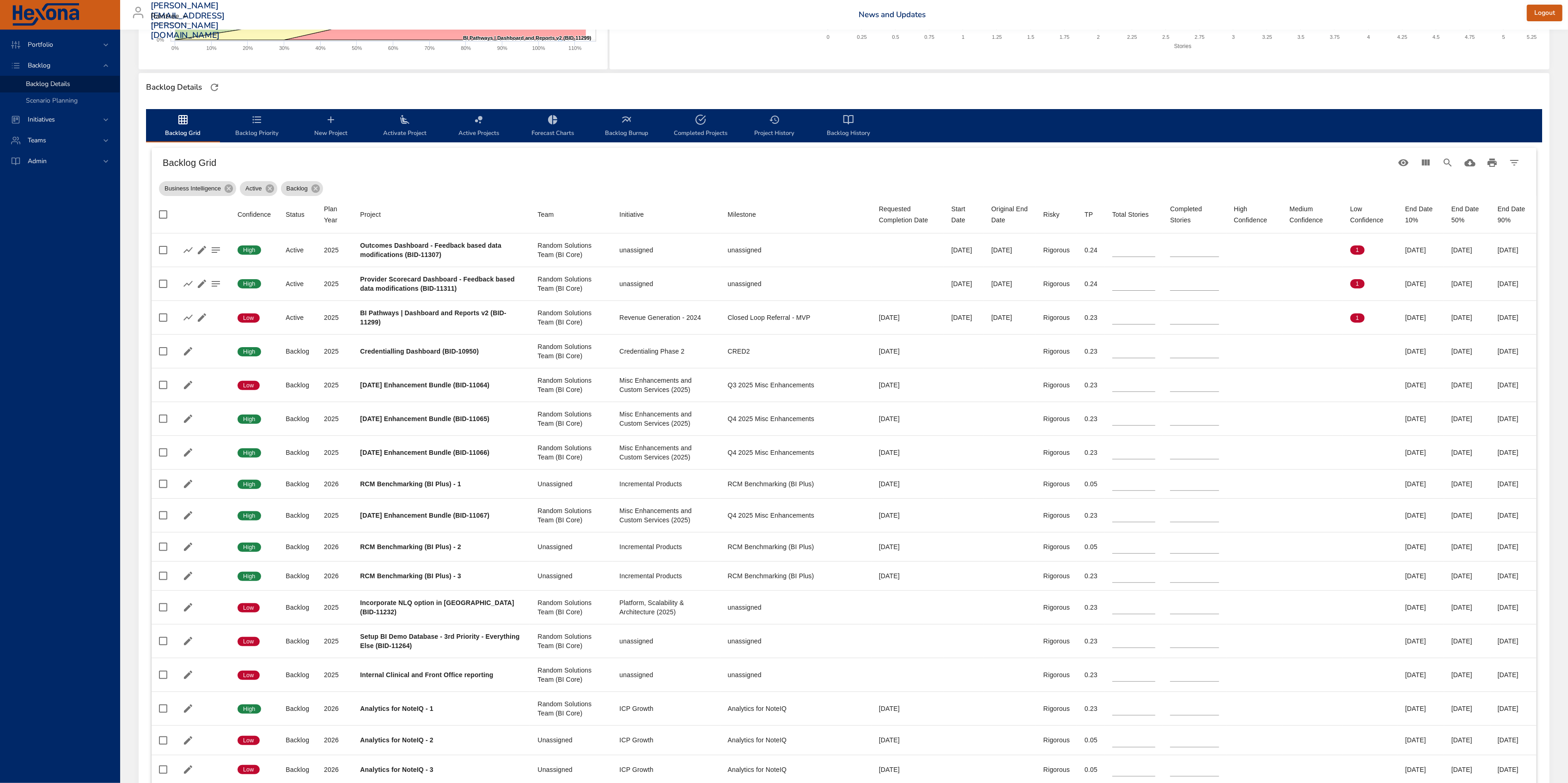
scroll to position [203, 0]
